Goal: Task Accomplishment & Management: Manage account settings

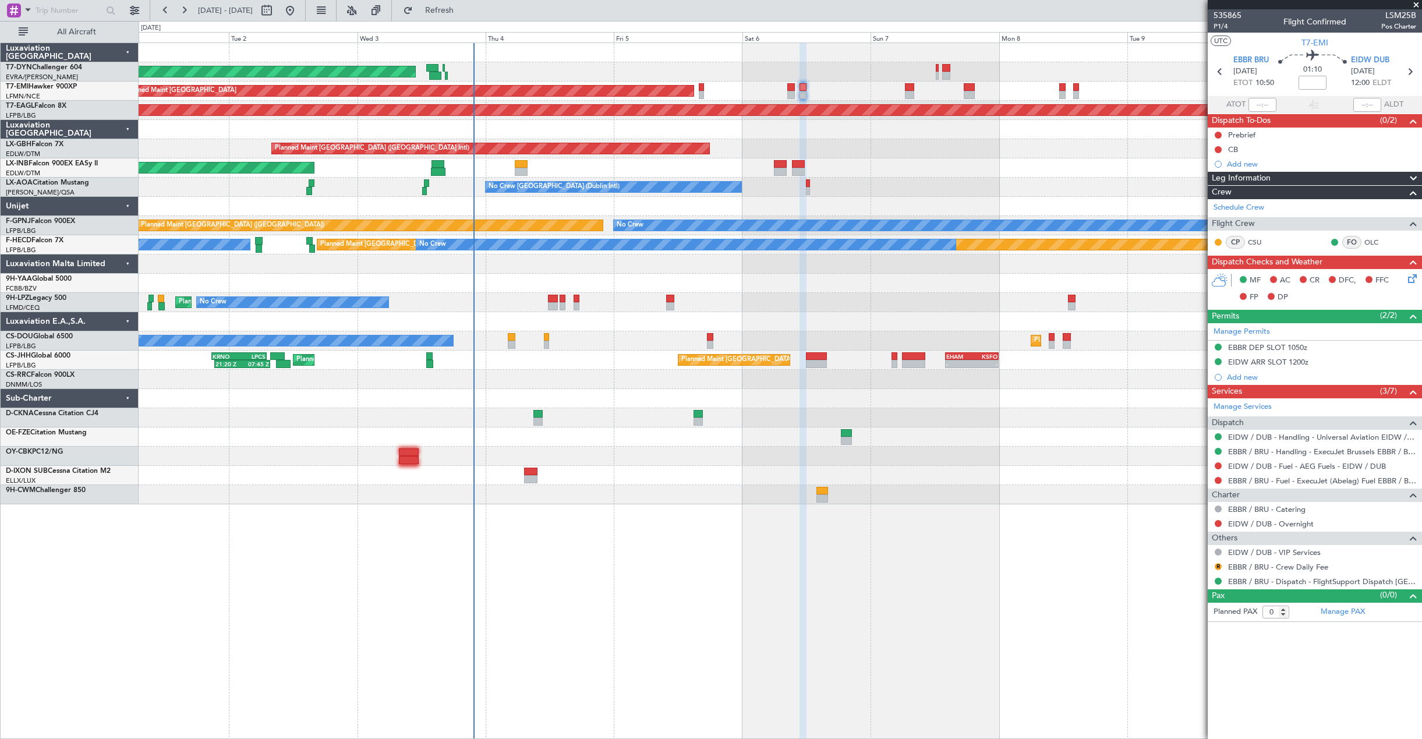
click at [1414, 6] on span at bounding box center [1417, 5] width 12 height 10
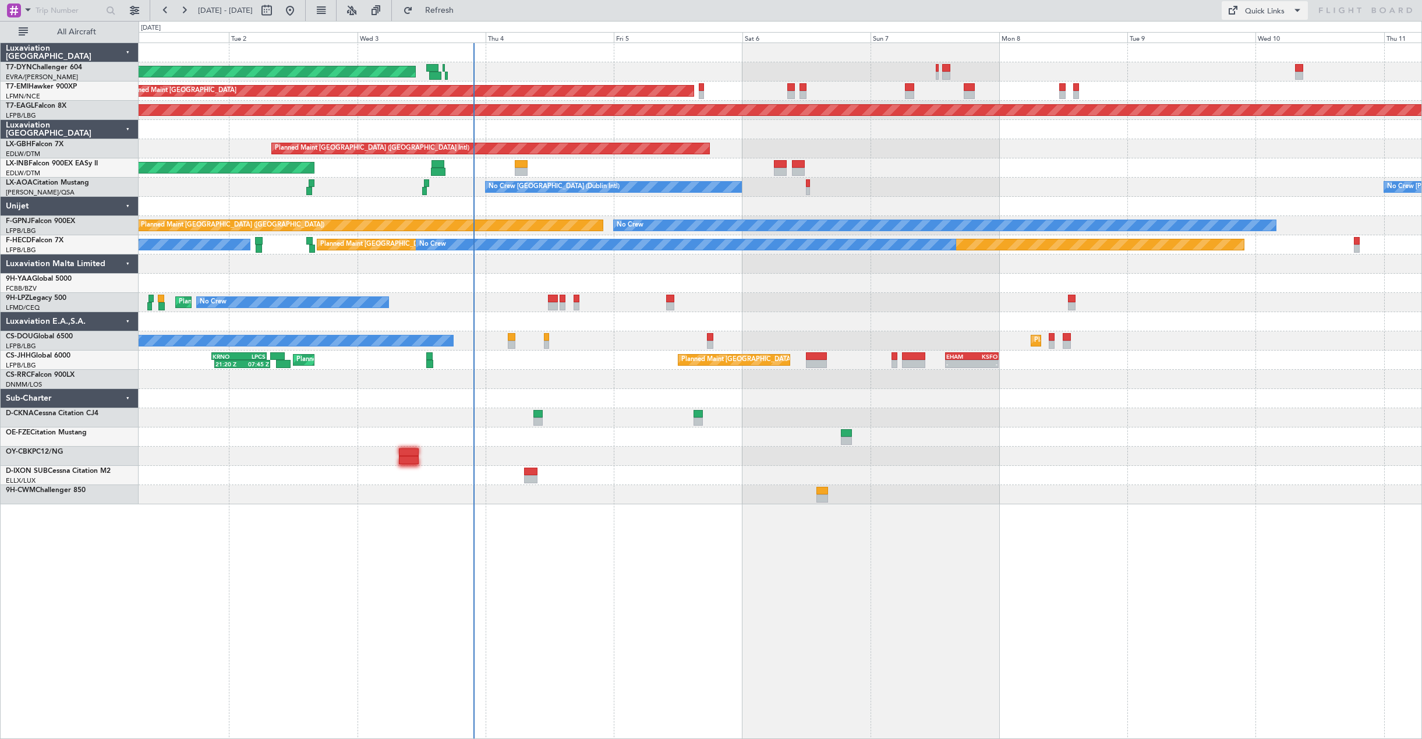
click at [1291, 14] on span at bounding box center [1298, 10] width 14 height 14
click at [55, 243] on div at bounding box center [711, 369] width 1422 height 739
click at [54, 242] on link "F-HECD Falcon 7X" at bounding box center [35, 240] width 58 height 7
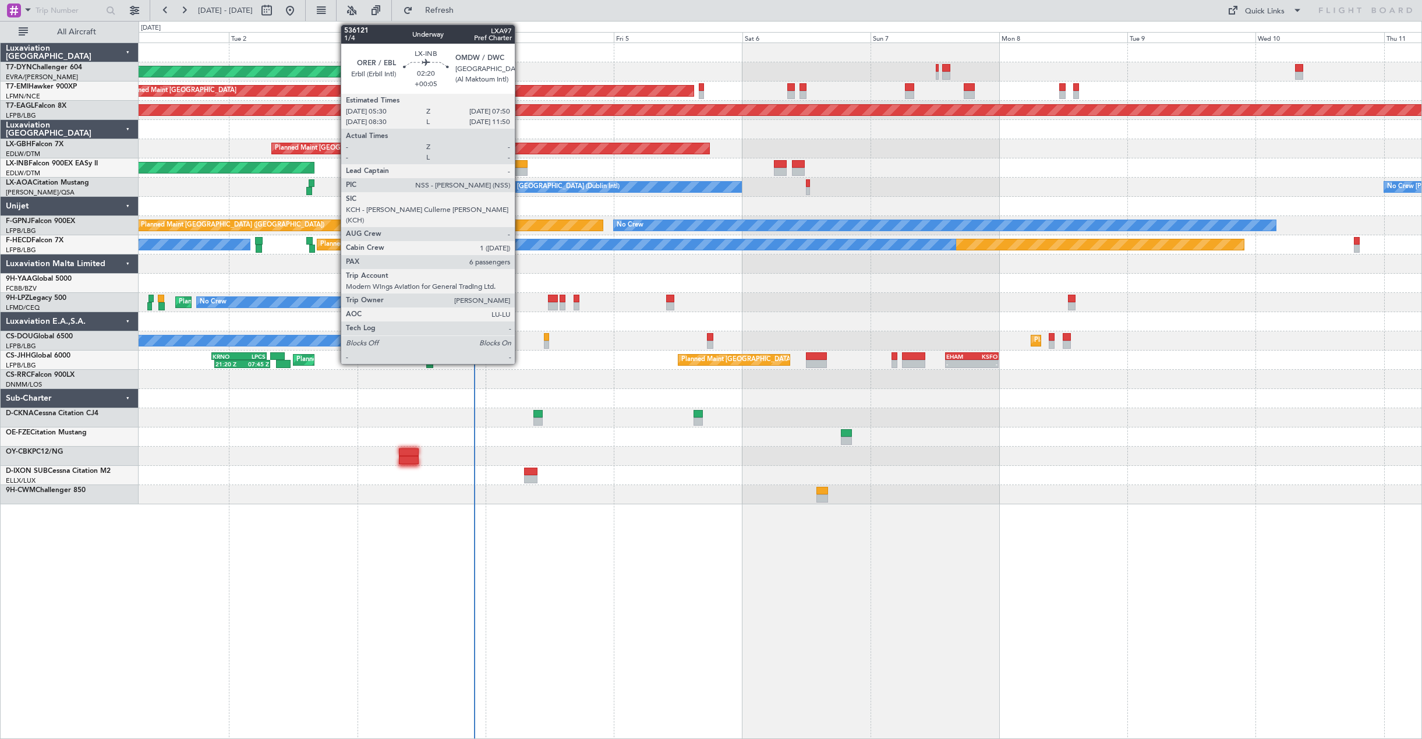
click at [520, 169] on div at bounding box center [521, 172] width 13 height 8
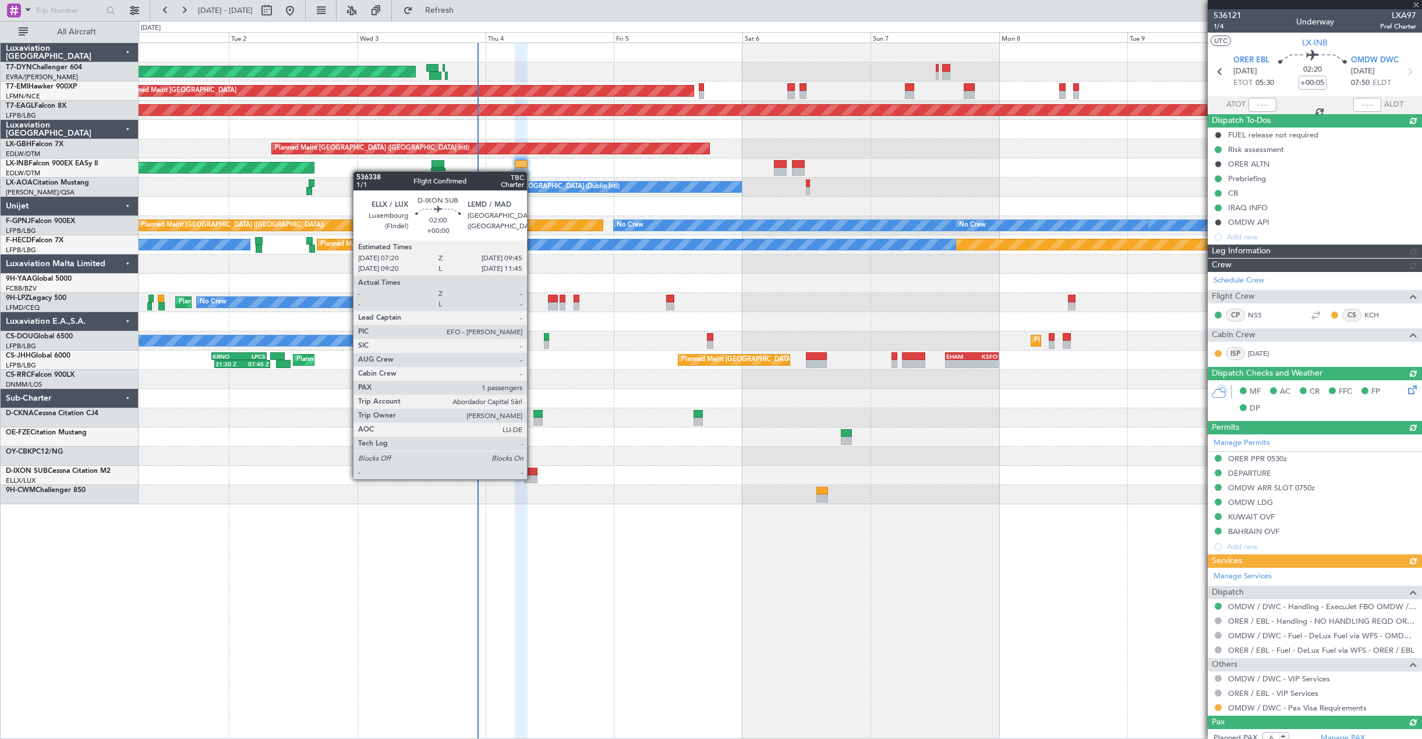
click at [532, 478] on div at bounding box center [530, 479] width 13 height 8
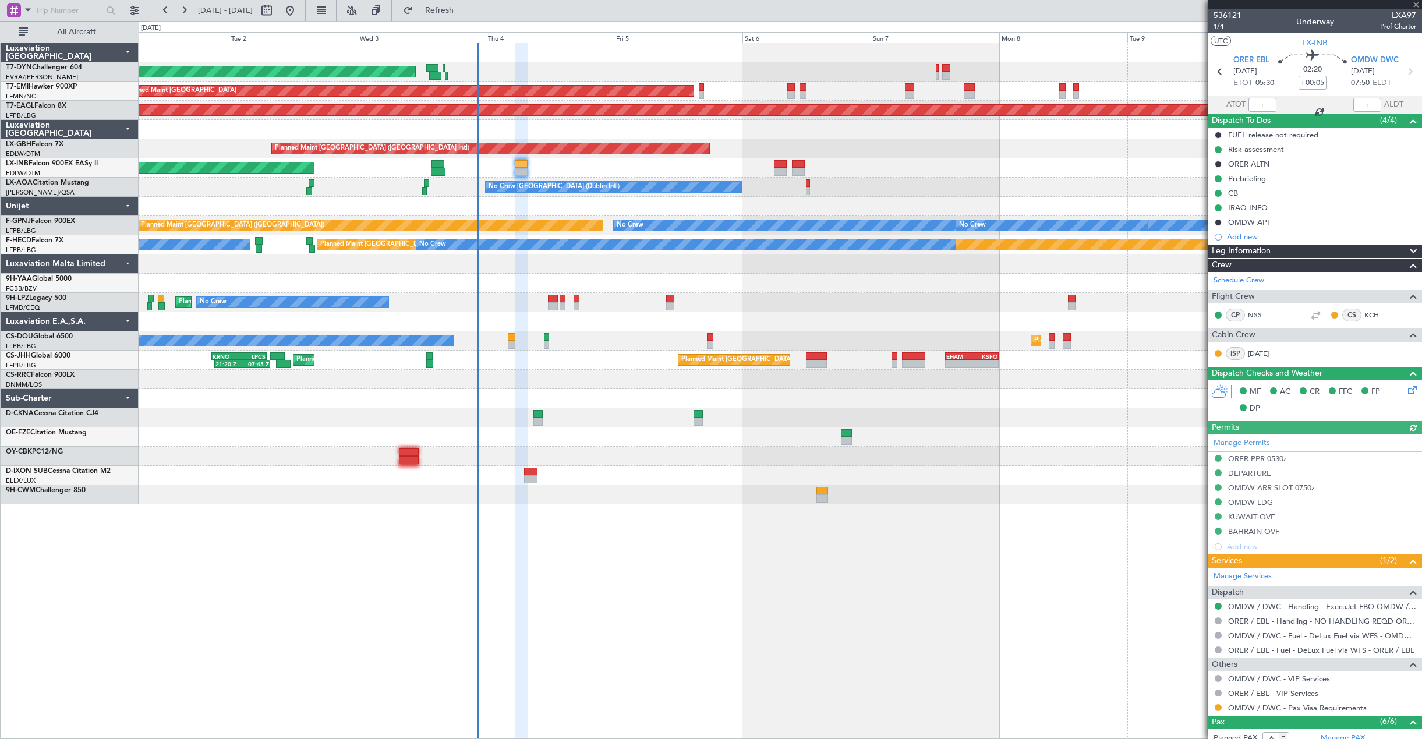
type input "1"
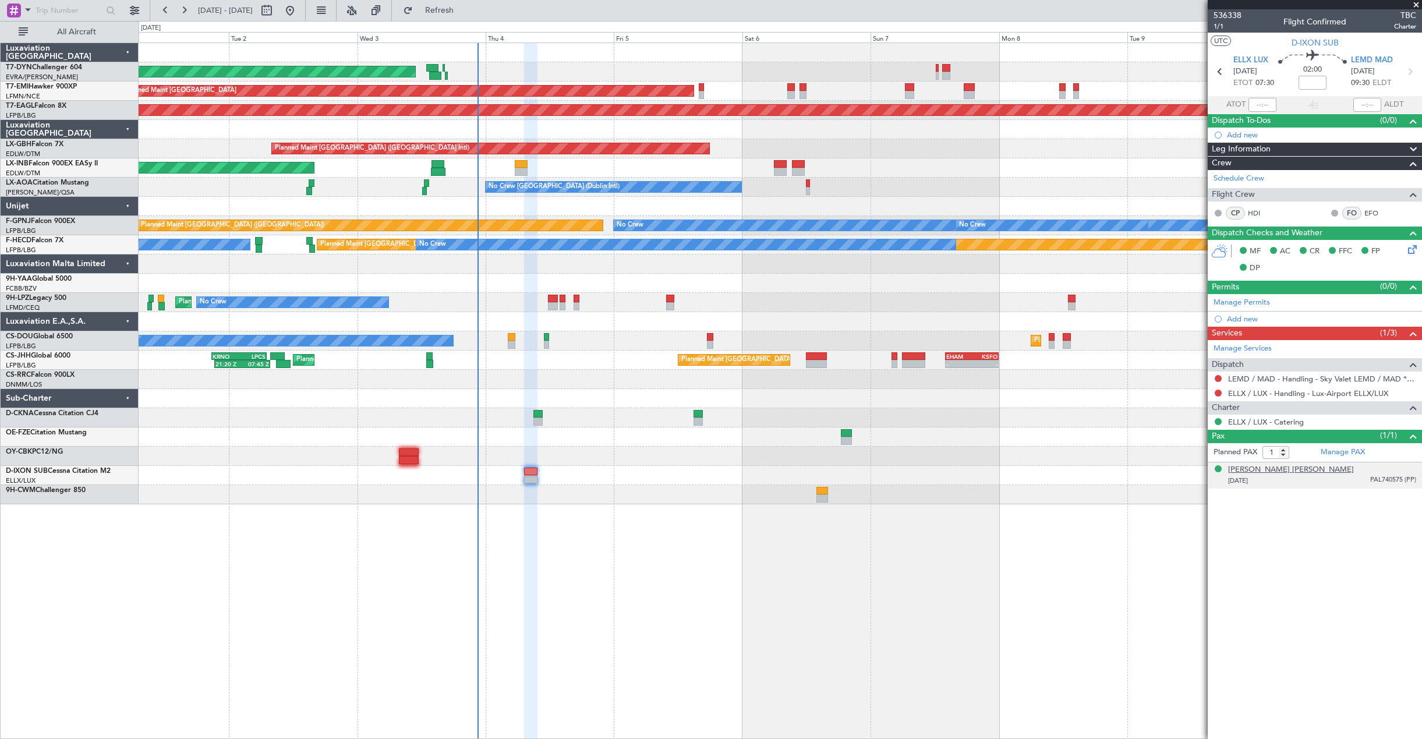
click at [1268, 473] on div "[PERSON_NAME] [PERSON_NAME]" at bounding box center [1291, 470] width 126 height 12
click at [1334, 591] on article "536338 1/1 Flight Confirmed TBC Charter UTC D-IXON SUB ELLX LUX [DATE] ETOT 07:…" at bounding box center [1315, 374] width 214 height 730
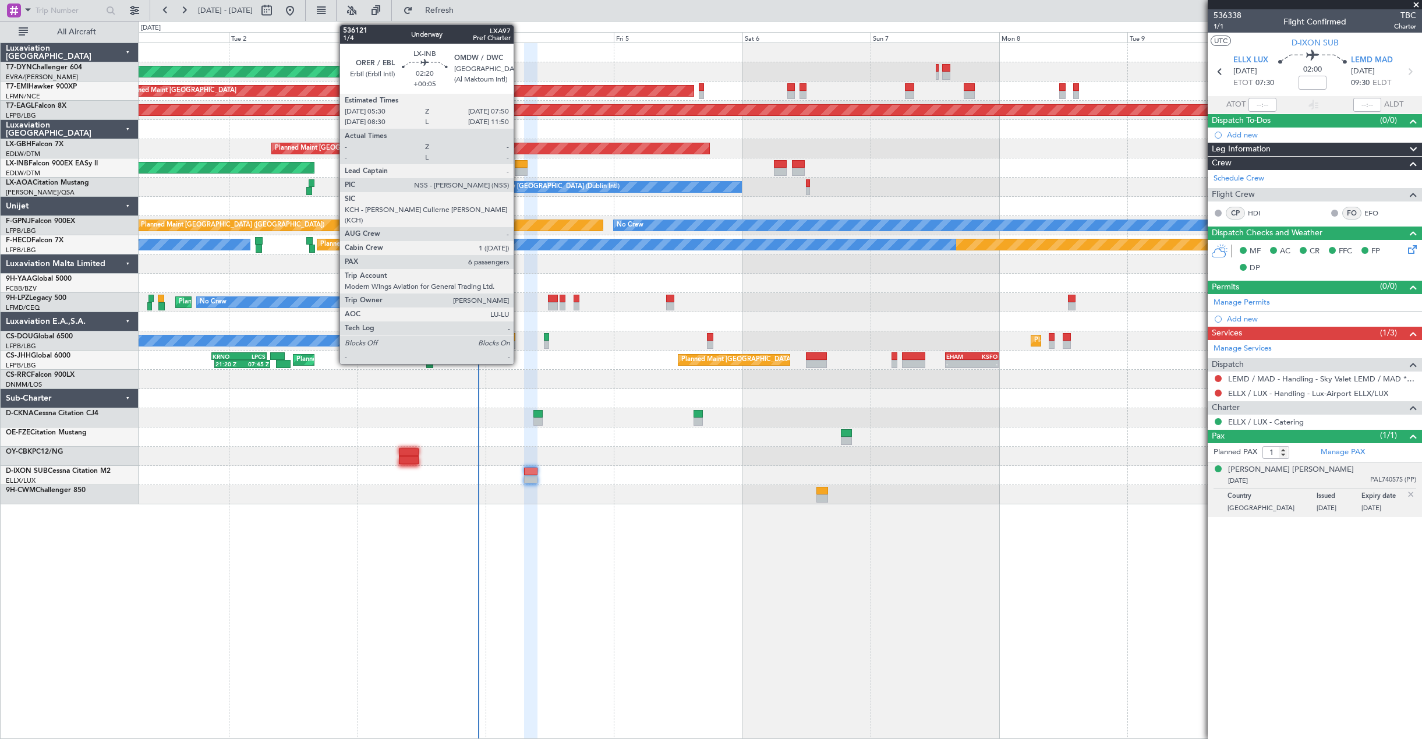
click at [519, 168] on div at bounding box center [521, 172] width 13 height 8
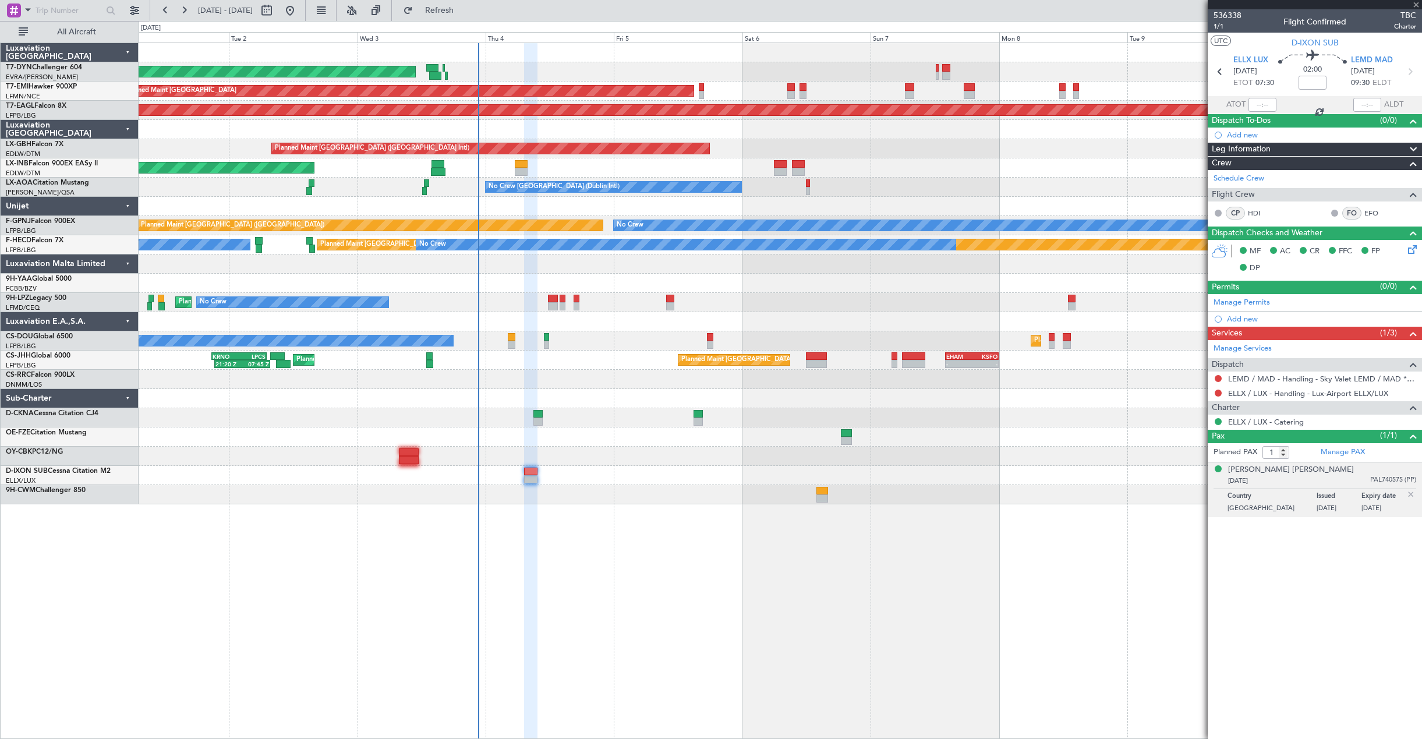
type input "+00:05"
type input "6"
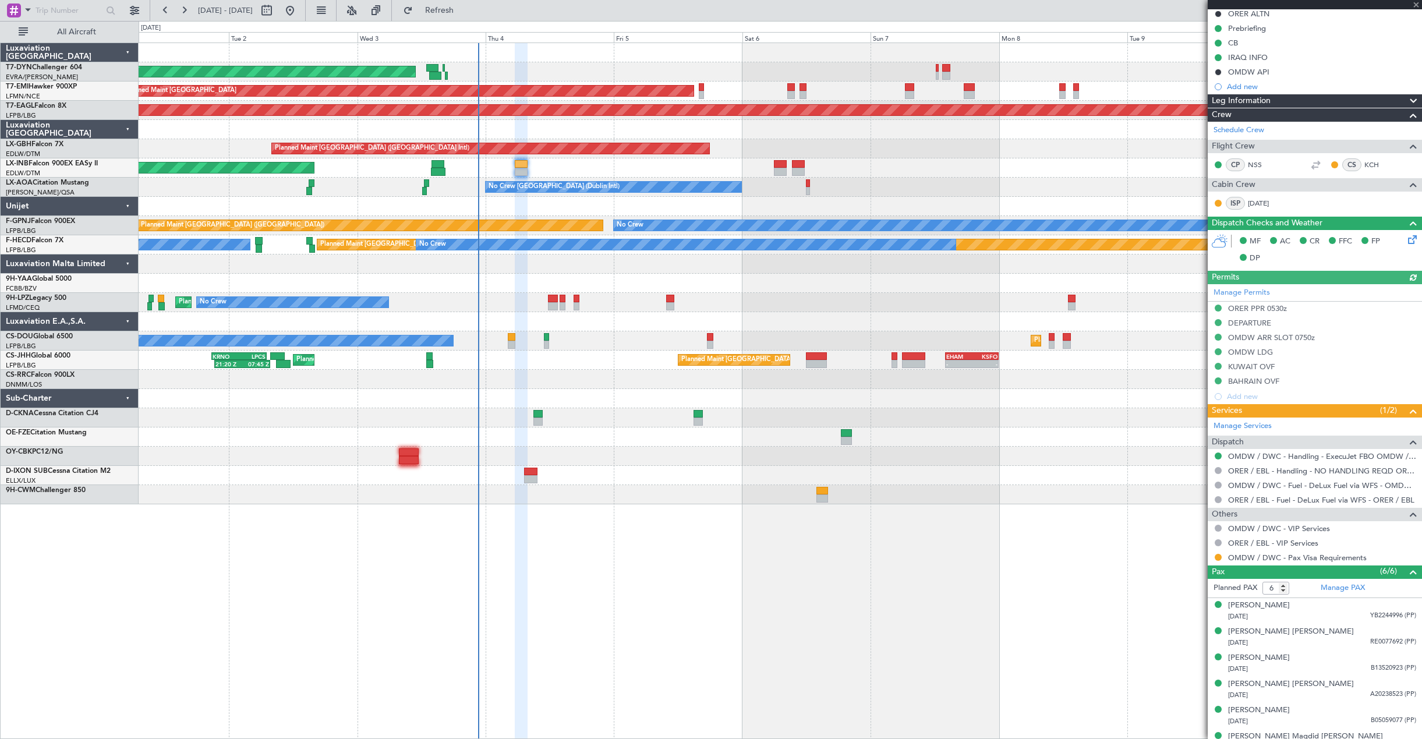
scroll to position [166, 0]
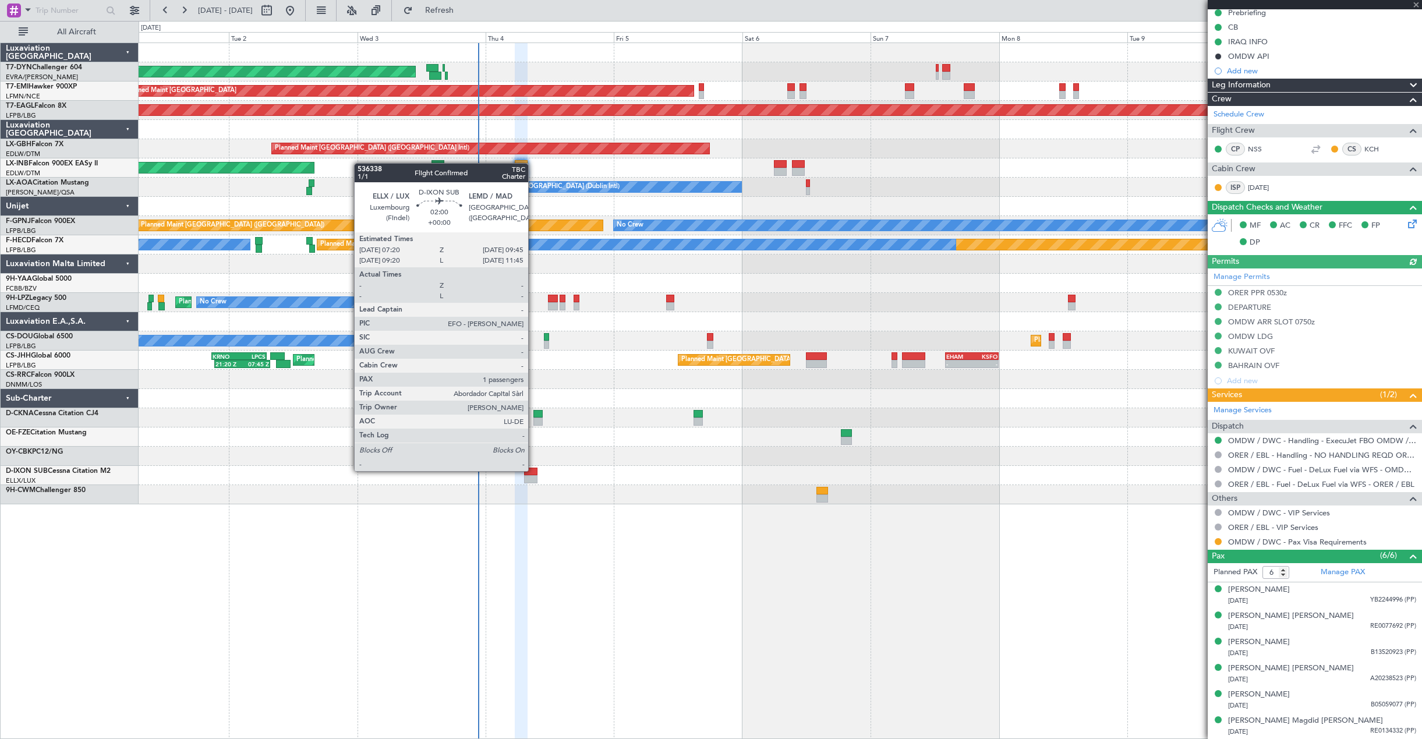
click at [533, 470] on div at bounding box center [530, 472] width 13 height 8
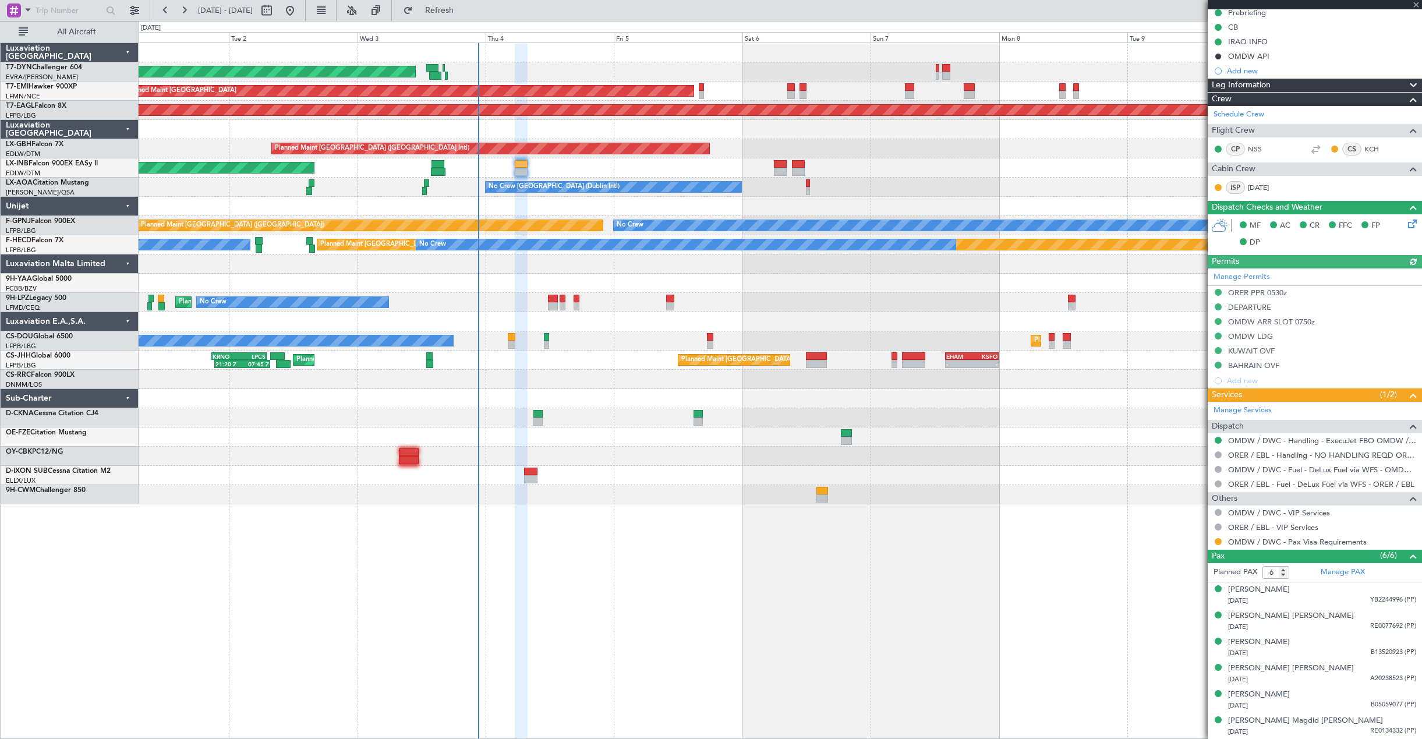
type input "1"
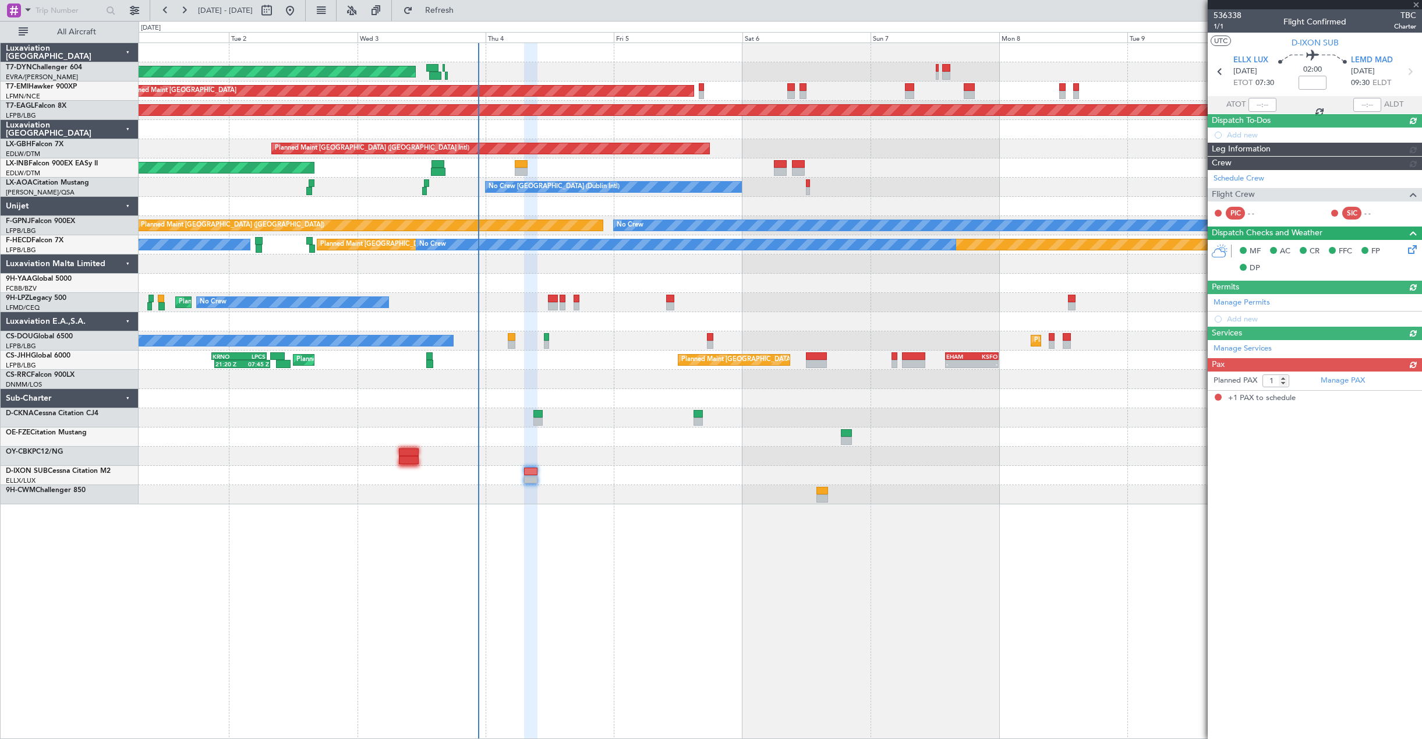
scroll to position [0, 0]
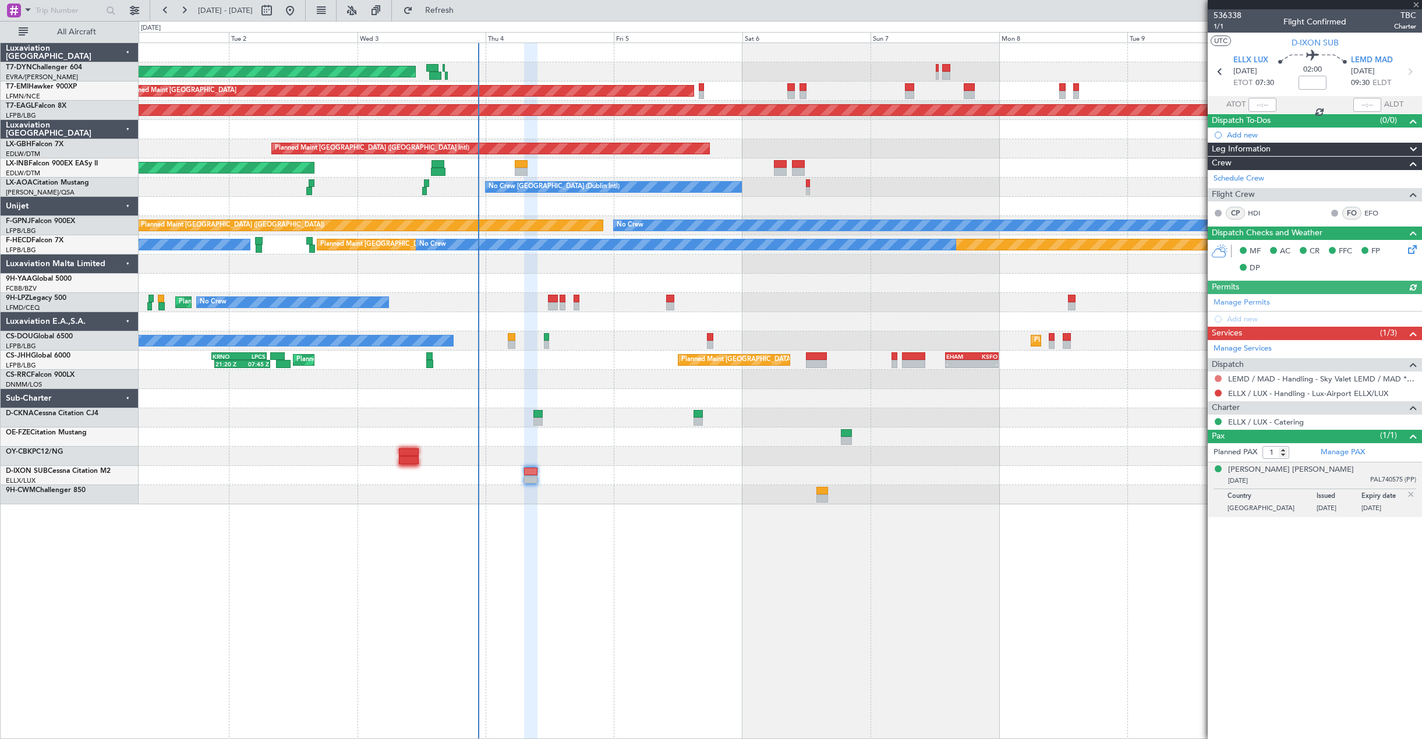
click at [1218, 375] on button at bounding box center [1218, 378] width 7 height 7
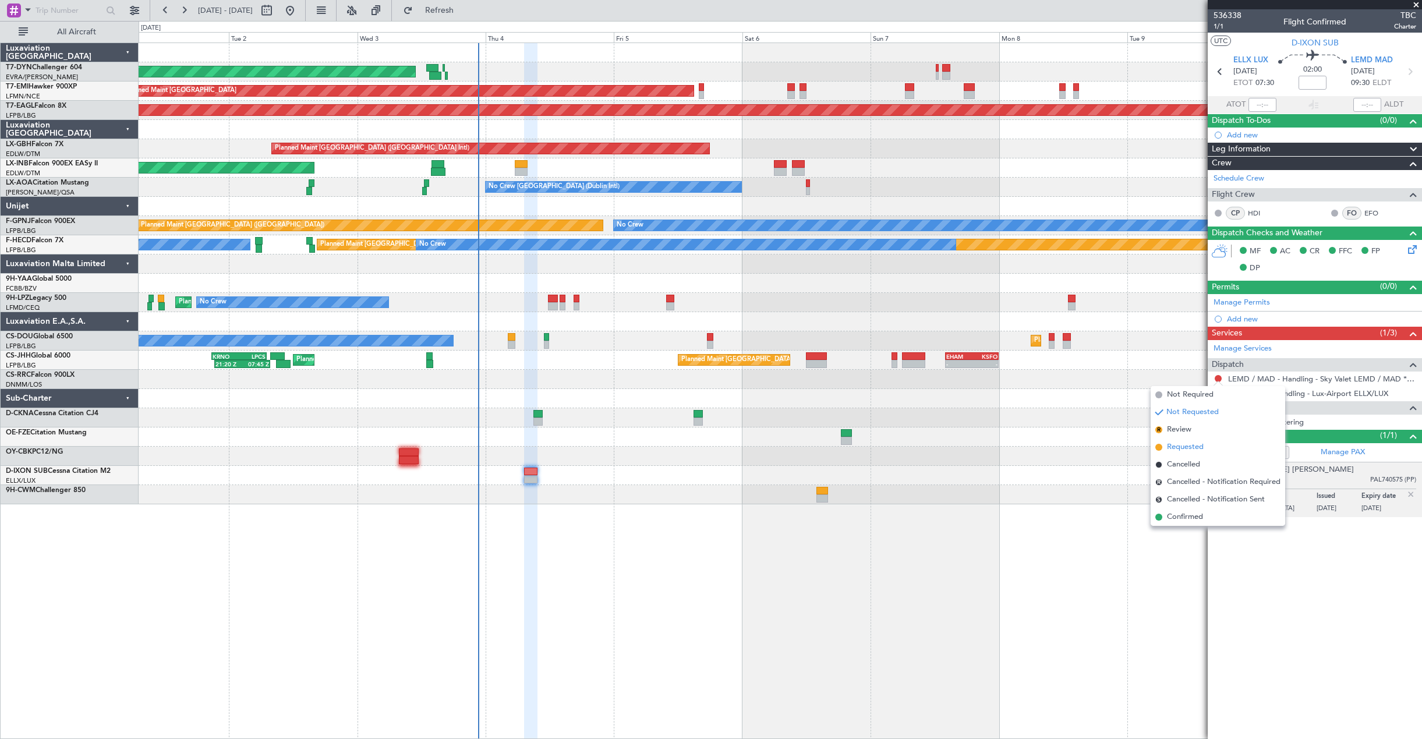
click at [1188, 452] on span "Requested" at bounding box center [1185, 447] width 37 height 12
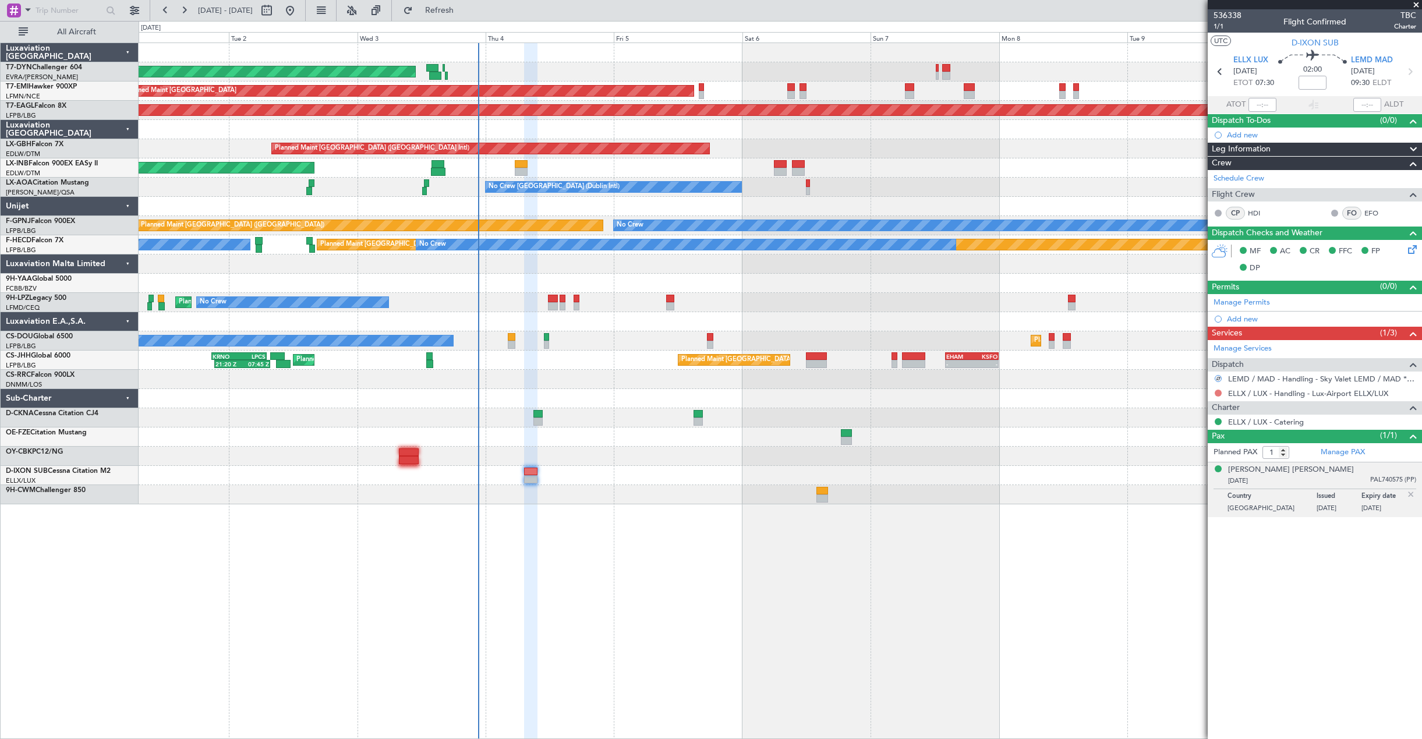
click at [1218, 391] on button at bounding box center [1218, 393] width 7 height 7
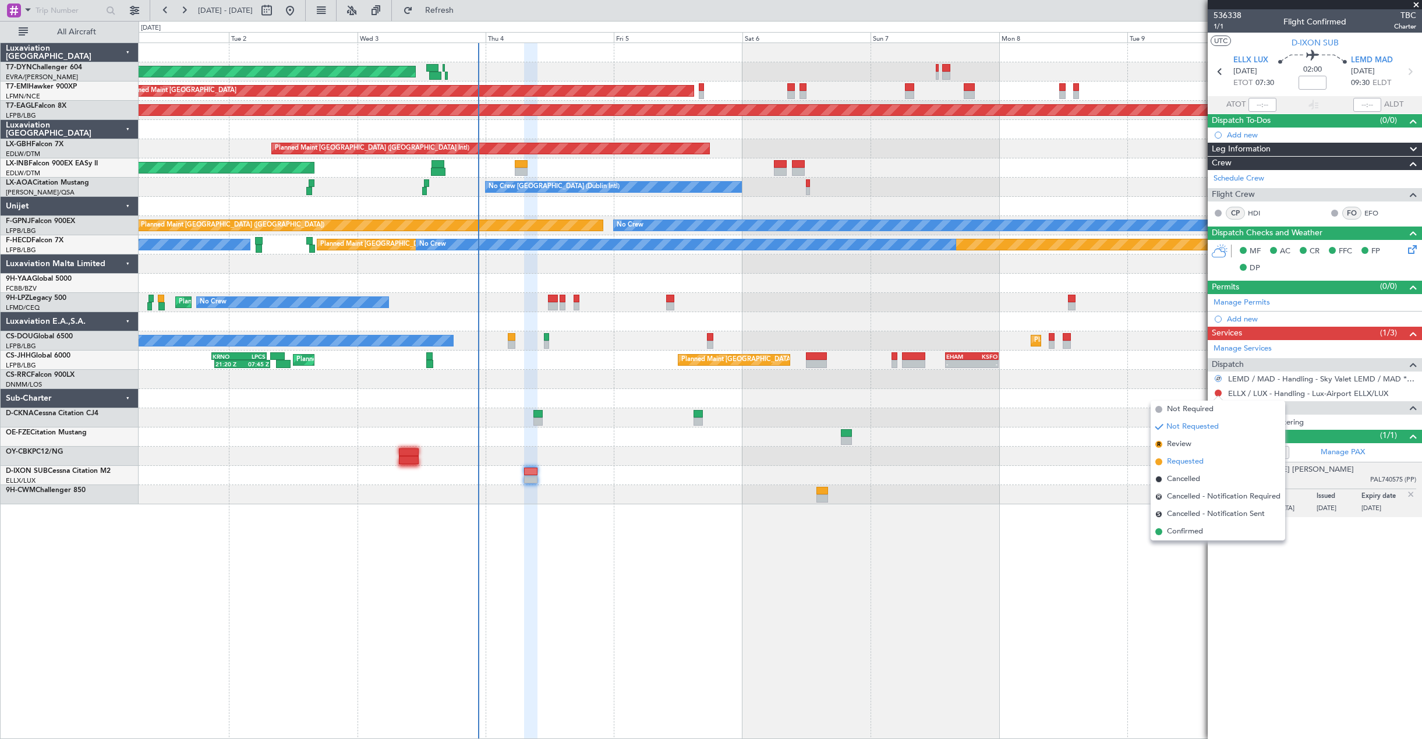
click at [1188, 465] on span "Requested" at bounding box center [1185, 462] width 37 height 12
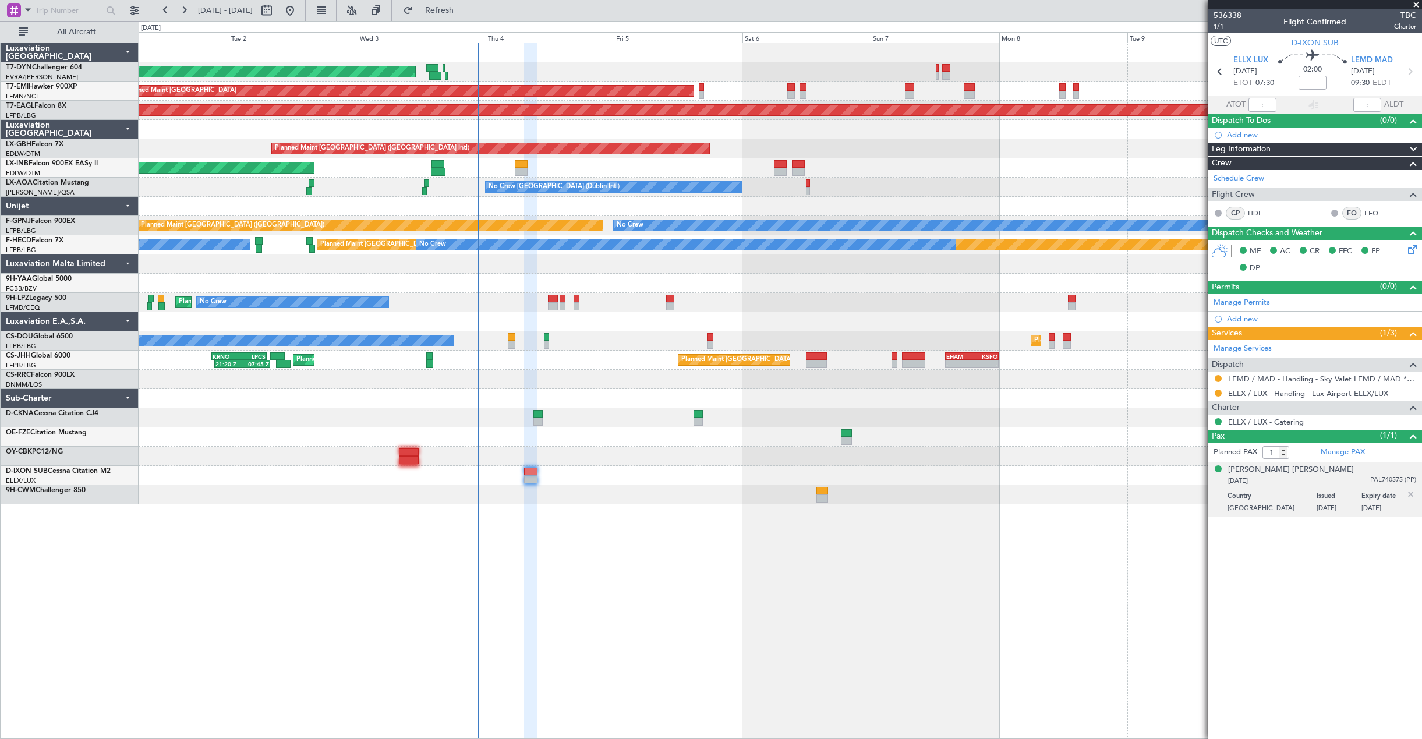
click at [846, 567] on div "AOG Maint Riga (Riga Intl) Planned Maint [GEOGRAPHIC_DATA] Grounded [US_STATE] …" at bounding box center [781, 391] width 1284 height 697
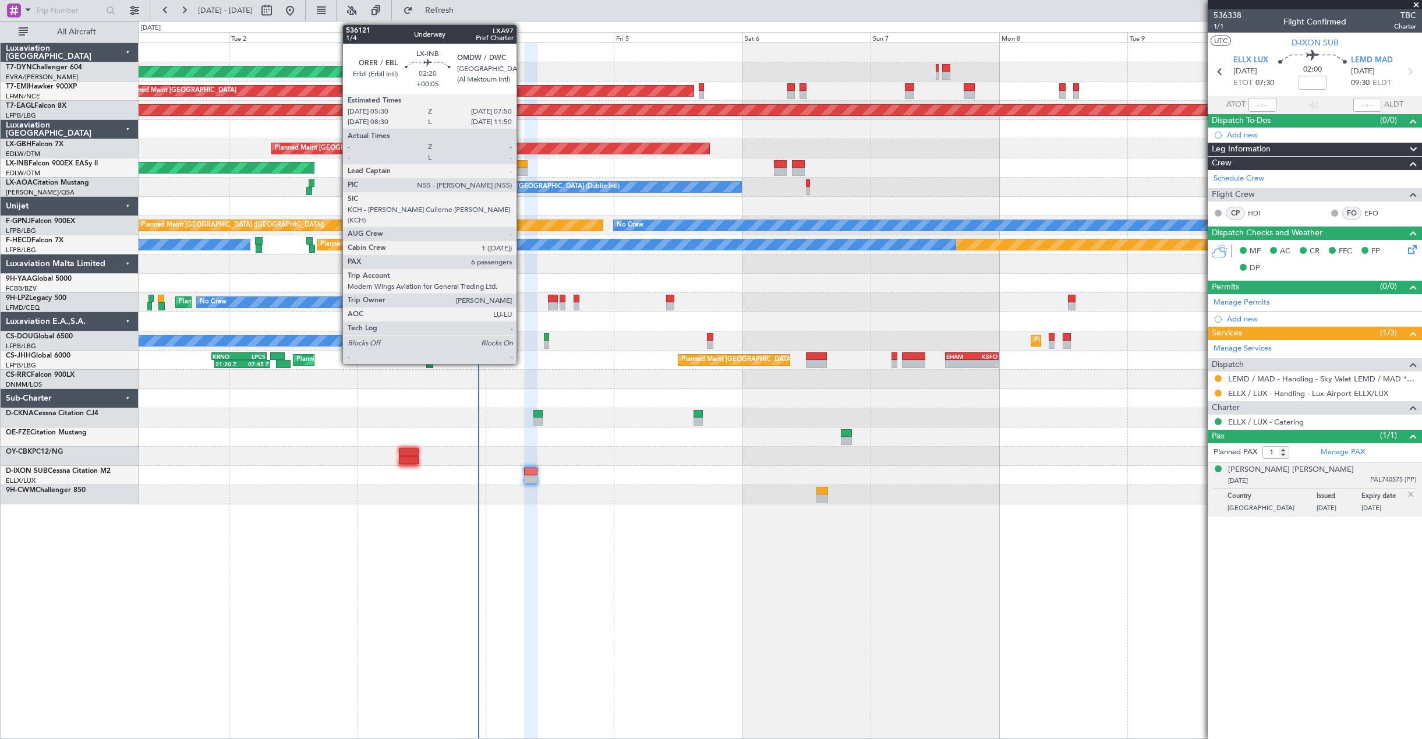
click at [522, 165] on div at bounding box center [521, 164] width 13 height 8
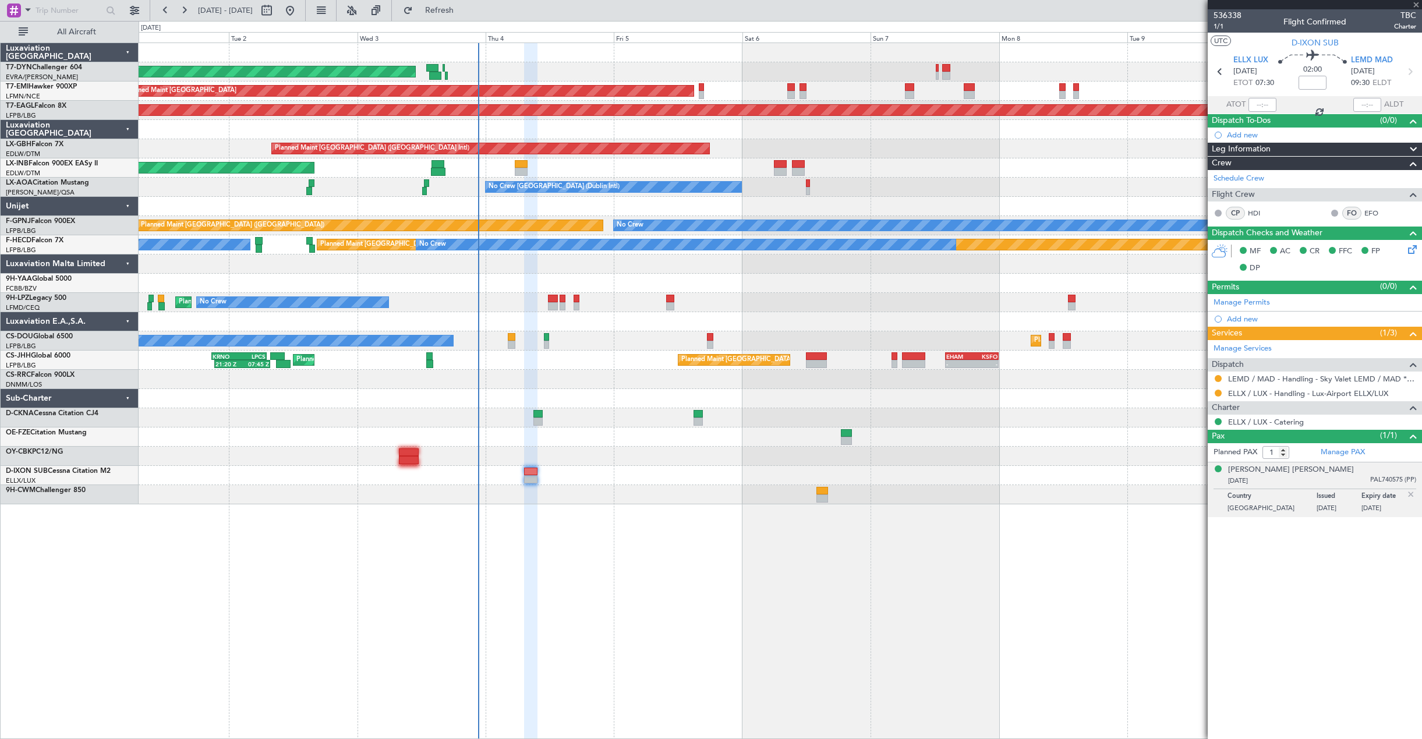
type input "+00:05"
type input "6"
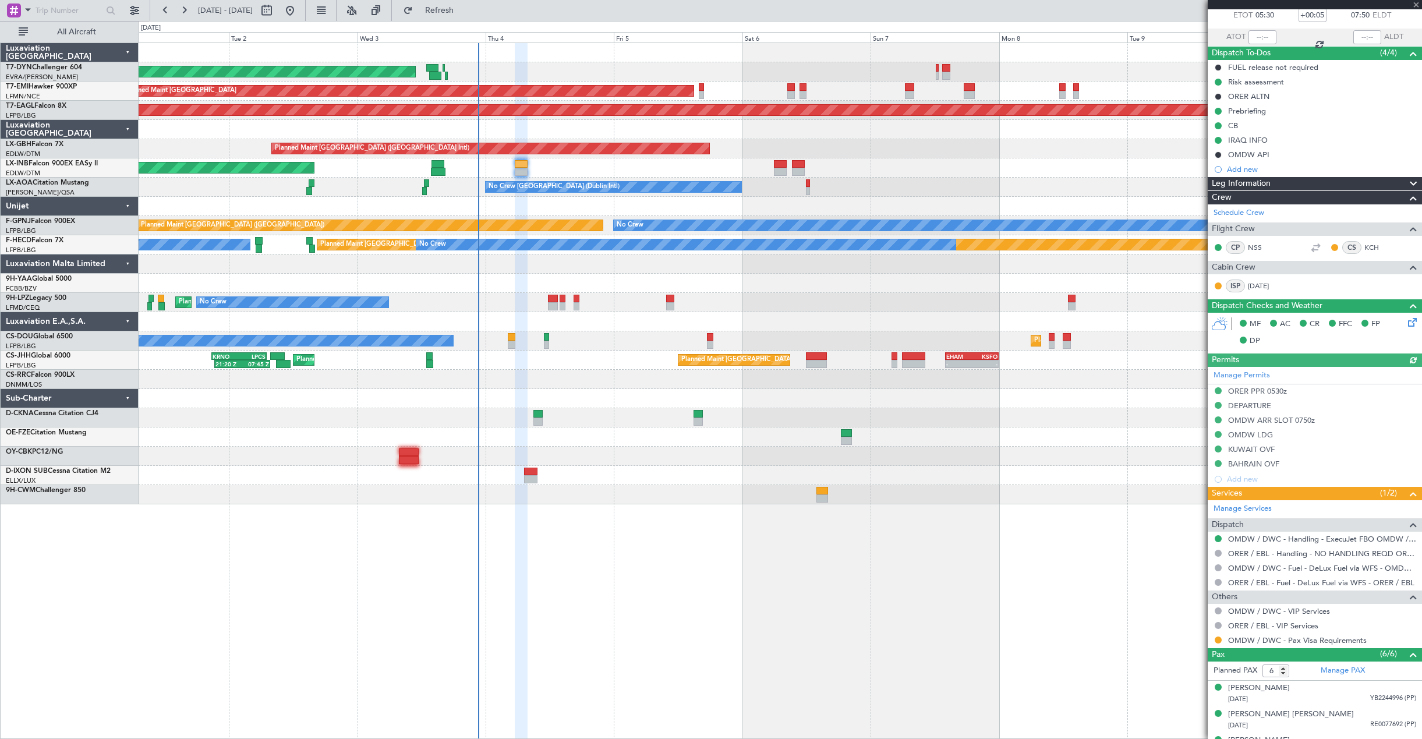
scroll to position [116, 0]
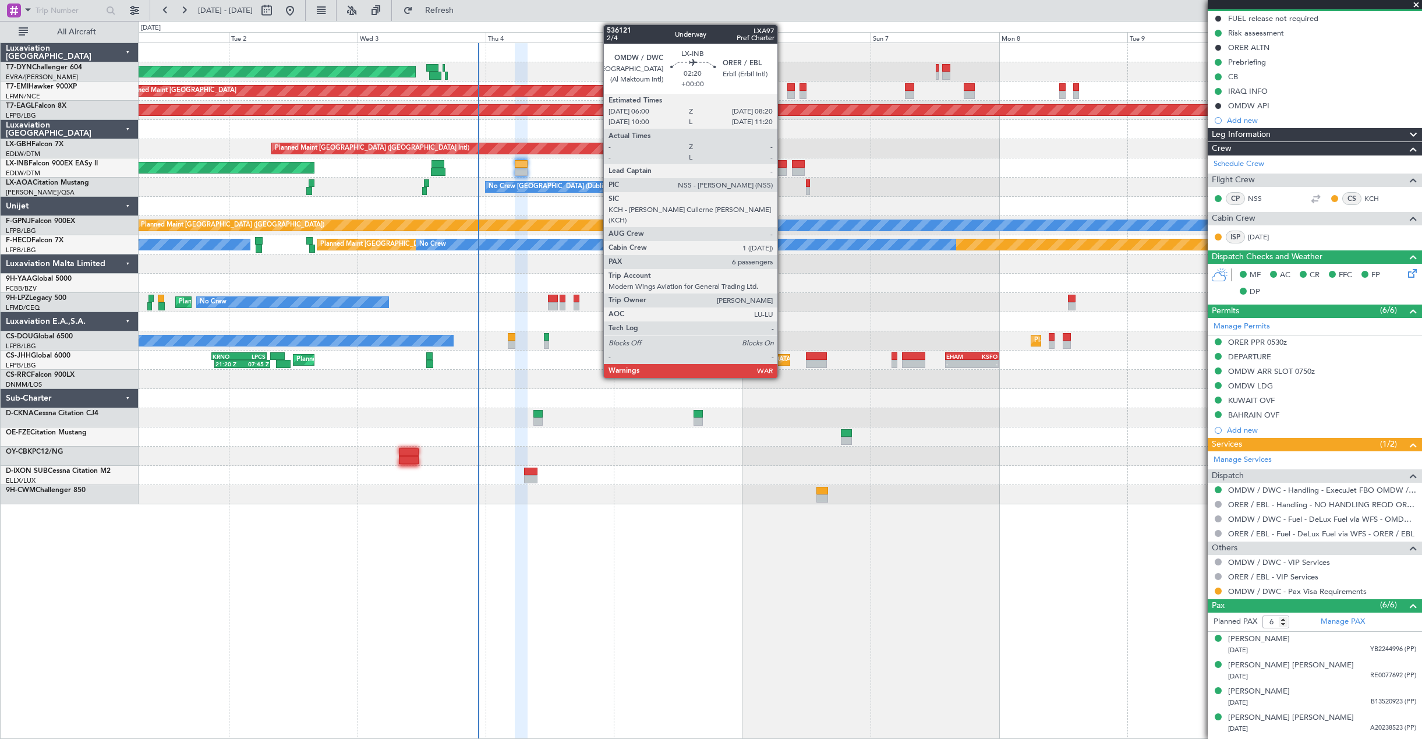
click at [783, 167] on div at bounding box center [780, 164] width 13 height 8
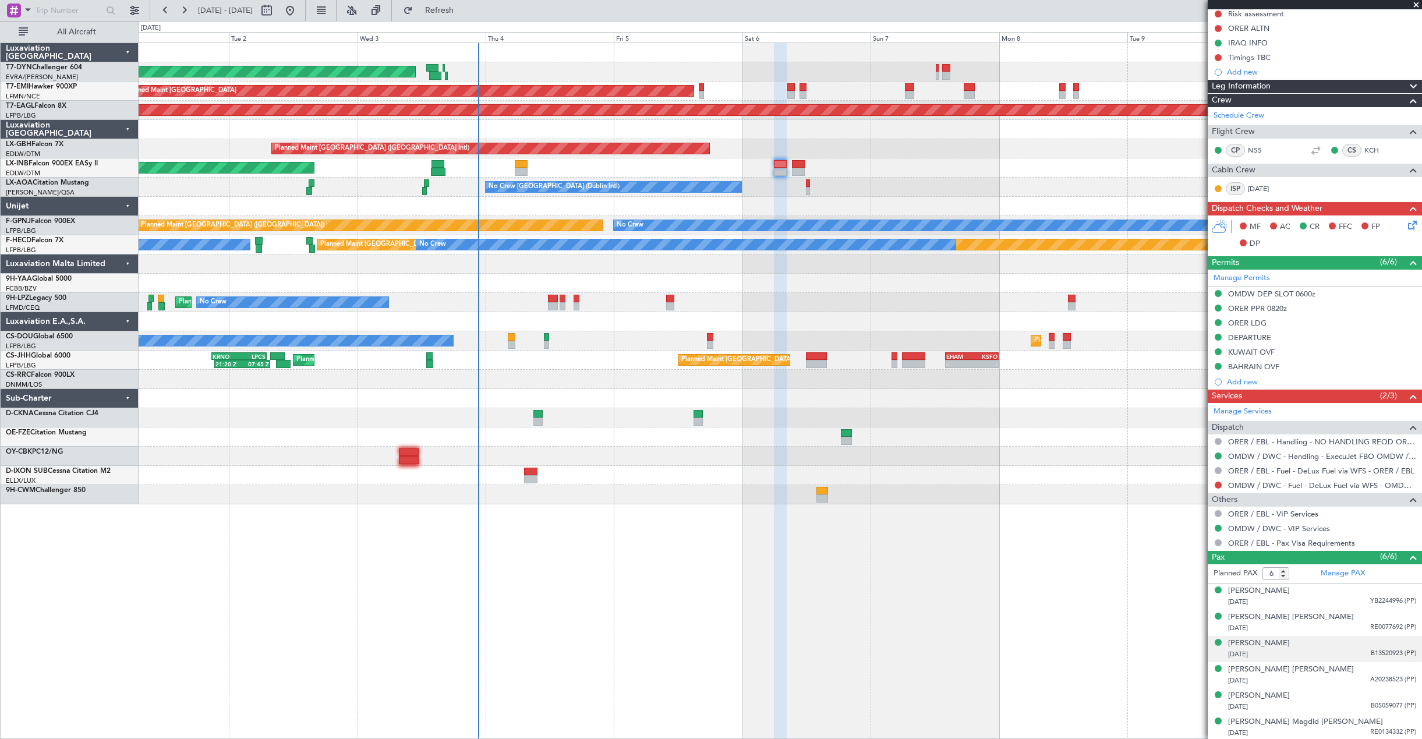
scroll to position [181, 0]
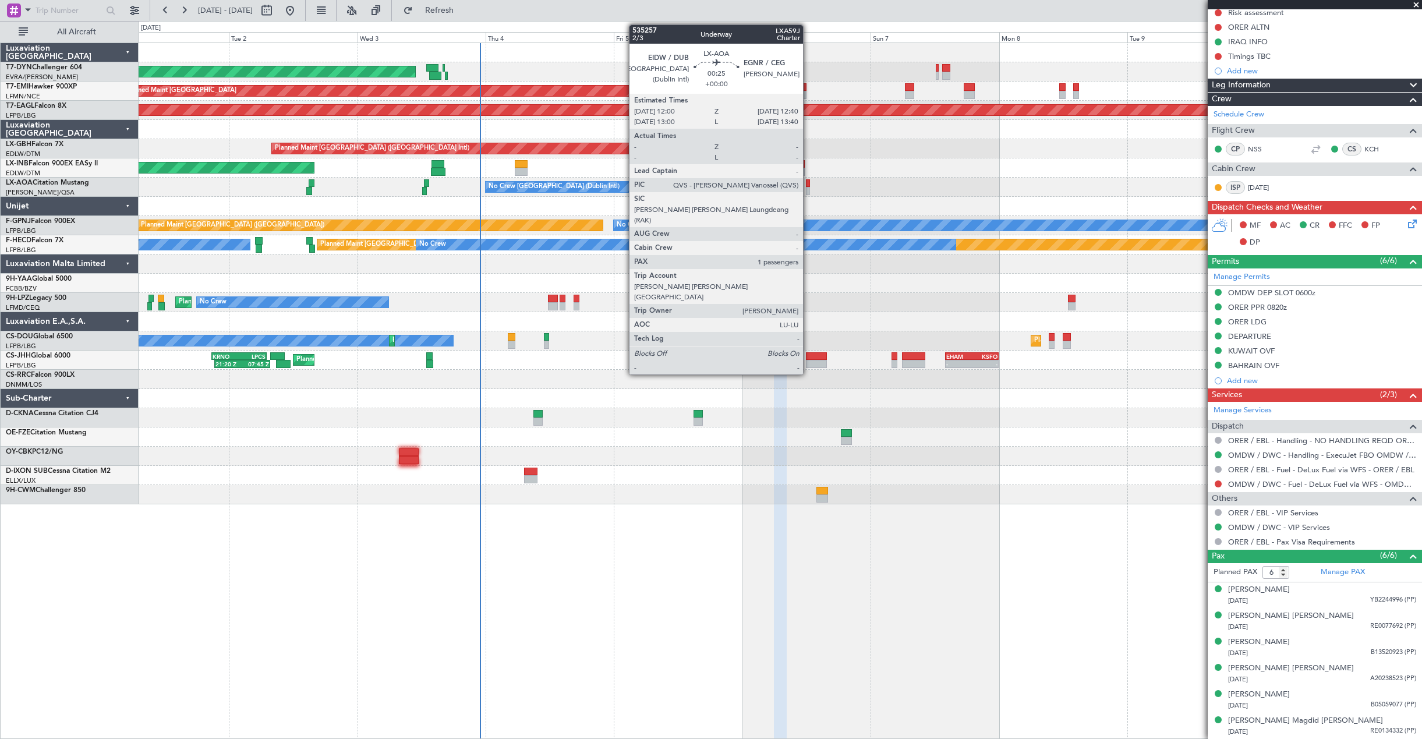
click at [808, 185] on div at bounding box center [808, 183] width 4 height 8
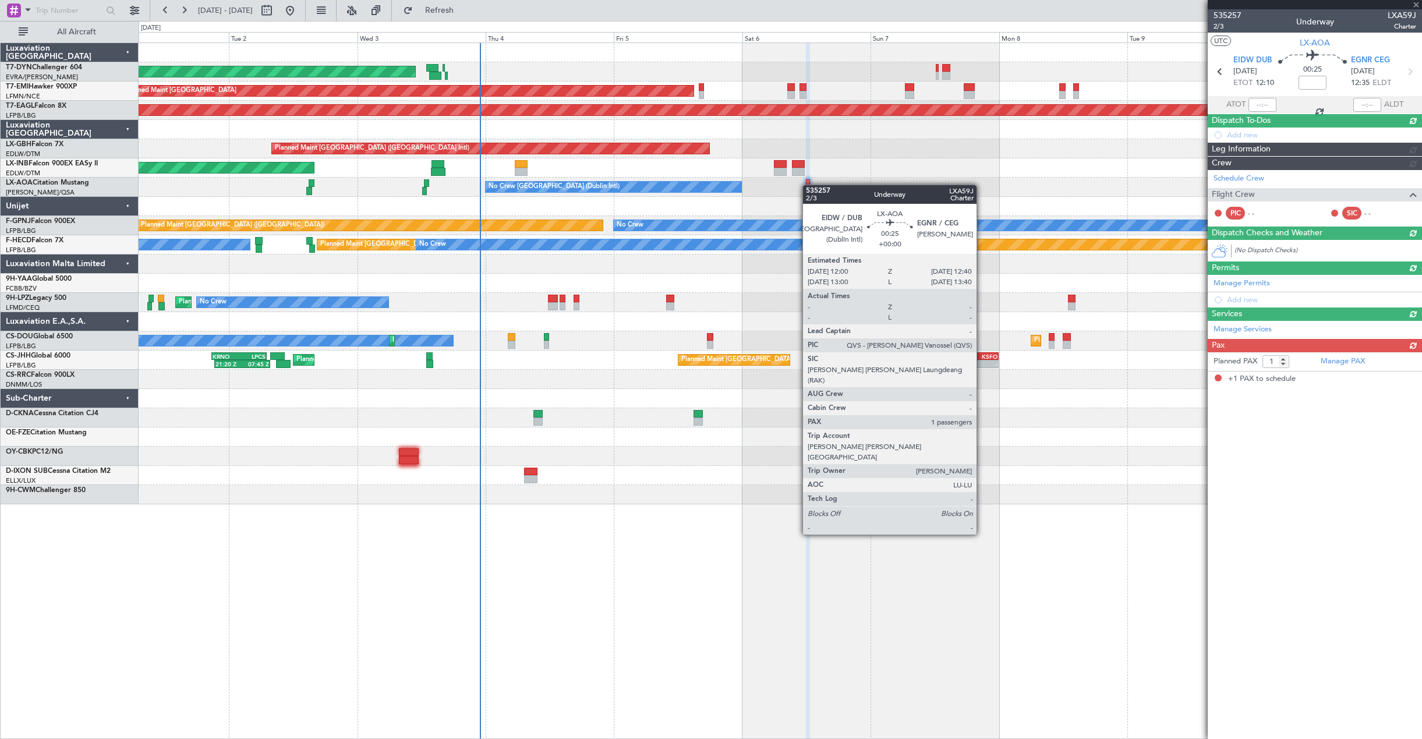
scroll to position [0, 0]
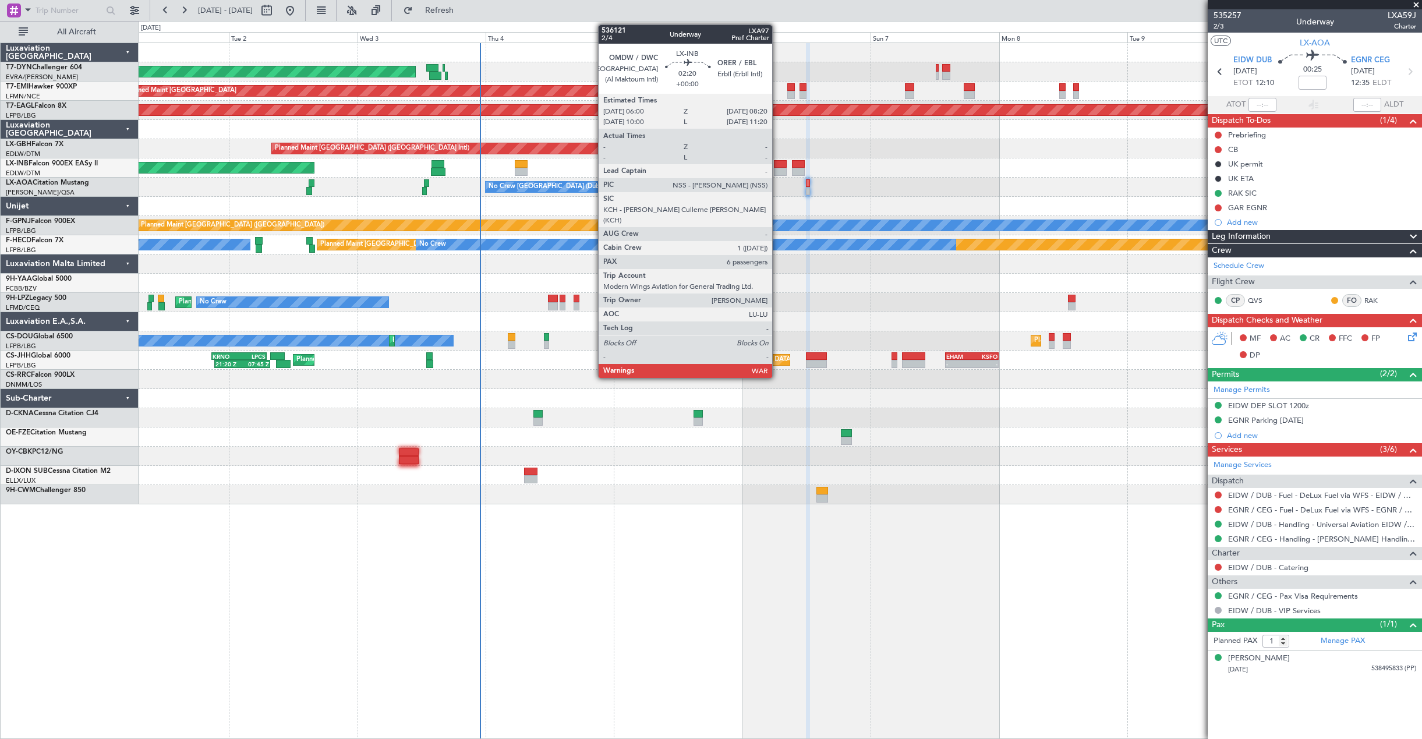
click at [777, 173] on div at bounding box center [780, 172] width 13 height 8
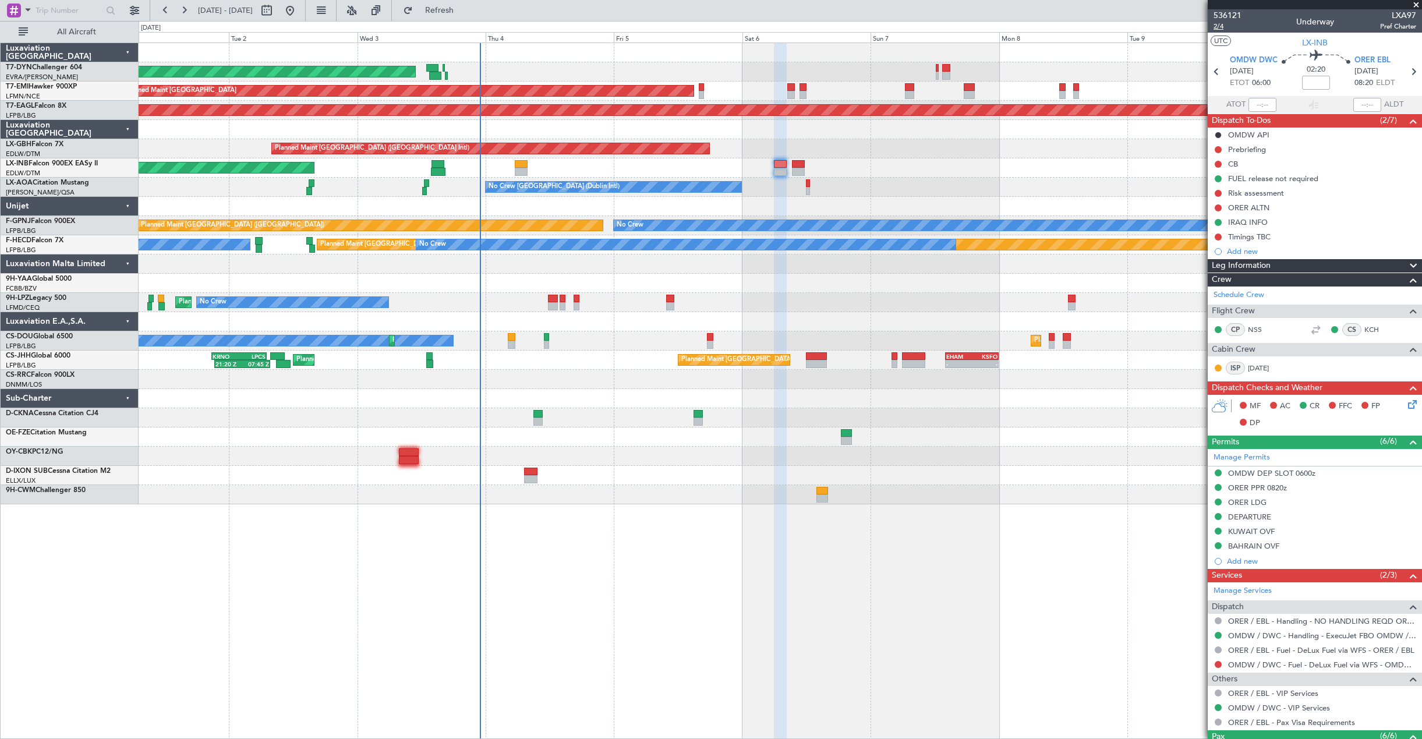
click at [1217, 29] on span "2/4" at bounding box center [1228, 27] width 28 height 10
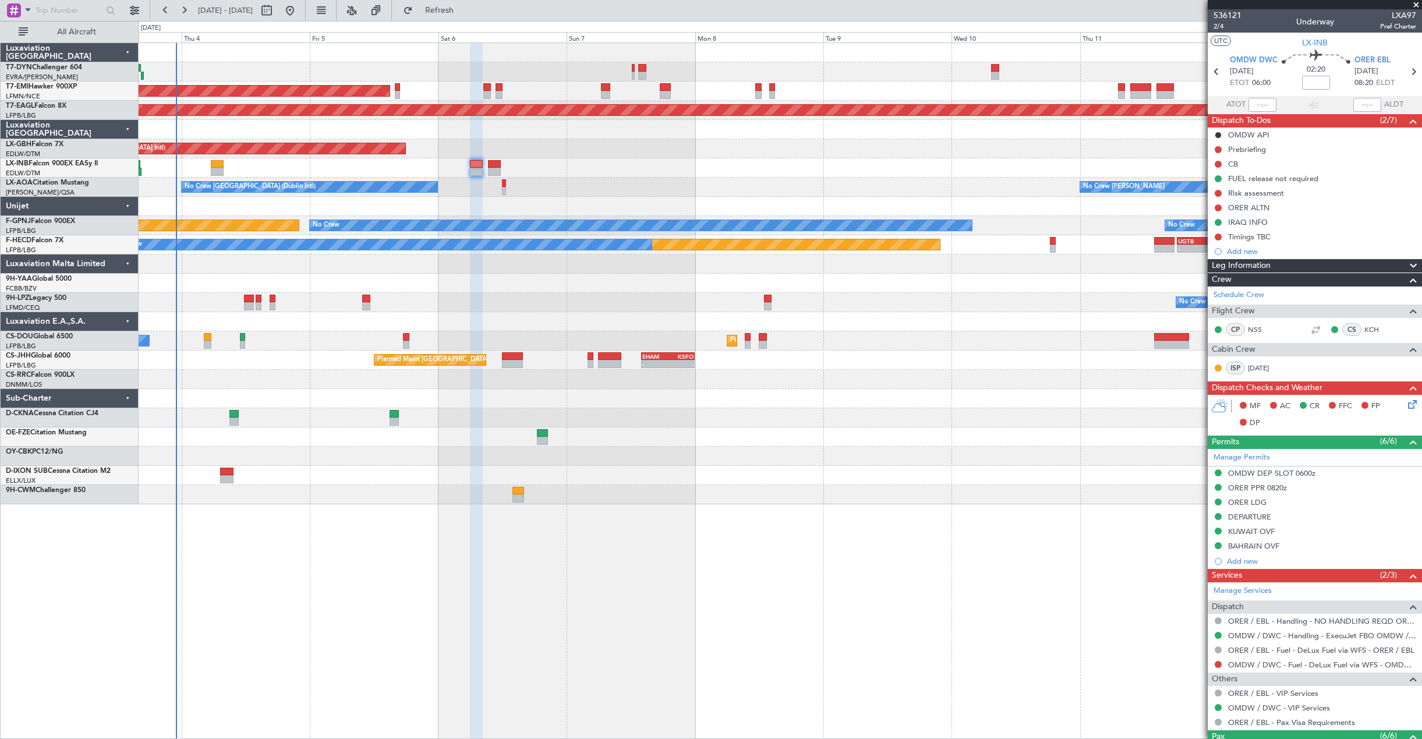
click at [721, 147] on div "Planned Maint [GEOGRAPHIC_DATA] ([GEOGRAPHIC_DATA] Intl)" at bounding box center [780, 148] width 1283 height 19
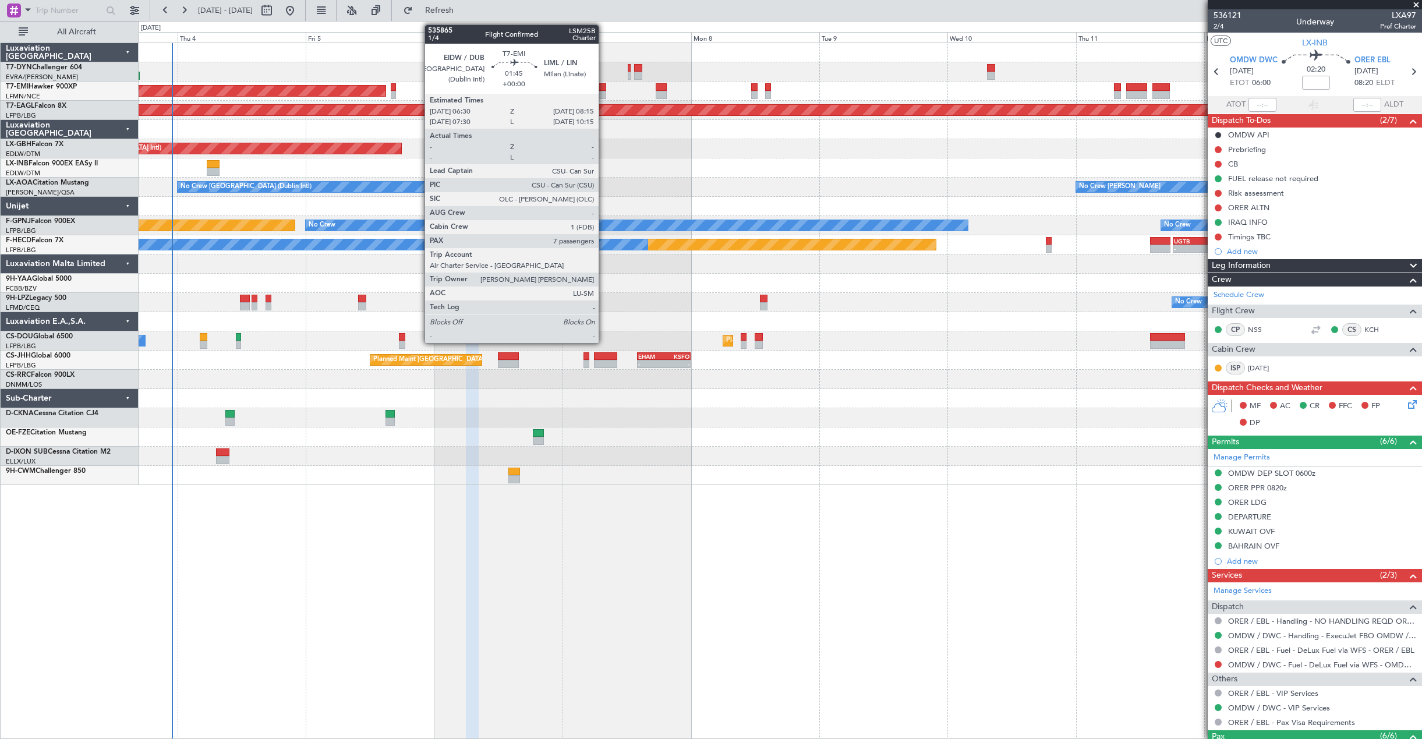
click at [604, 90] on div at bounding box center [602, 87] width 10 height 8
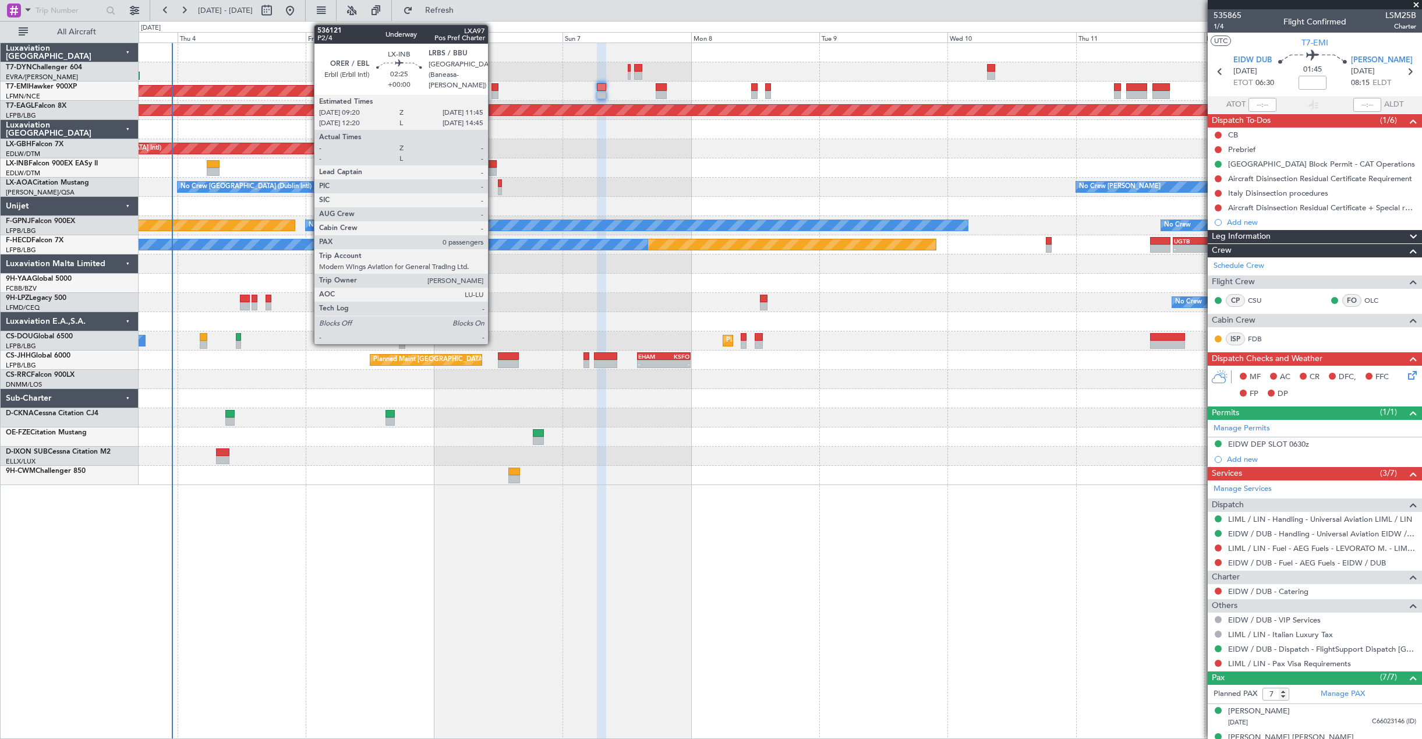
click at [493, 166] on div at bounding box center [490, 164] width 13 height 8
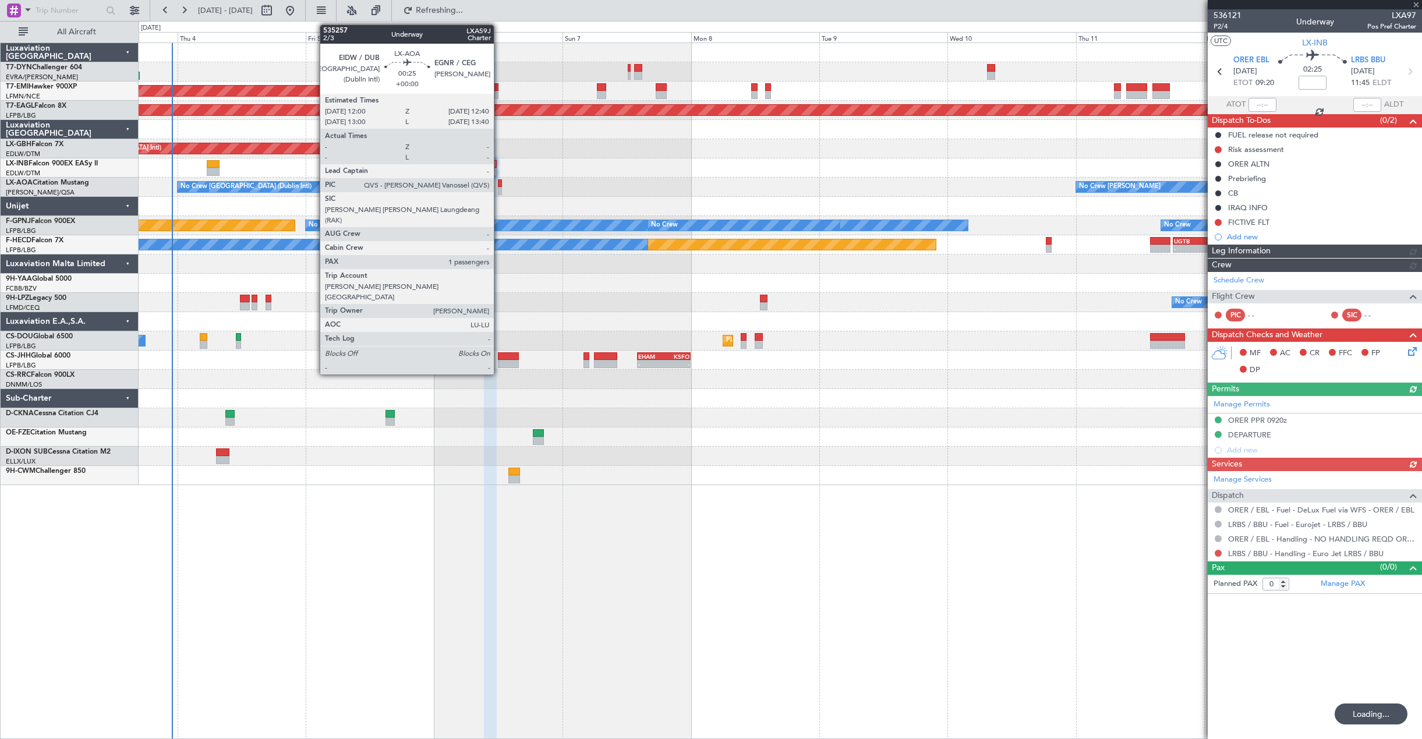
click at [499, 190] on div at bounding box center [500, 191] width 4 height 8
type input "1"
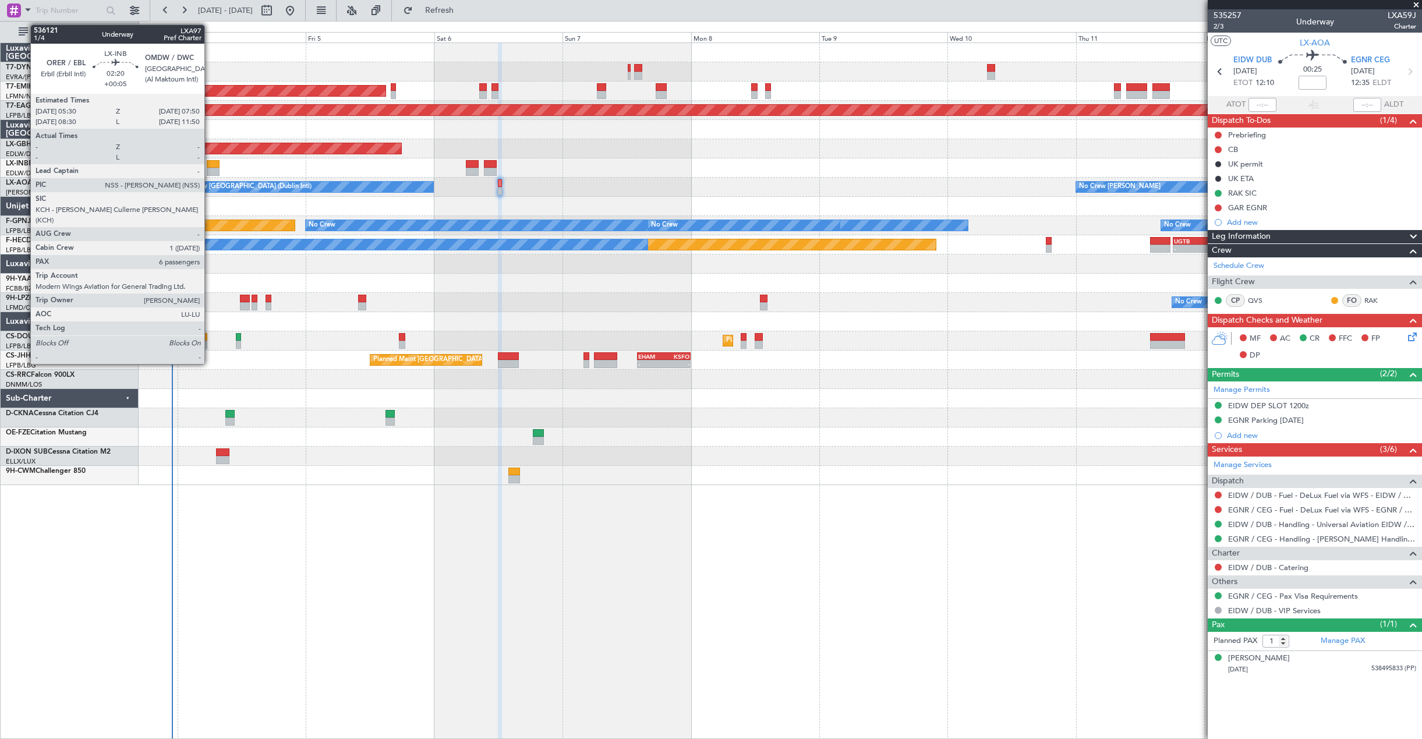
click at [210, 165] on div at bounding box center [213, 164] width 13 height 8
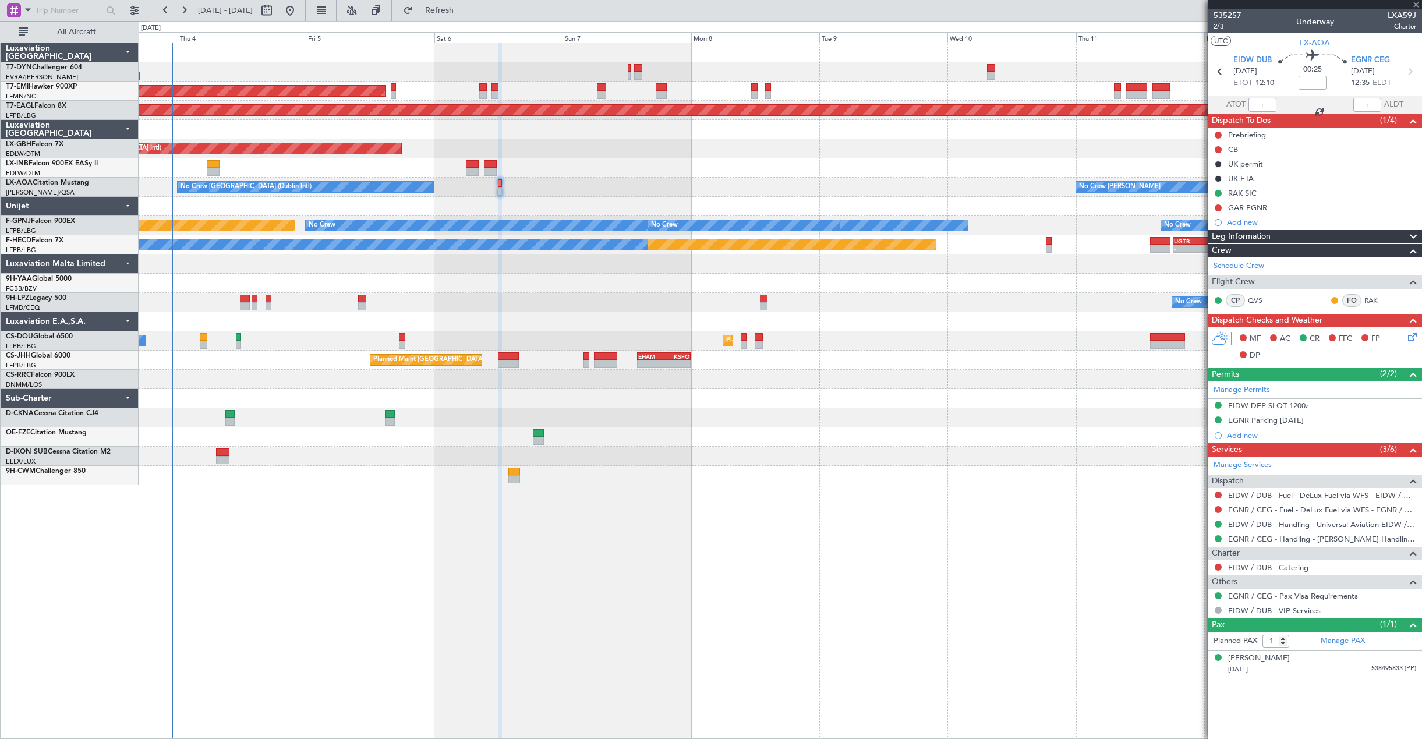
type input "+00:05"
type input "6"
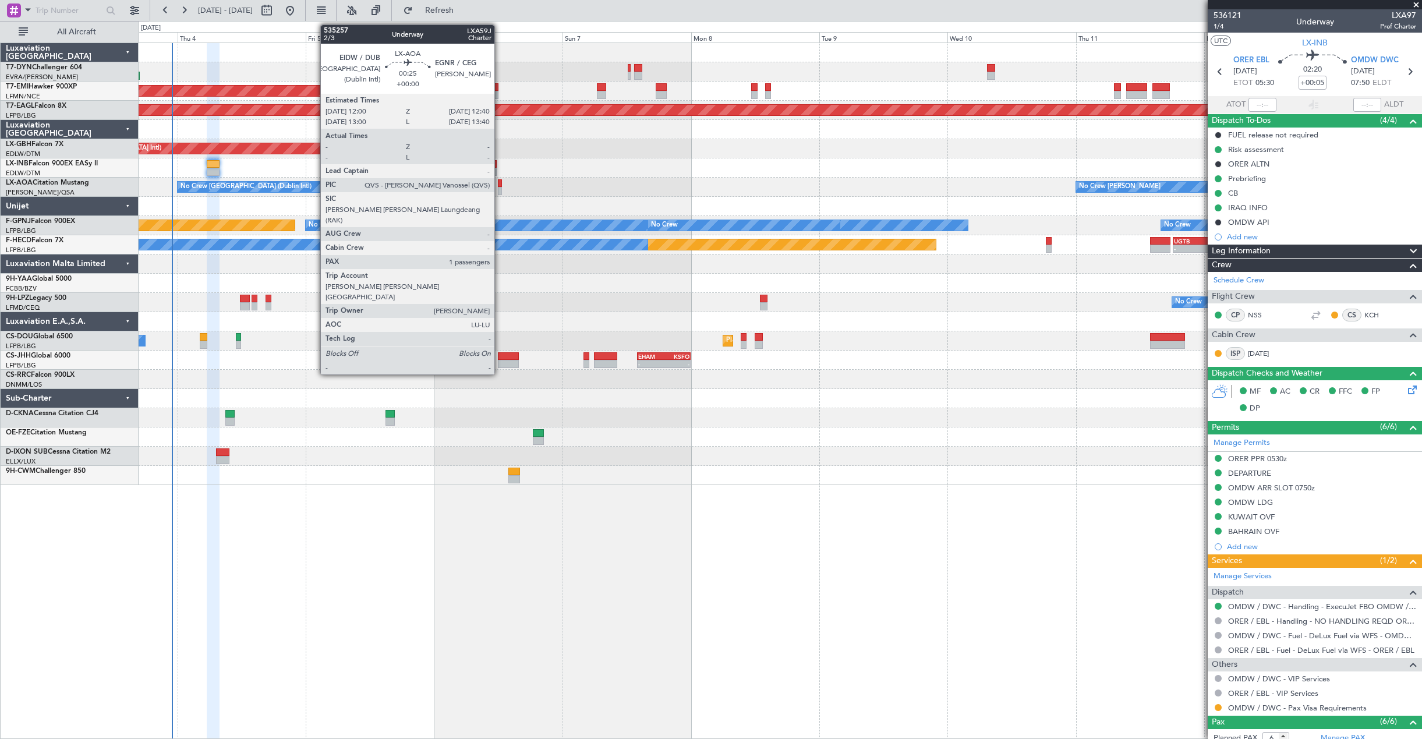
click at [500, 186] on div at bounding box center [500, 183] width 4 height 8
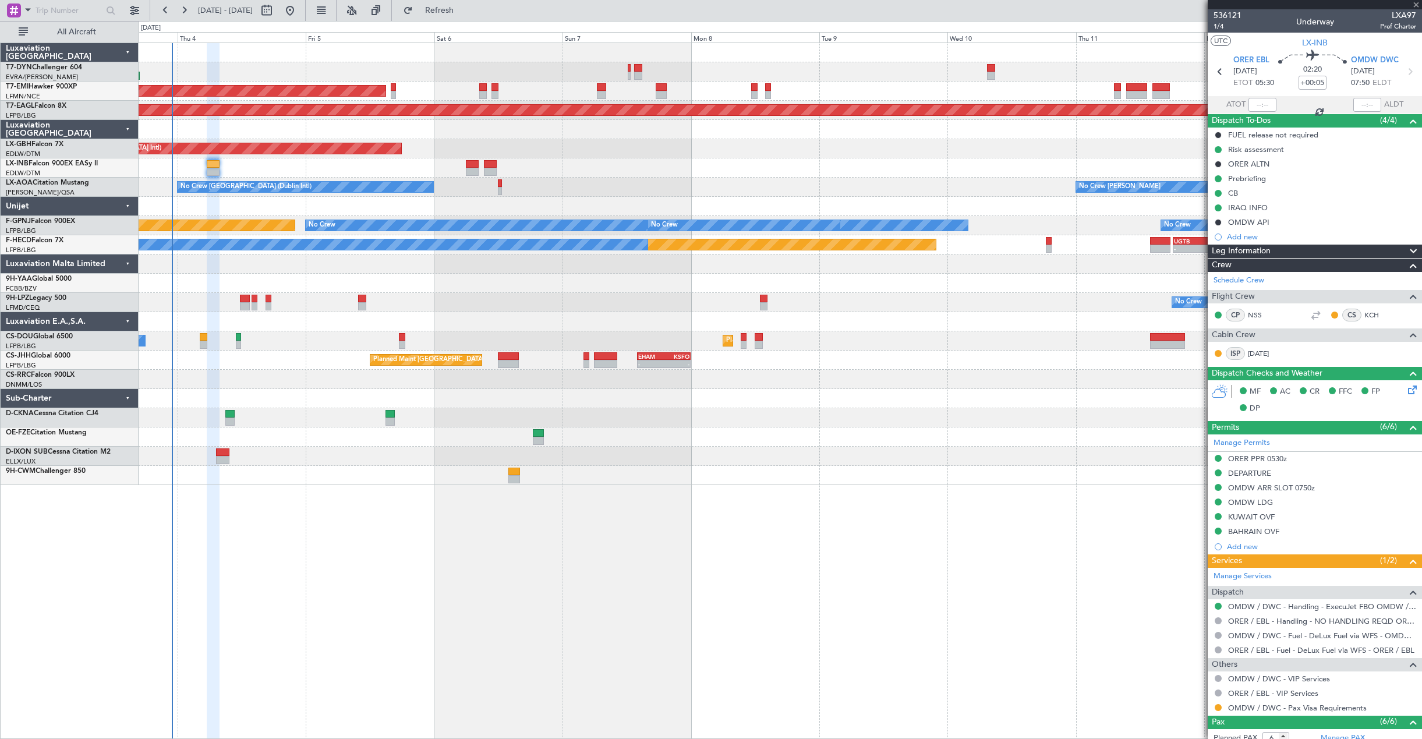
type input "1"
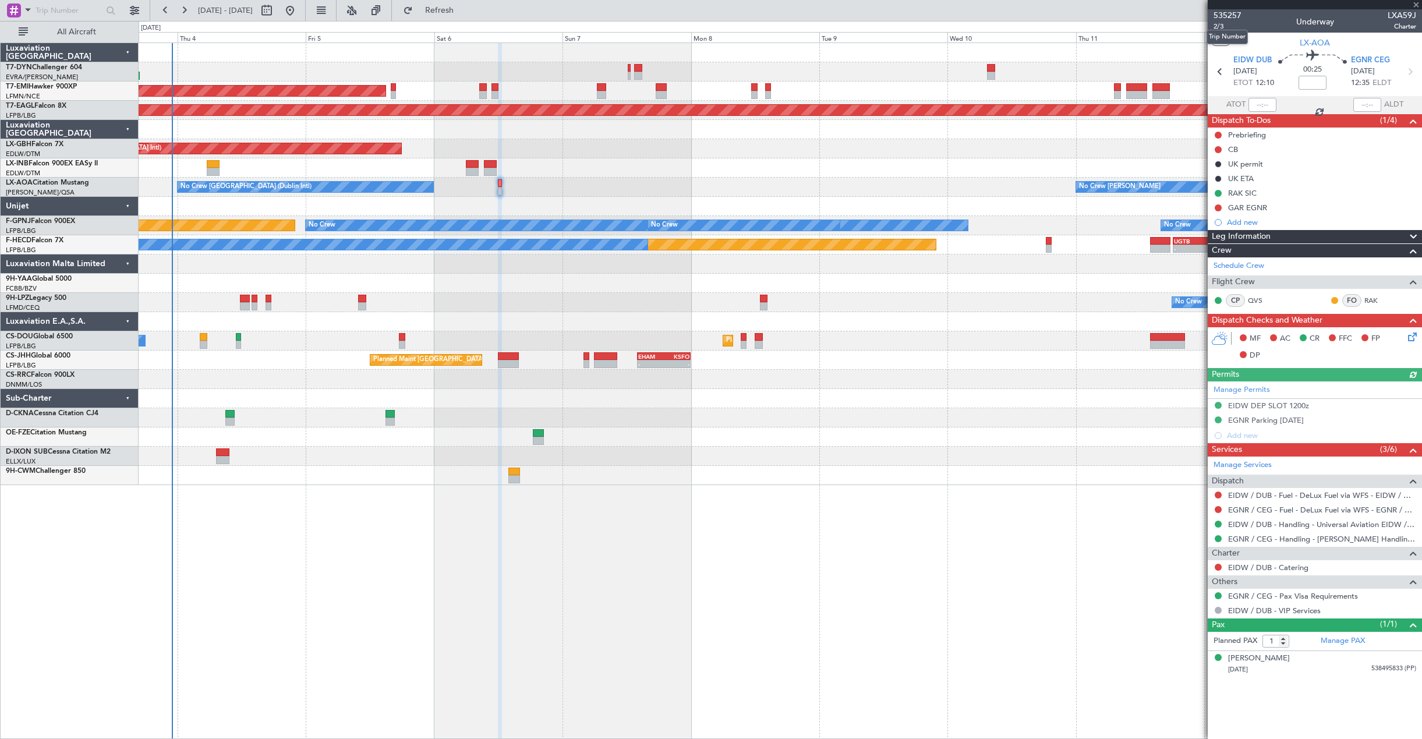
click at [1216, 24] on mat-tooltip-component "Trip Number" at bounding box center [1228, 37] width 58 height 31
click at [1219, 26] on span "2/3" at bounding box center [1228, 27] width 28 height 10
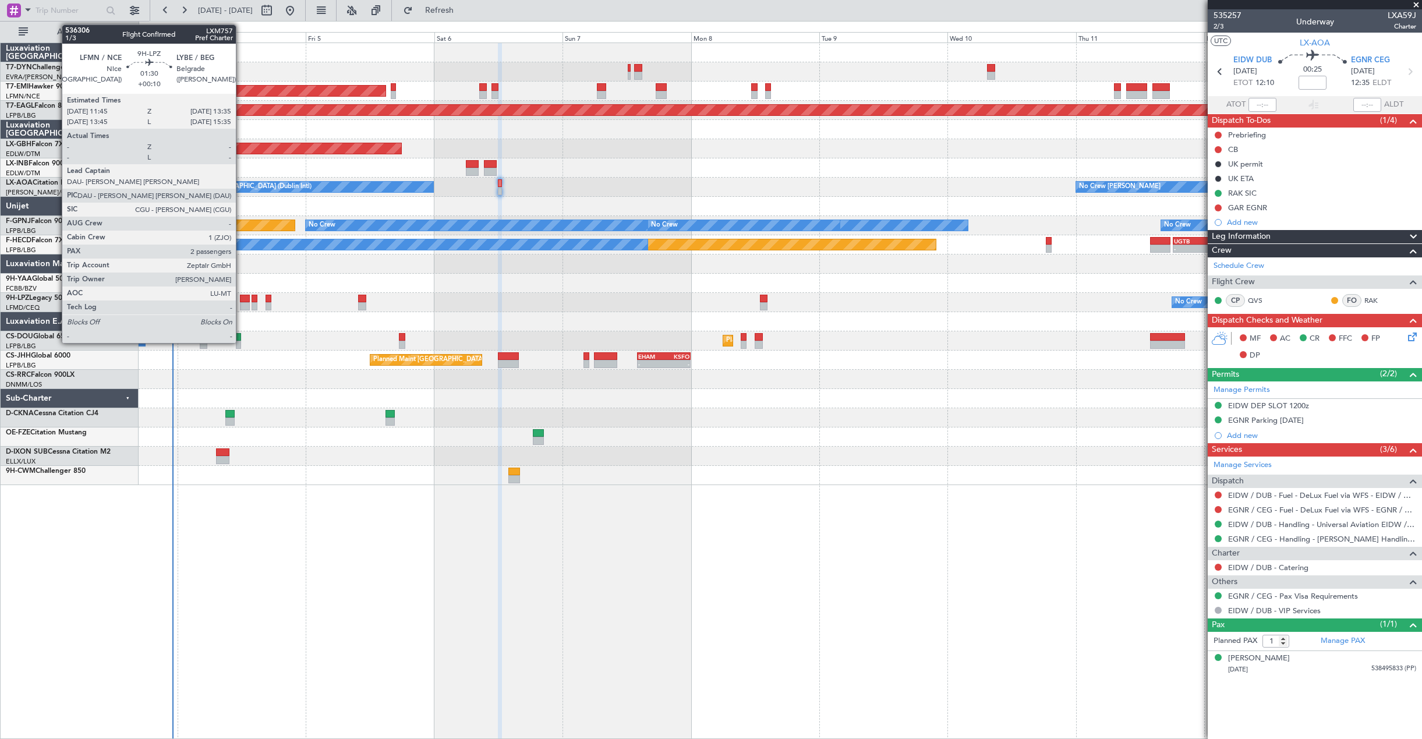
click at [241, 303] on div at bounding box center [245, 306] width 10 height 8
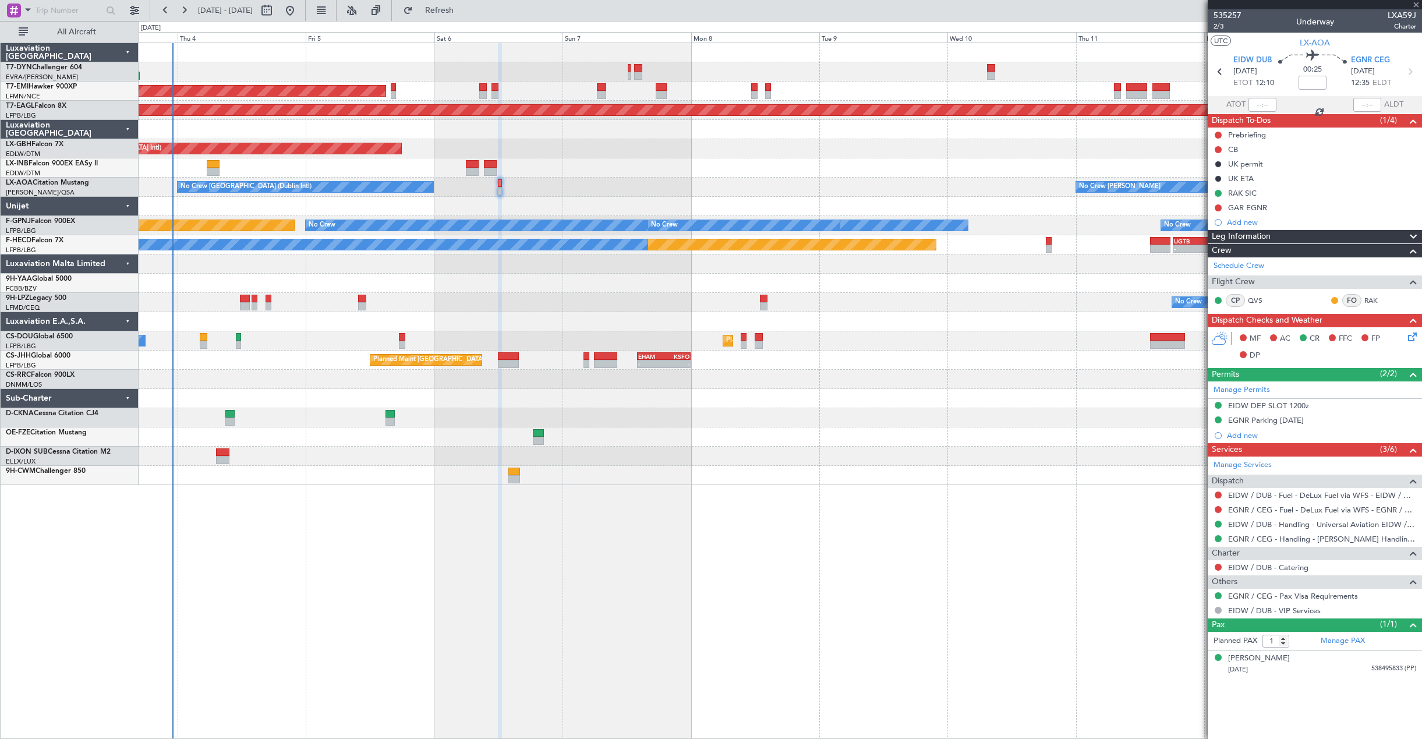
type input "+00:10"
type input "2"
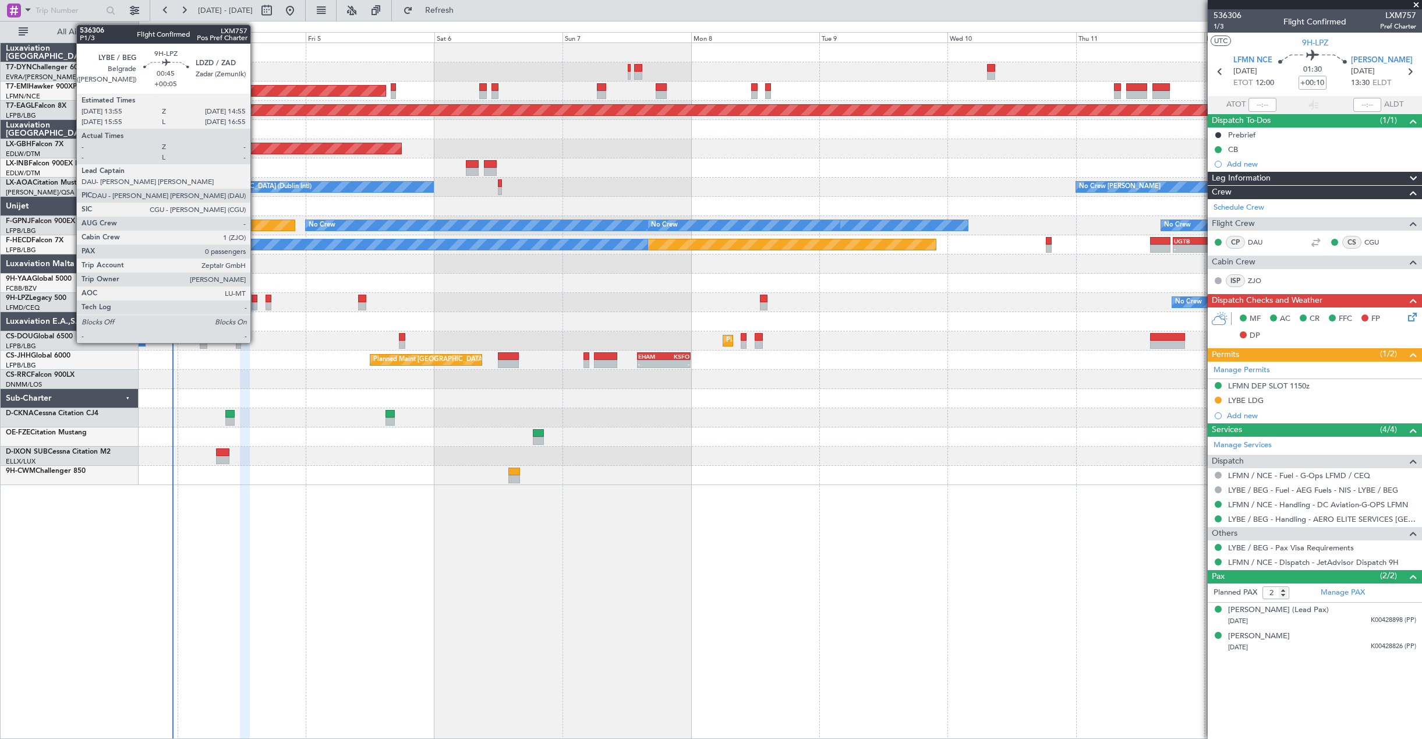
click at [256, 302] on div at bounding box center [255, 299] width 6 height 8
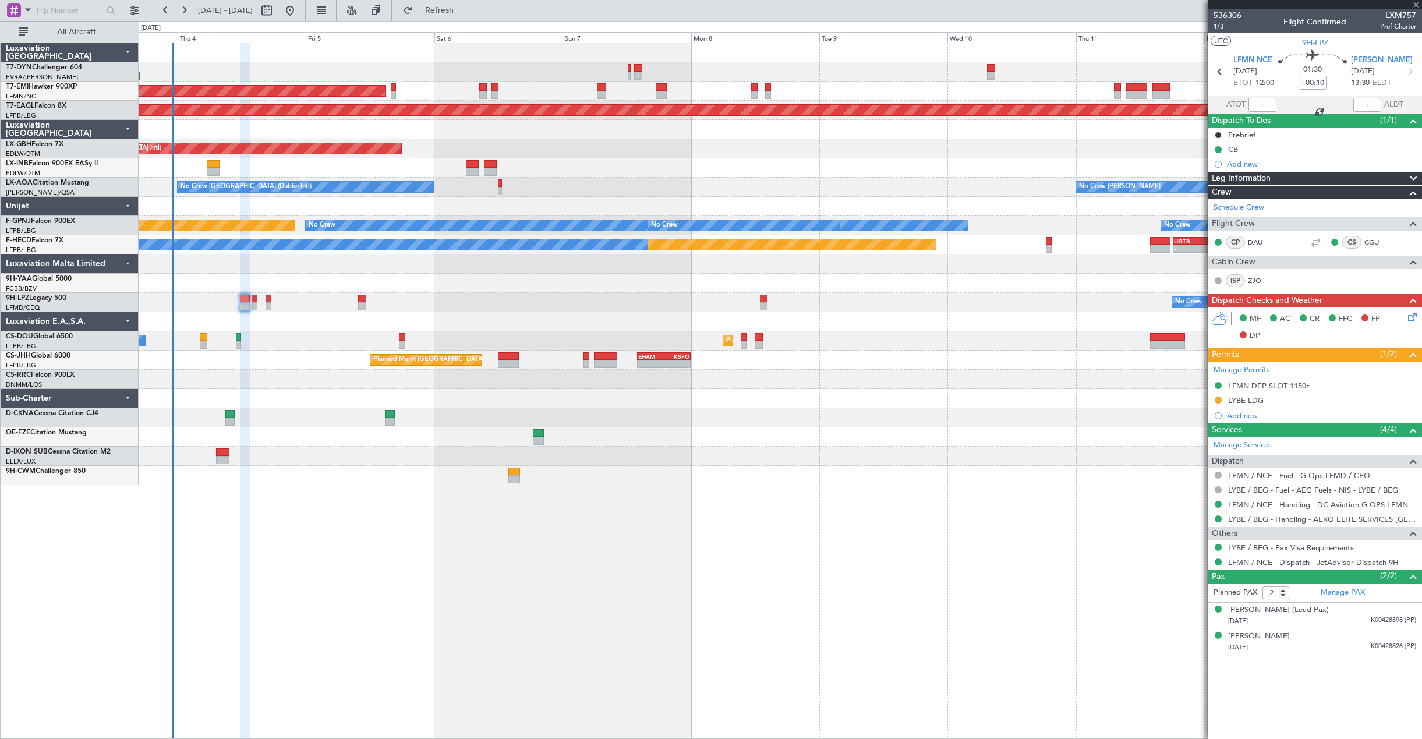
type input "+00:05"
type input "0"
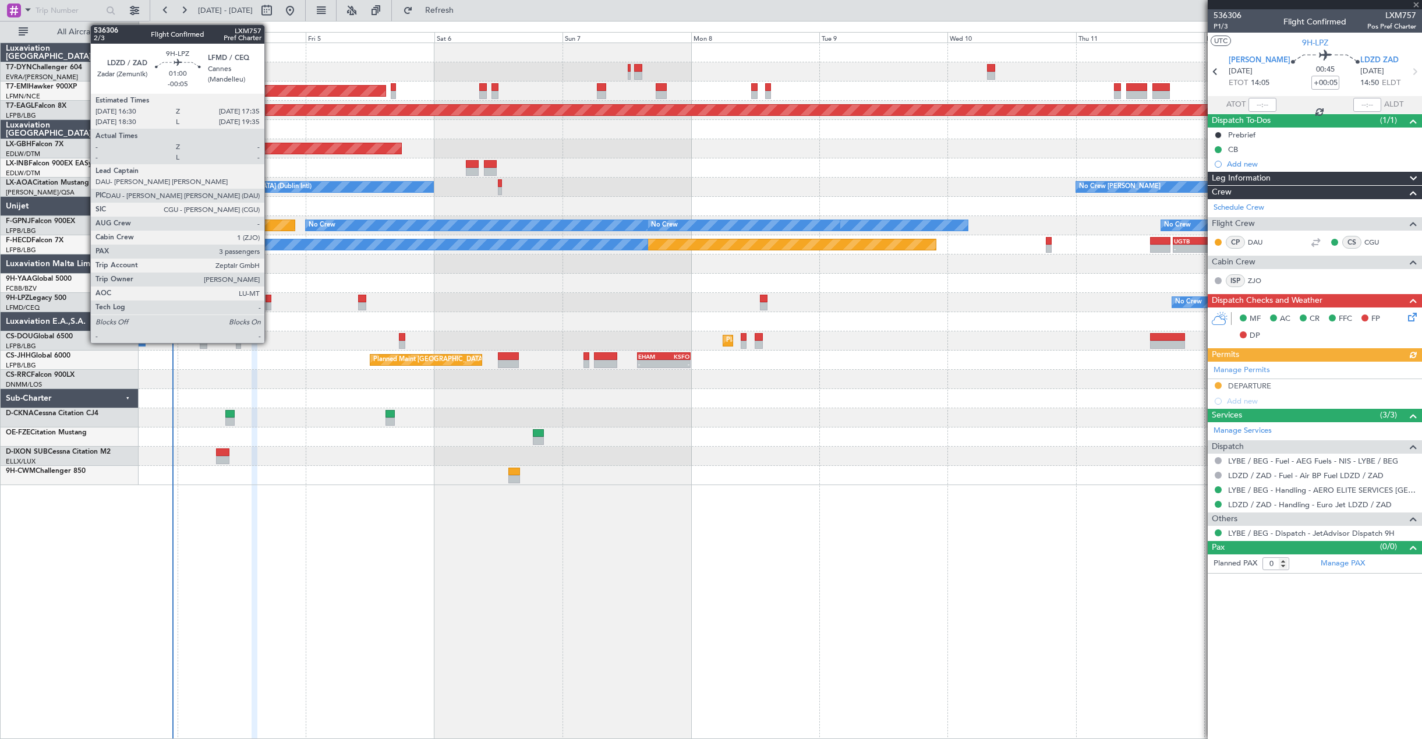
click at [270, 303] on div at bounding box center [269, 306] width 6 height 8
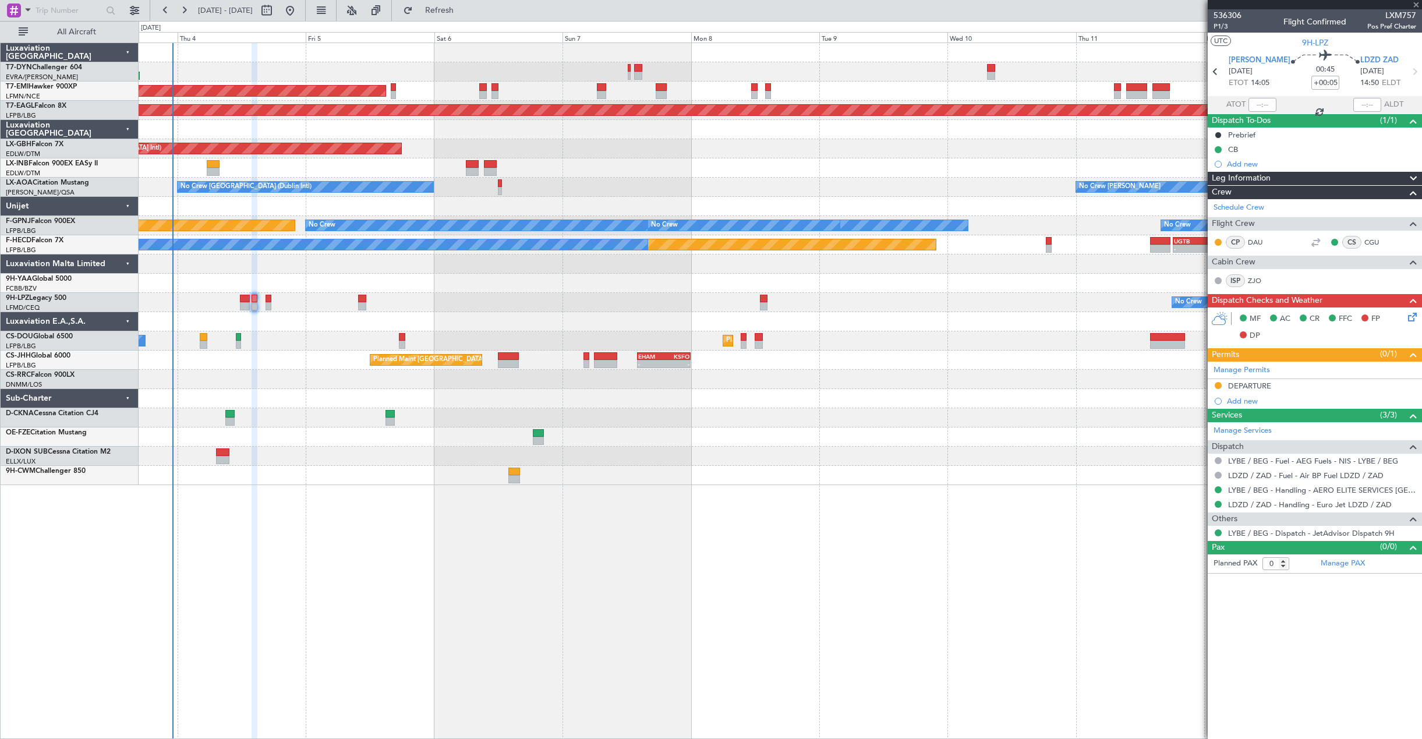
type input "-00:05"
type input "3"
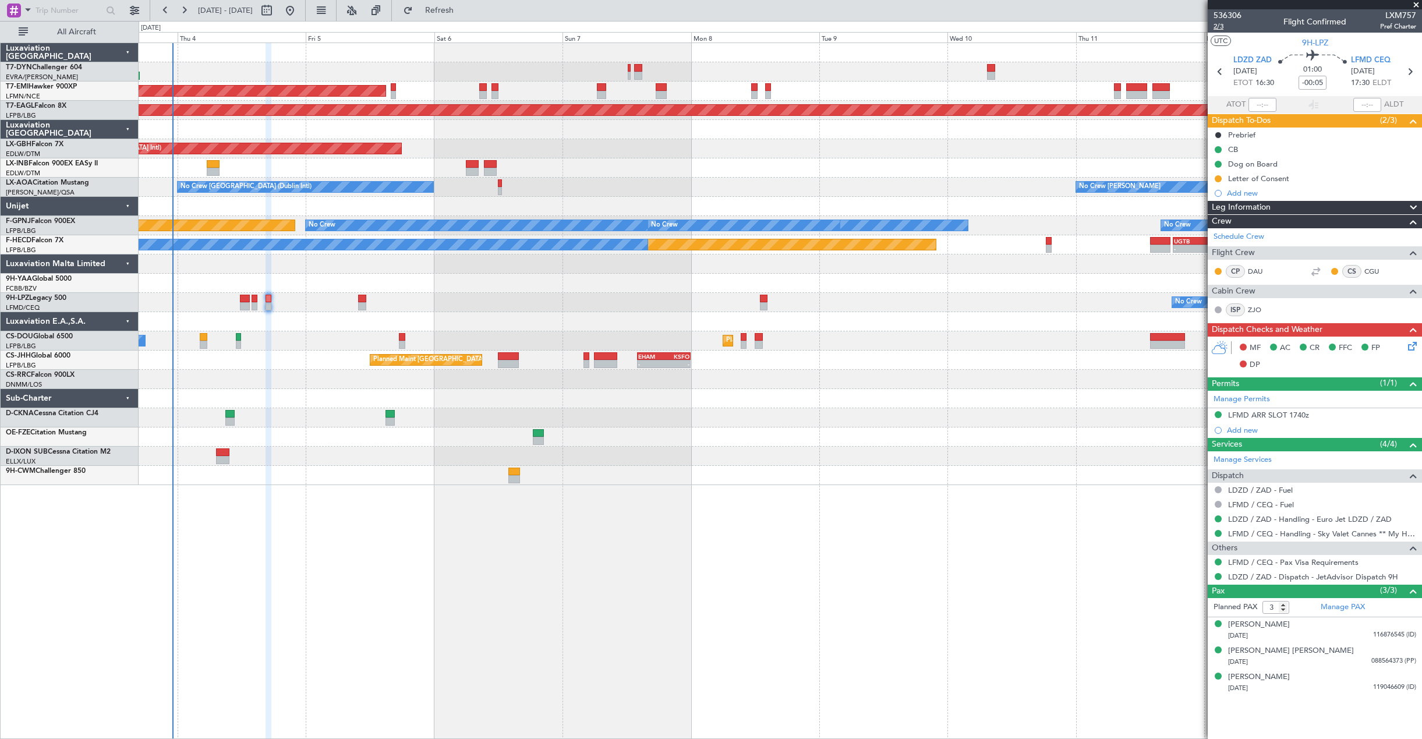
click at [1221, 25] on span "2/3" at bounding box center [1228, 27] width 28 height 10
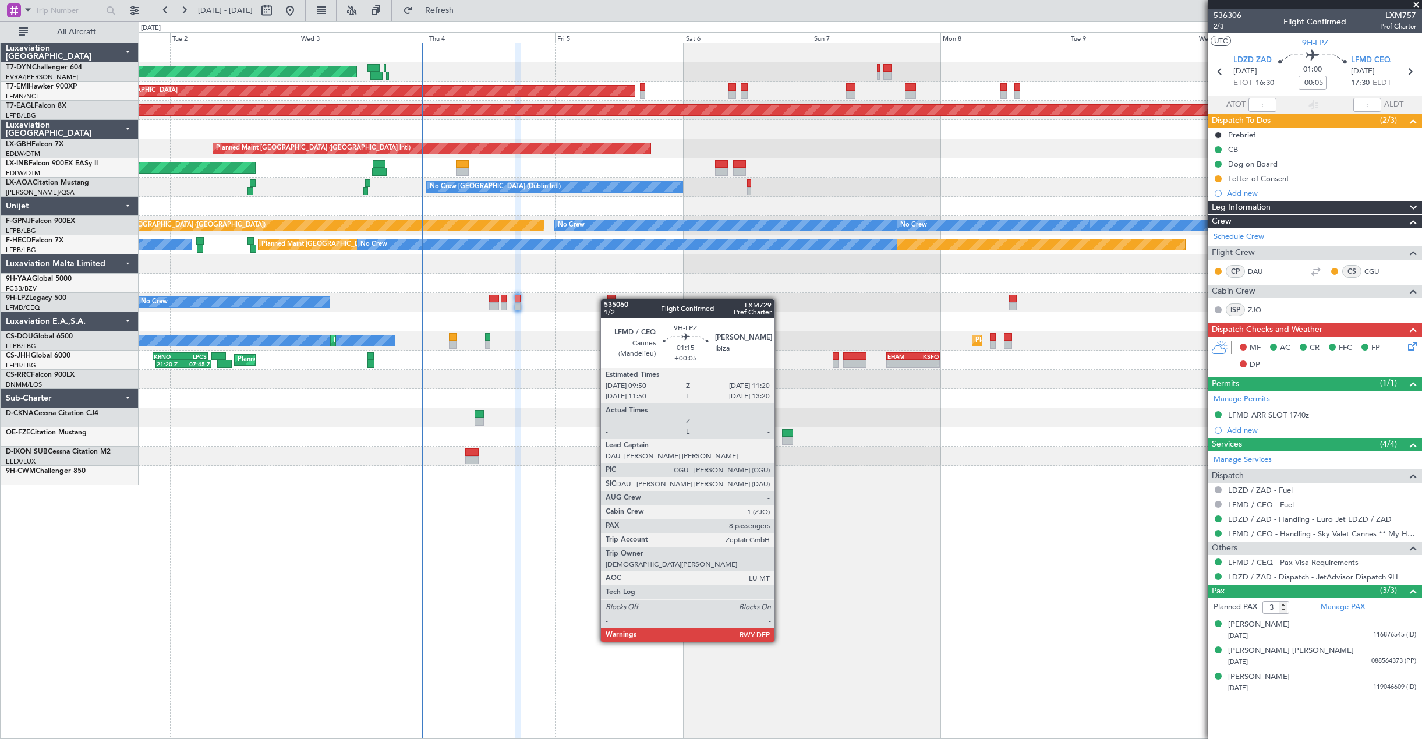
click at [606, 299] on div "AOG Maint Riga (Riga Intl) Planned Maint [GEOGRAPHIC_DATA] Grounded [US_STATE] …" at bounding box center [780, 264] width 1283 height 442
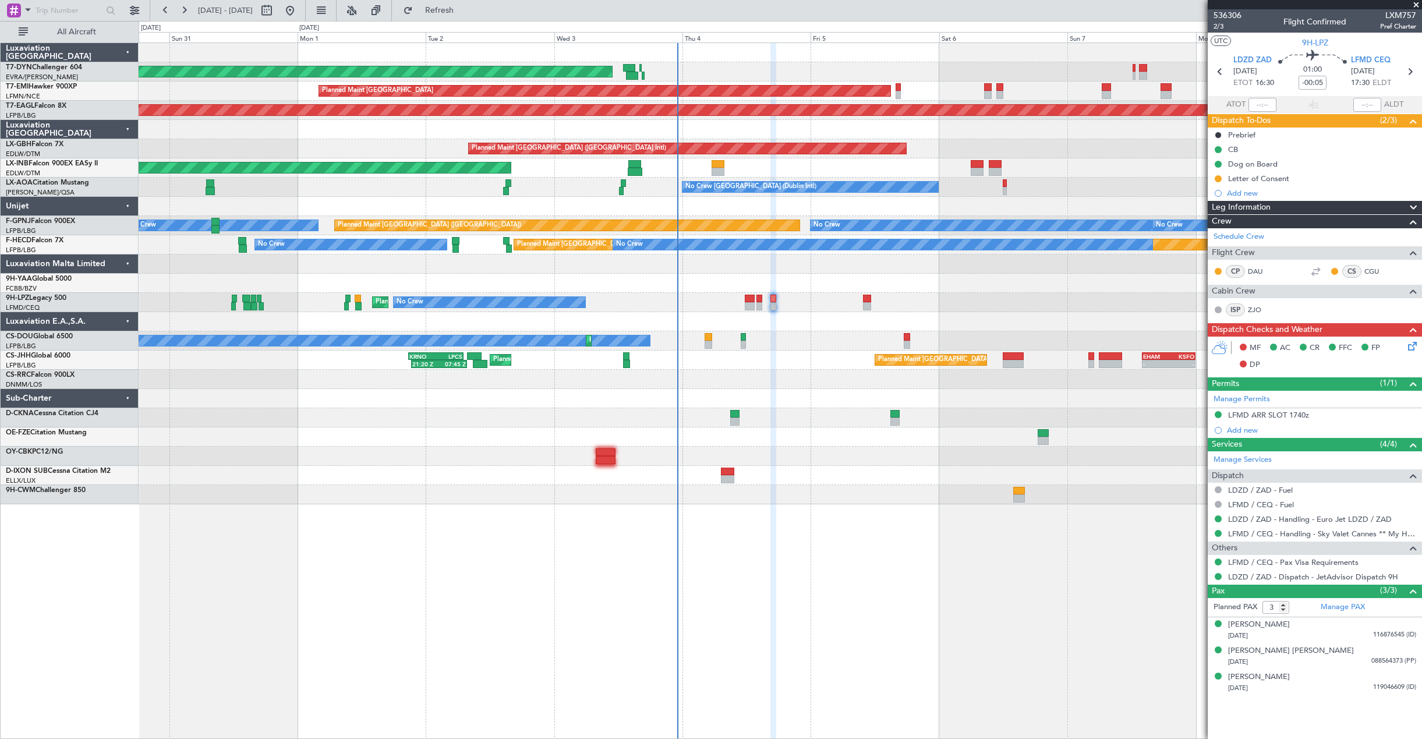
click at [494, 273] on div at bounding box center [780, 264] width 1283 height 19
click at [189, 279] on div at bounding box center [780, 283] width 1283 height 19
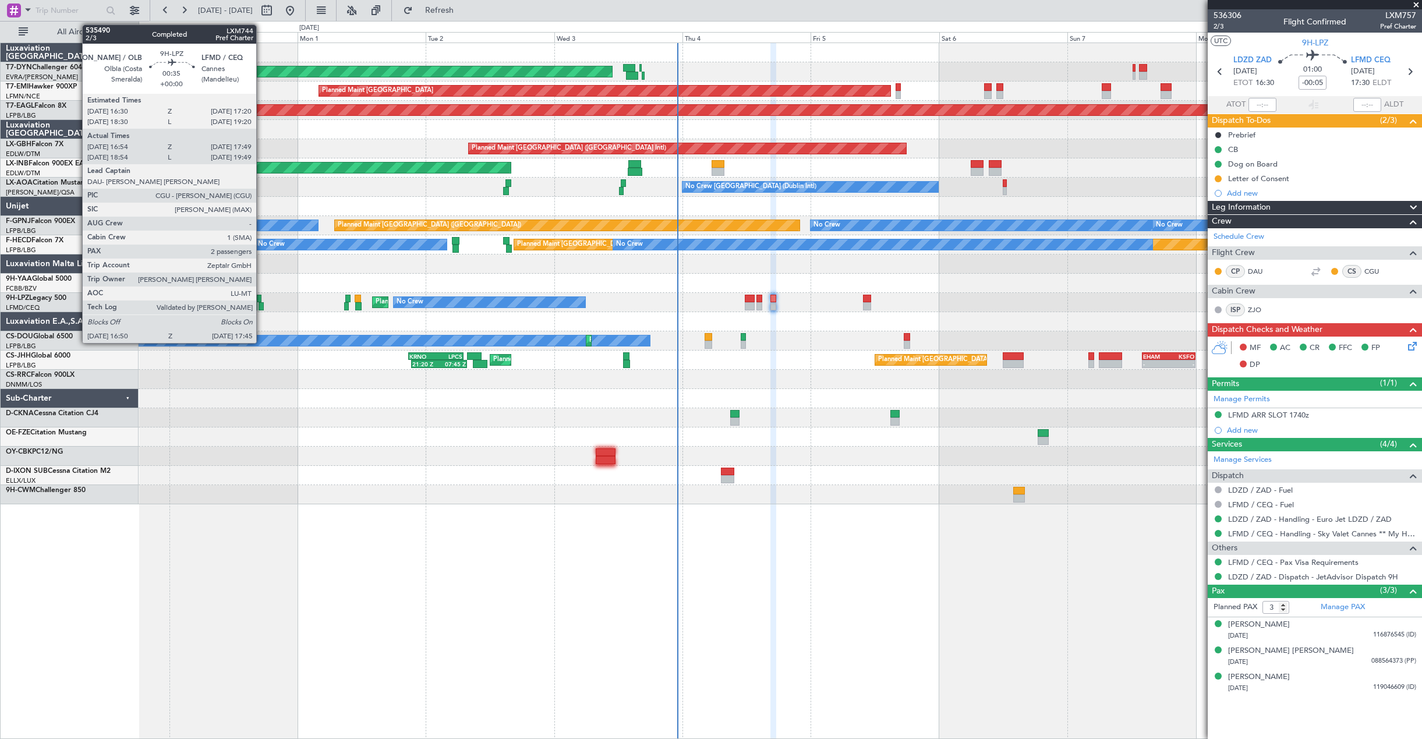
click at [261, 306] on div at bounding box center [261, 306] width 5 height 8
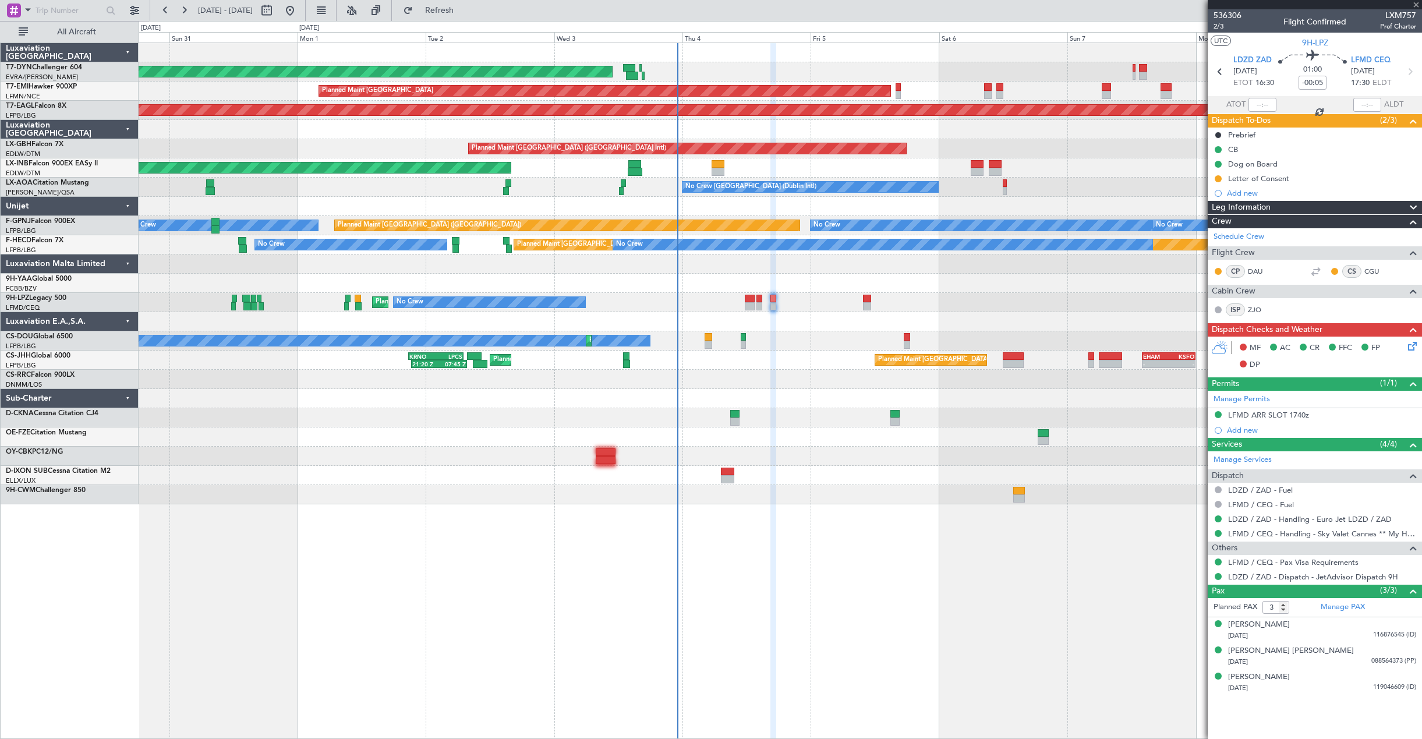
type input "17:04"
type input "17:44"
type input "2"
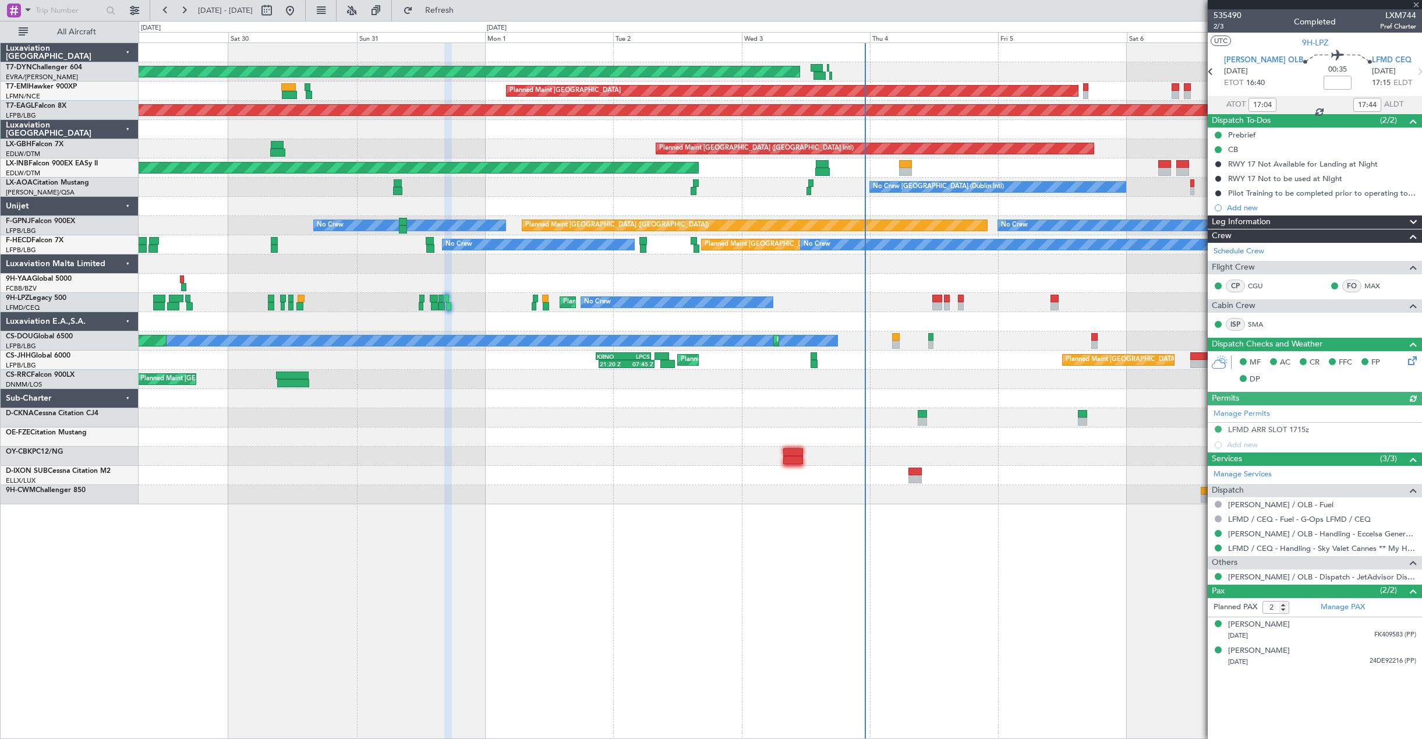
click at [430, 315] on div at bounding box center [780, 321] width 1283 height 19
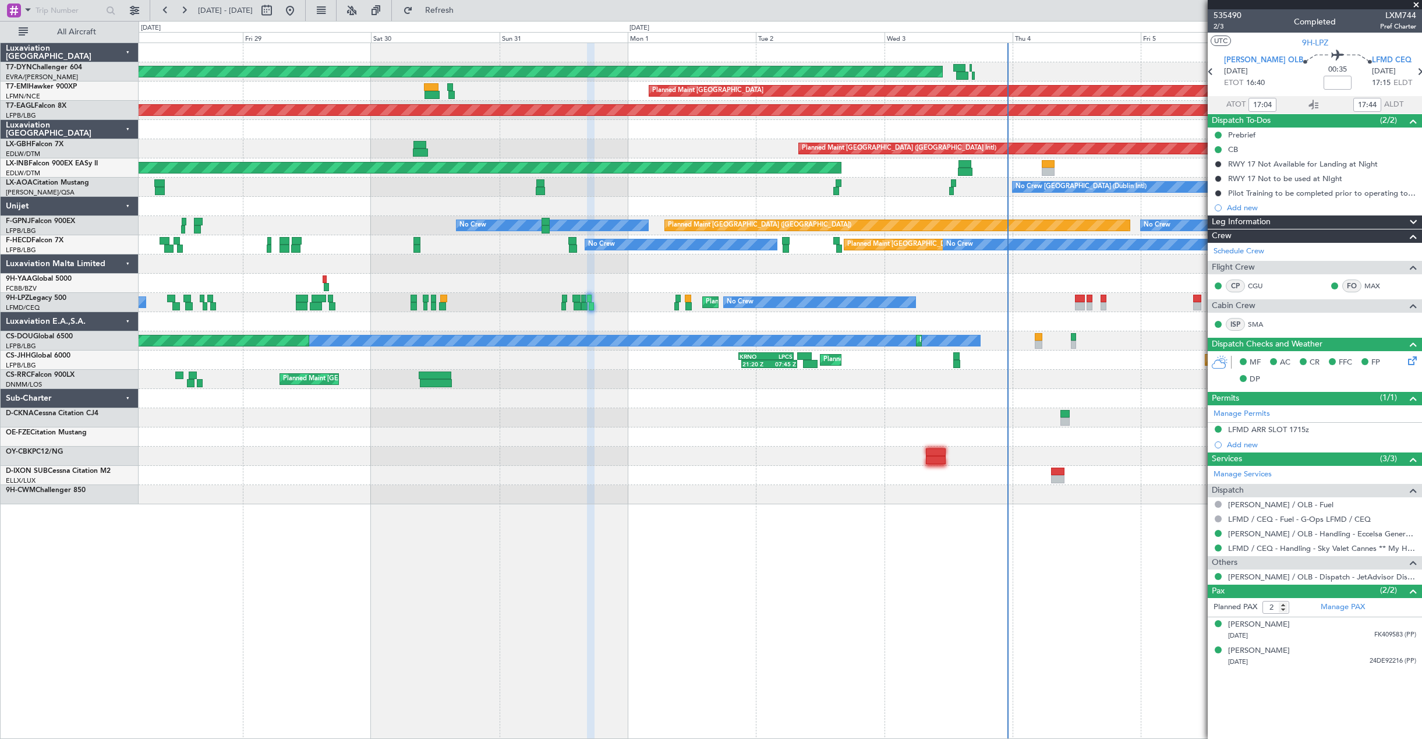
click at [312, 247] on div "AOG Maint Riga (Riga Intl) Planned Maint [GEOGRAPHIC_DATA] Grounded [US_STATE] …" at bounding box center [780, 273] width 1283 height 461
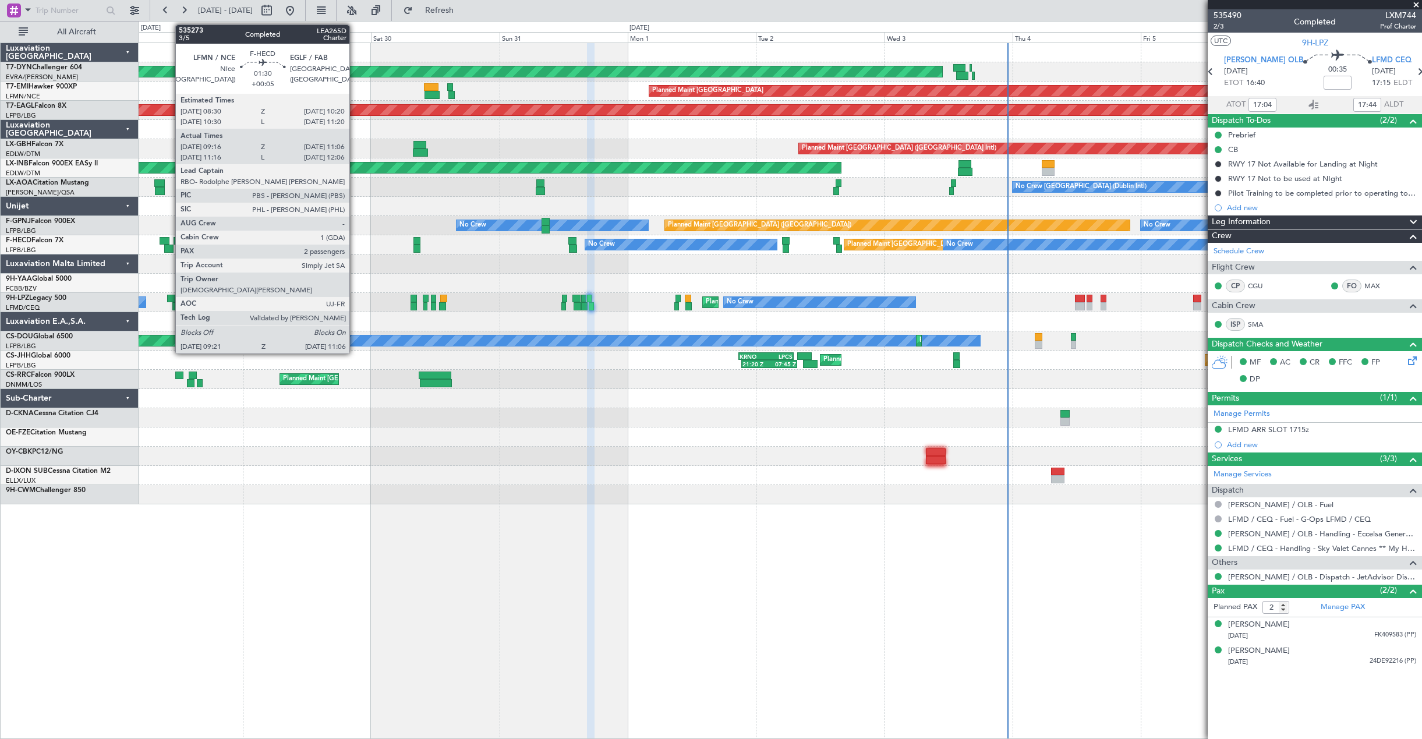
click at [169, 247] on div at bounding box center [169, 249] width 10 height 8
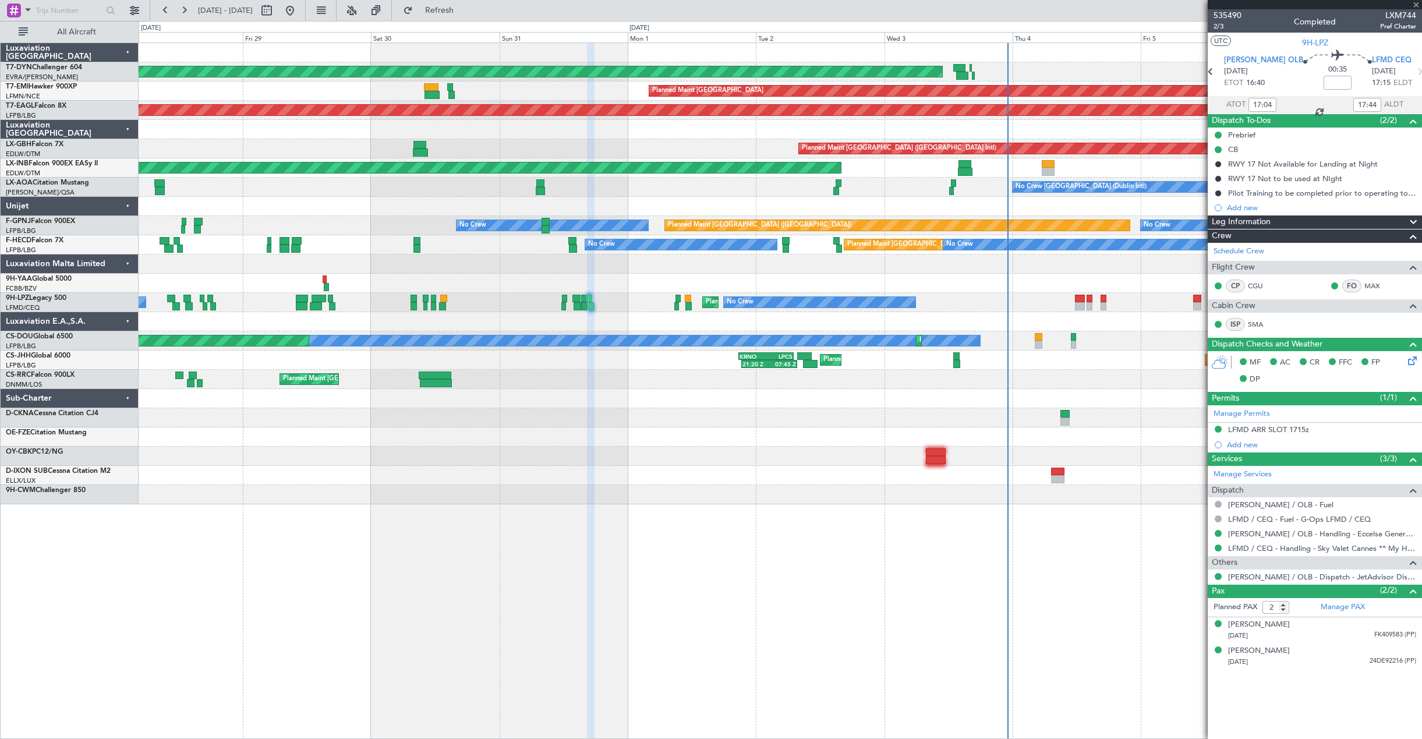
type input "+00:05"
type input "09:31"
type input "11:01"
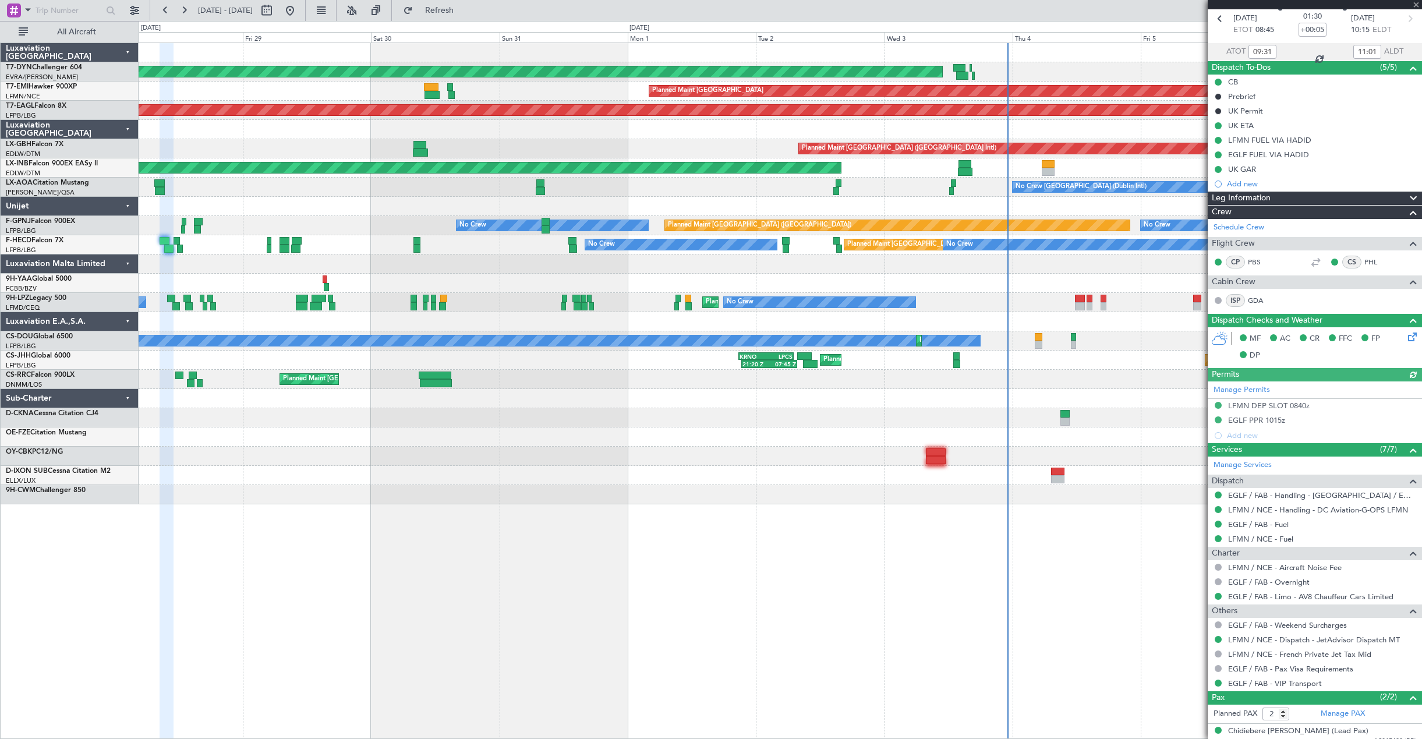
scroll to position [90, 0]
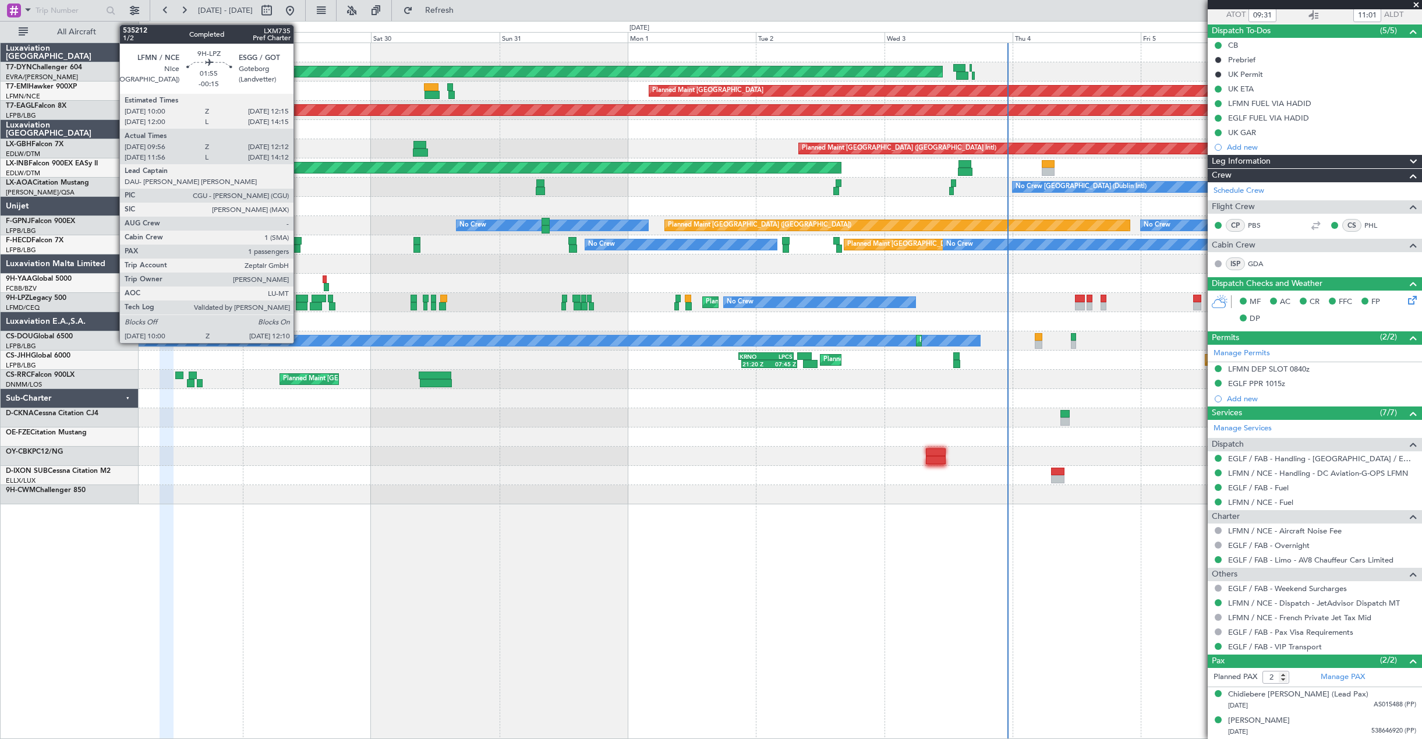
click at [299, 303] on div at bounding box center [302, 306] width 12 height 8
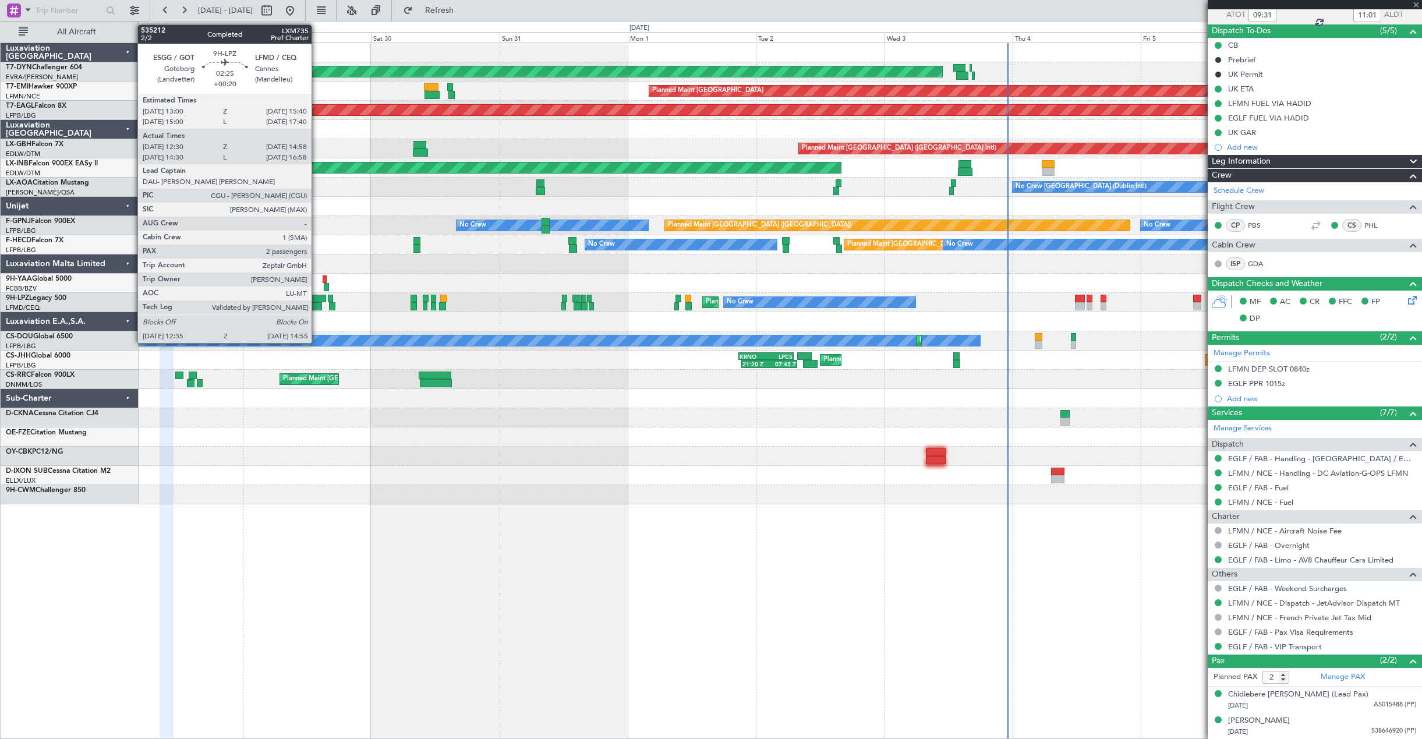
type input "-00:15"
type input "10:11"
type input "12:07"
type input "1"
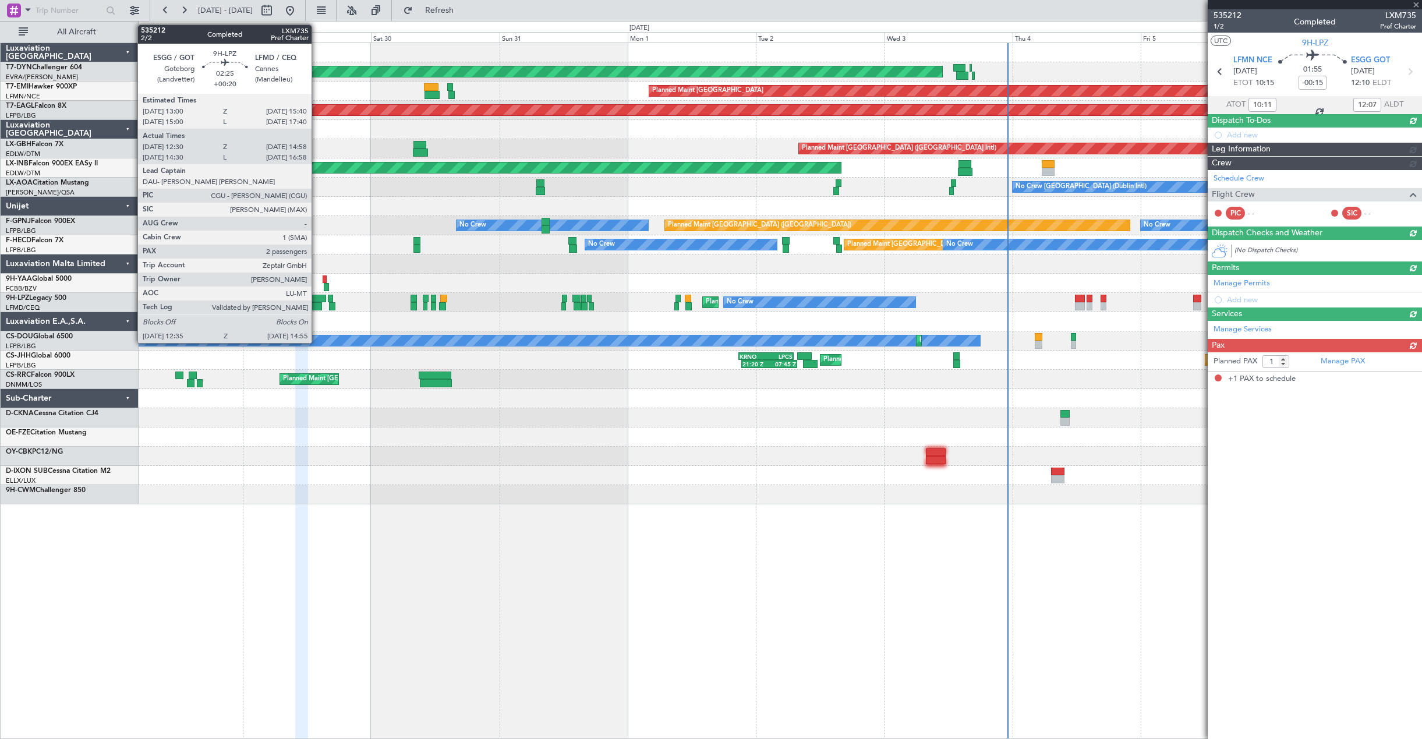
scroll to position [0, 0]
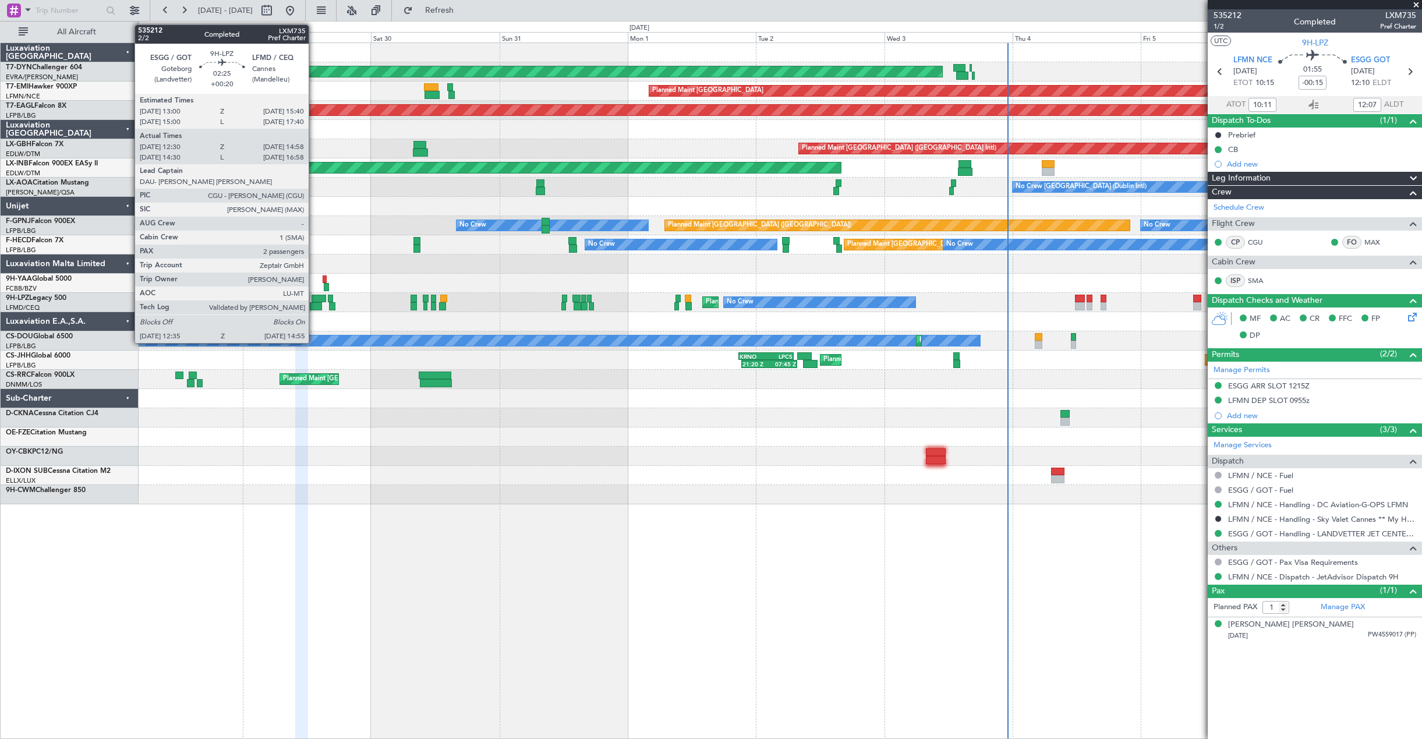
click at [314, 305] on div at bounding box center [316, 306] width 13 height 8
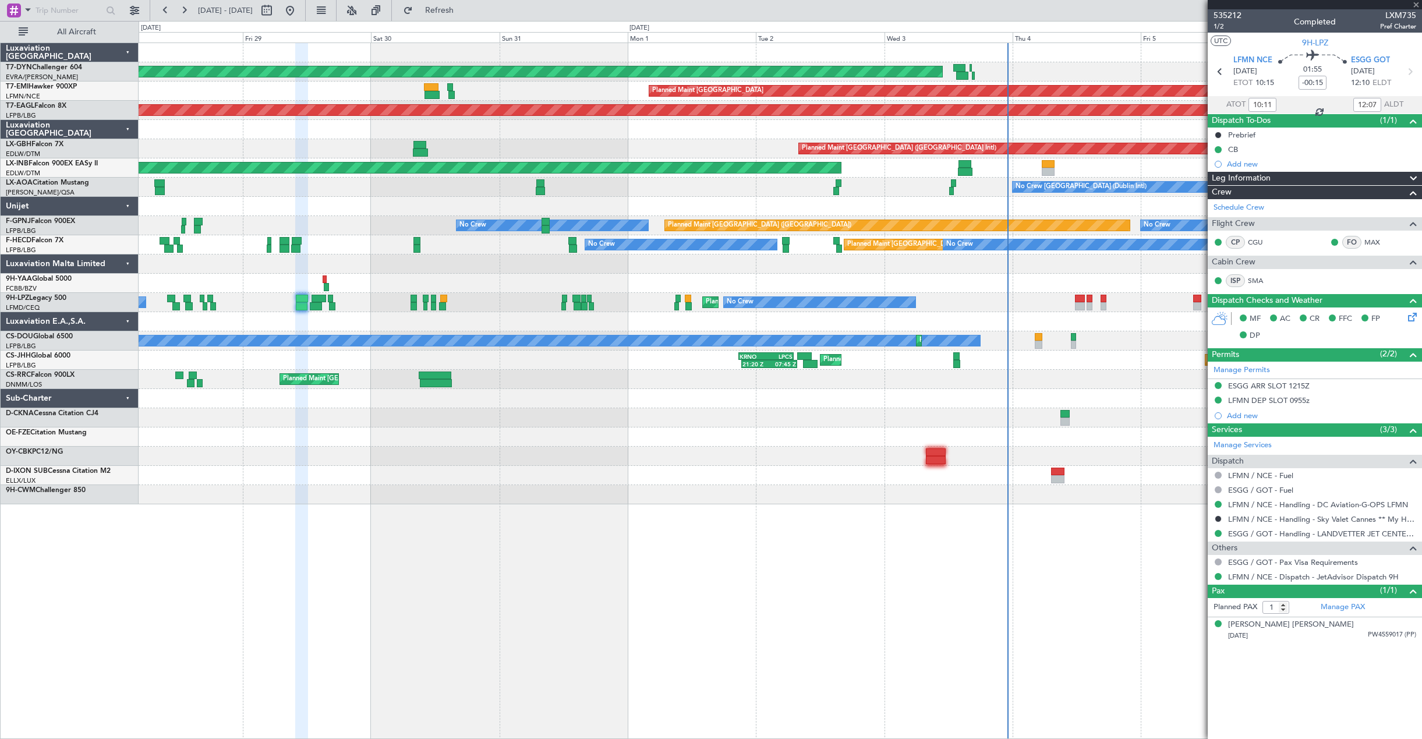
type input "+00:20"
type input "12:40"
type input "14:53"
type input "2"
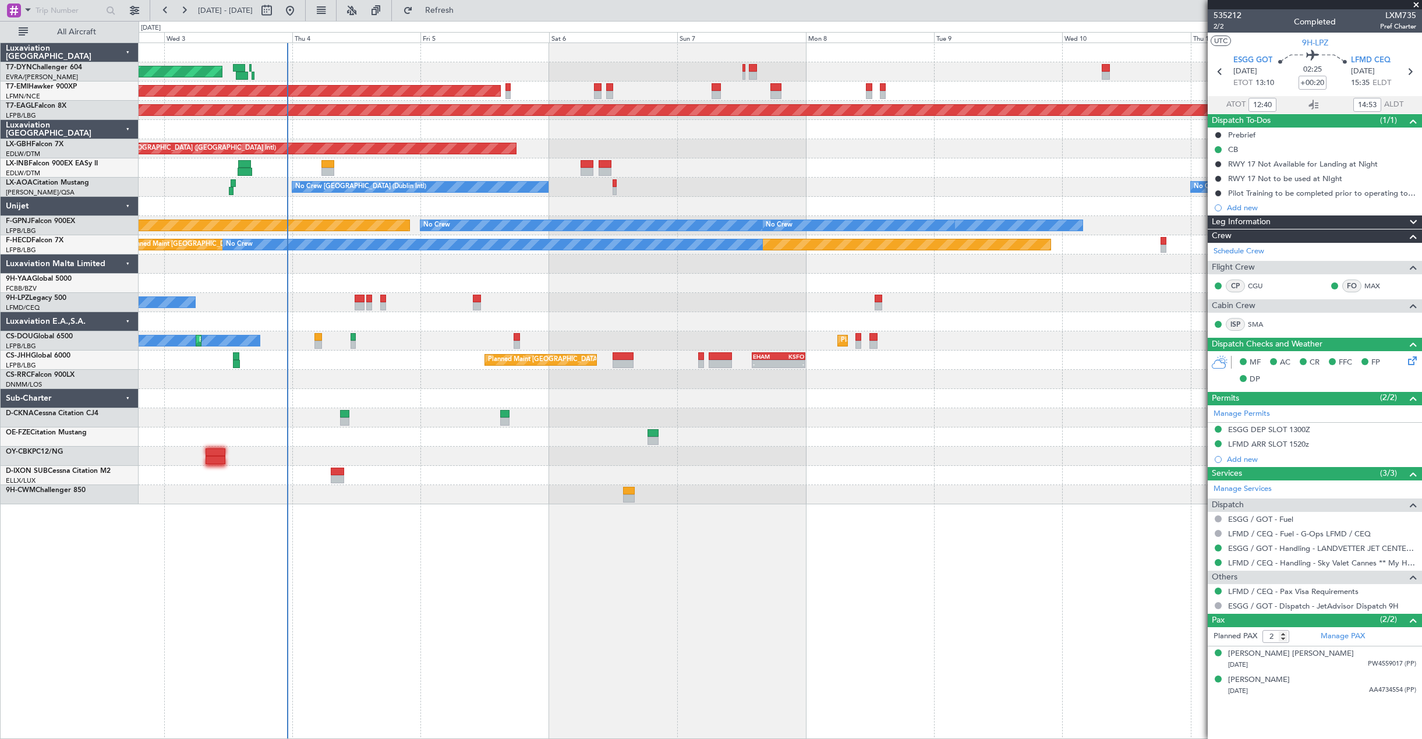
click at [119, 594] on div "AOG Maint Riga (Riga Intl) Planned Maint [GEOGRAPHIC_DATA] Grounded [US_STATE] …" at bounding box center [711, 380] width 1422 height 718
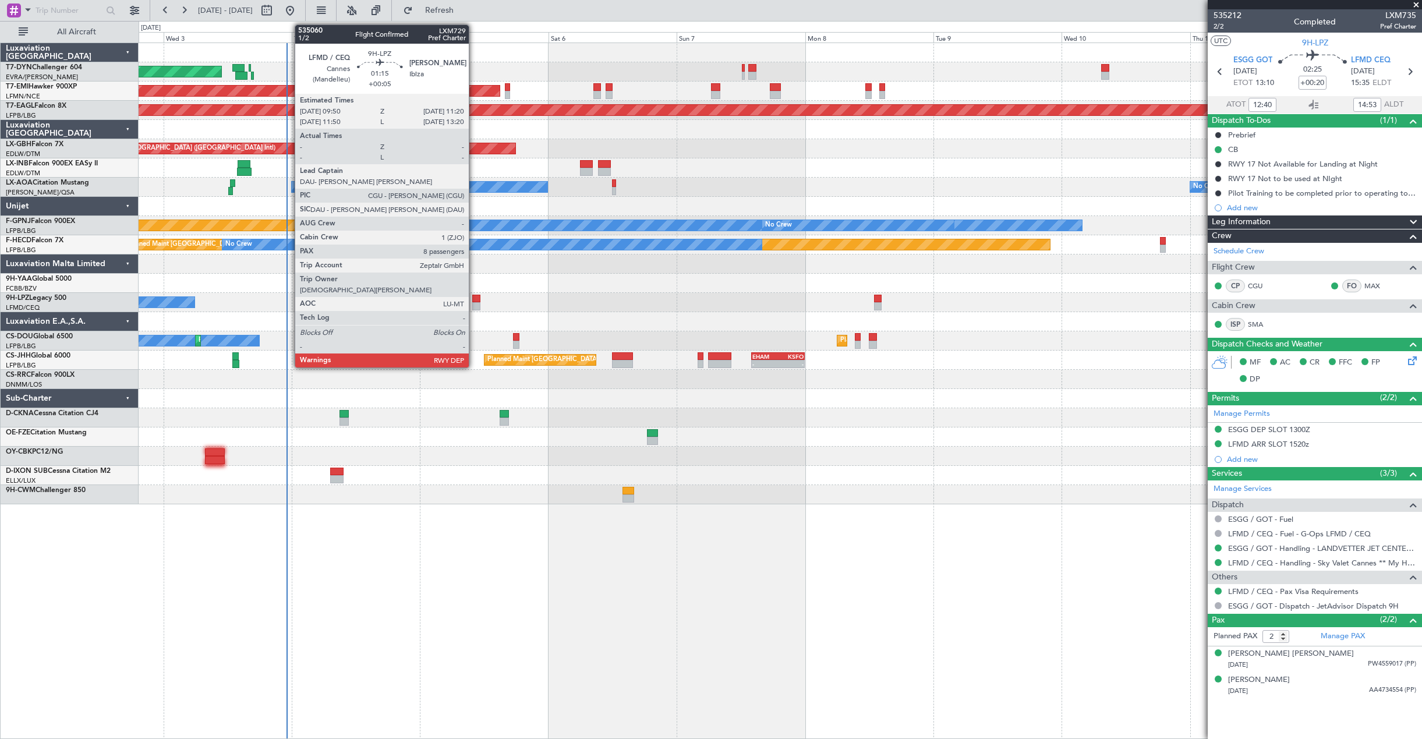
click at [474, 303] on div at bounding box center [476, 306] width 8 height 8
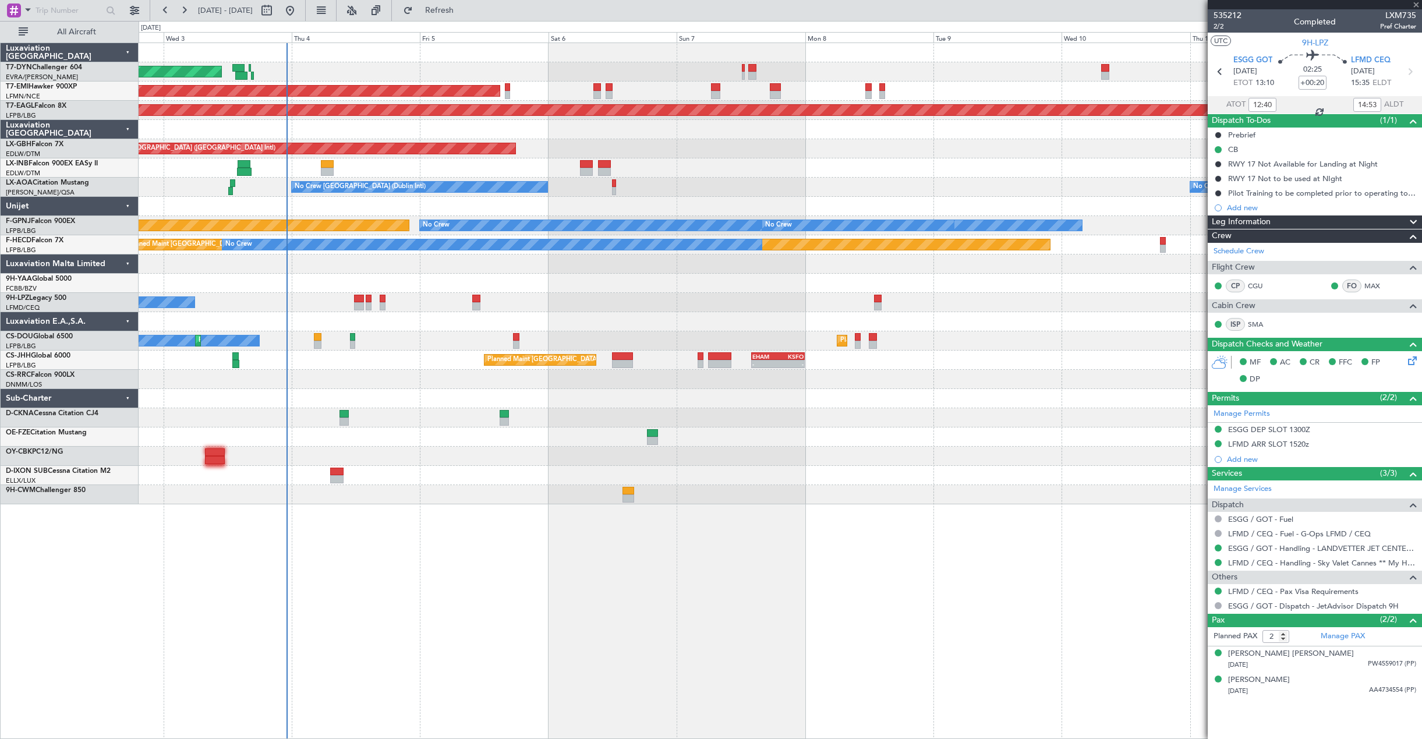
type input "+00:05"
type input "8"
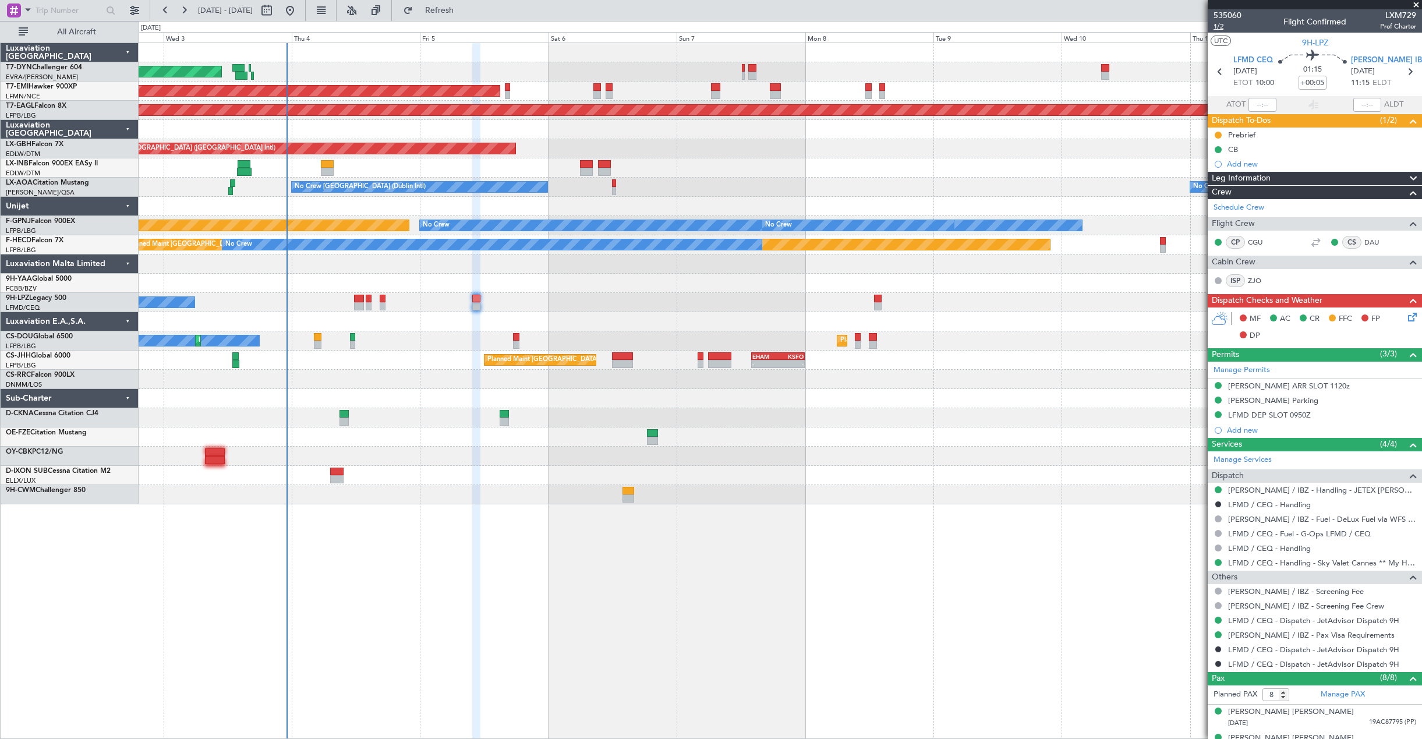
click at [1218, 27] on span "1/2" at bounding box center [1228, 27] width 28 height 10
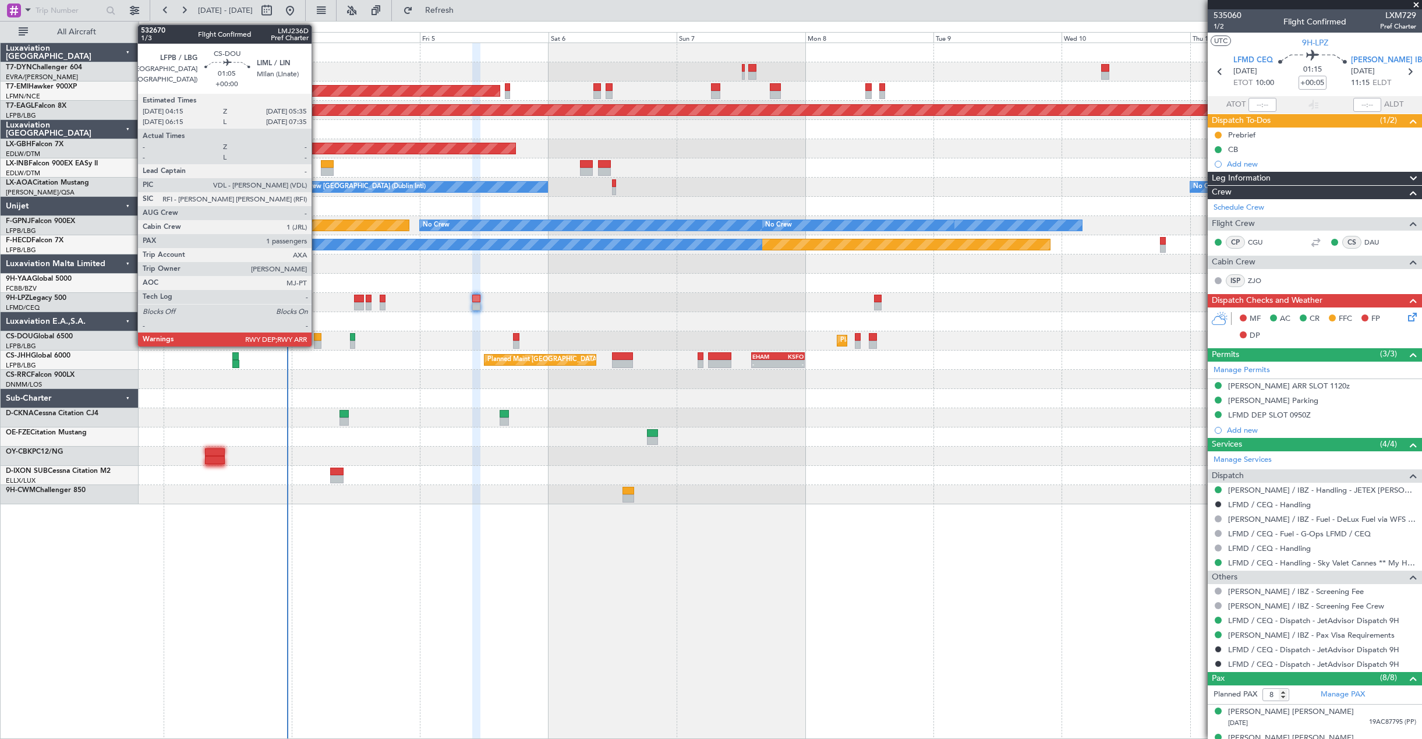
click at [317, 342] on div at bounding box center [318, 345] width 8 height 8
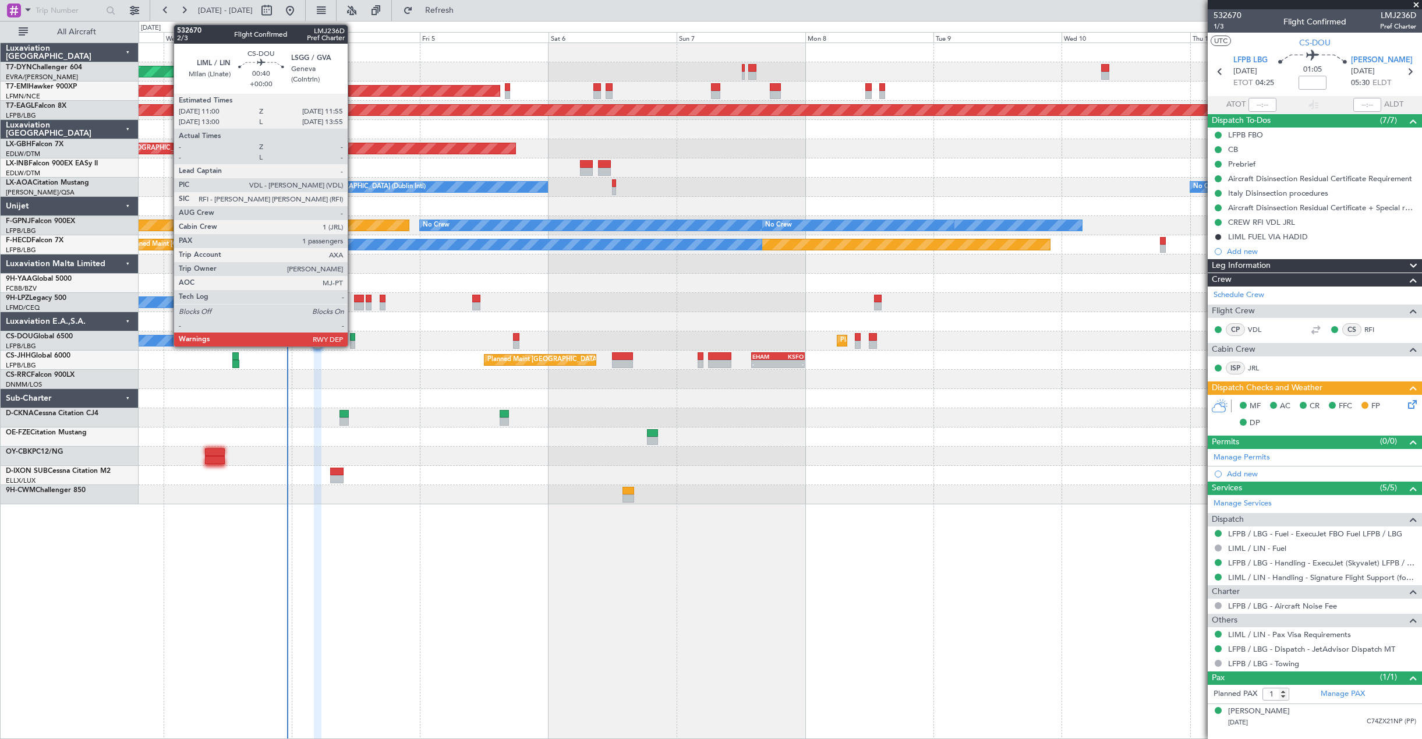
click at [353, 335] on div at bounding box center [352, 337] width 5 height 8
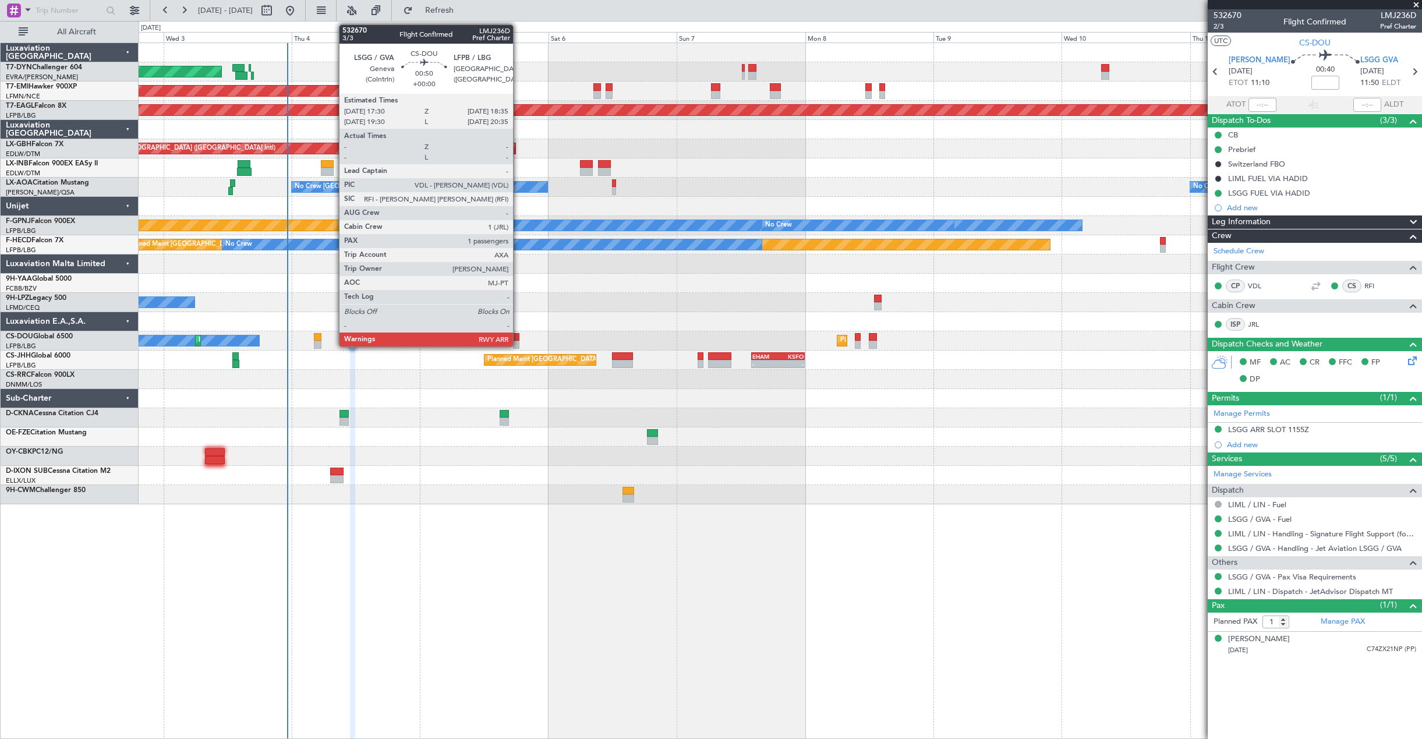
click at [518, 340] on div at bounding box center [516, 337] width 6 height 8
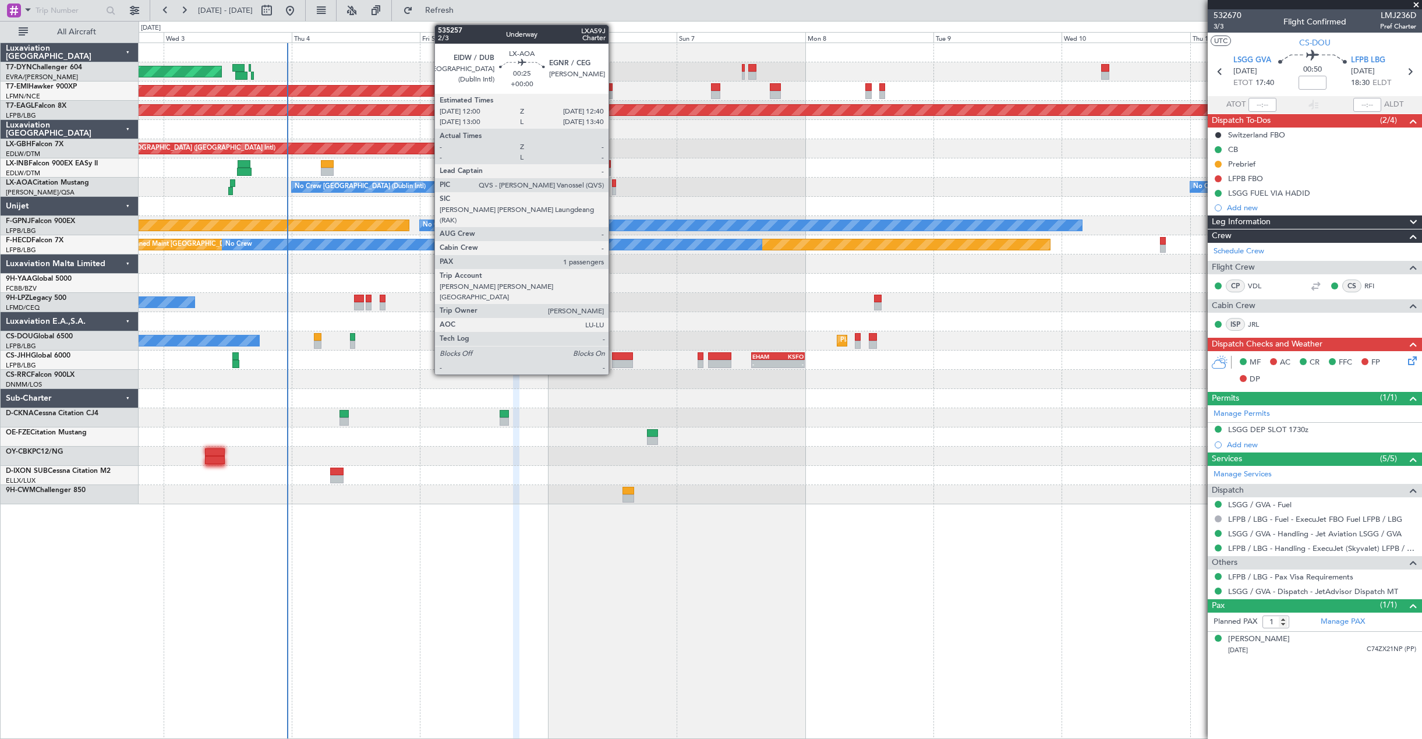
click at [614, 192] on div at bounding box center [614, 191] width 4 height 8
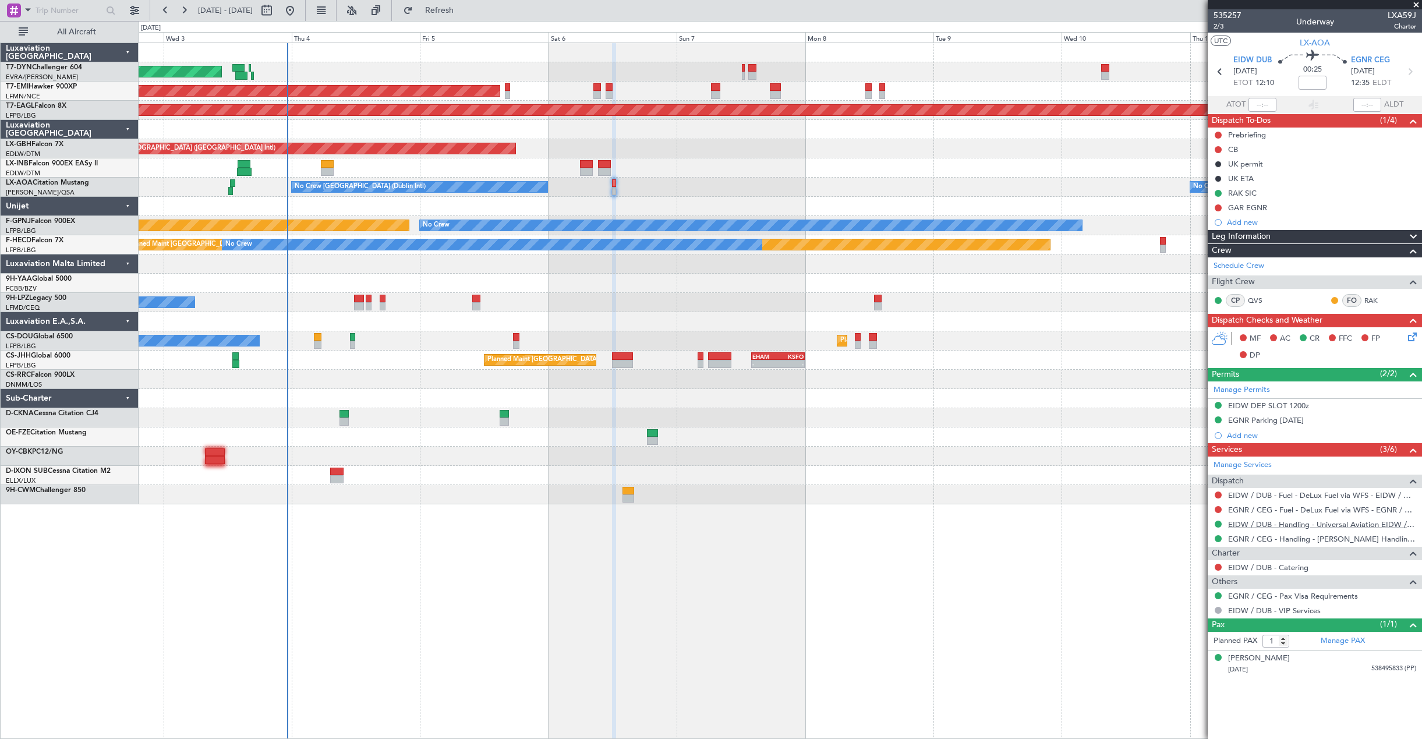
click at [1253, 526] on link "EIDW / DUB - Handling - Universal Aviation EIDW / DUB" at bounding box center [1322, 524] width 188 height 10
click at [1253, 539] on link "EGNR / CEG - Handling - [PERSON_NAME] Handling Services EGNR / CEG" at bounding box center [1322, 539] width 188 height 10
click at [1415, 335] on icon at bounding box center [1410, 334] width 9 height 9
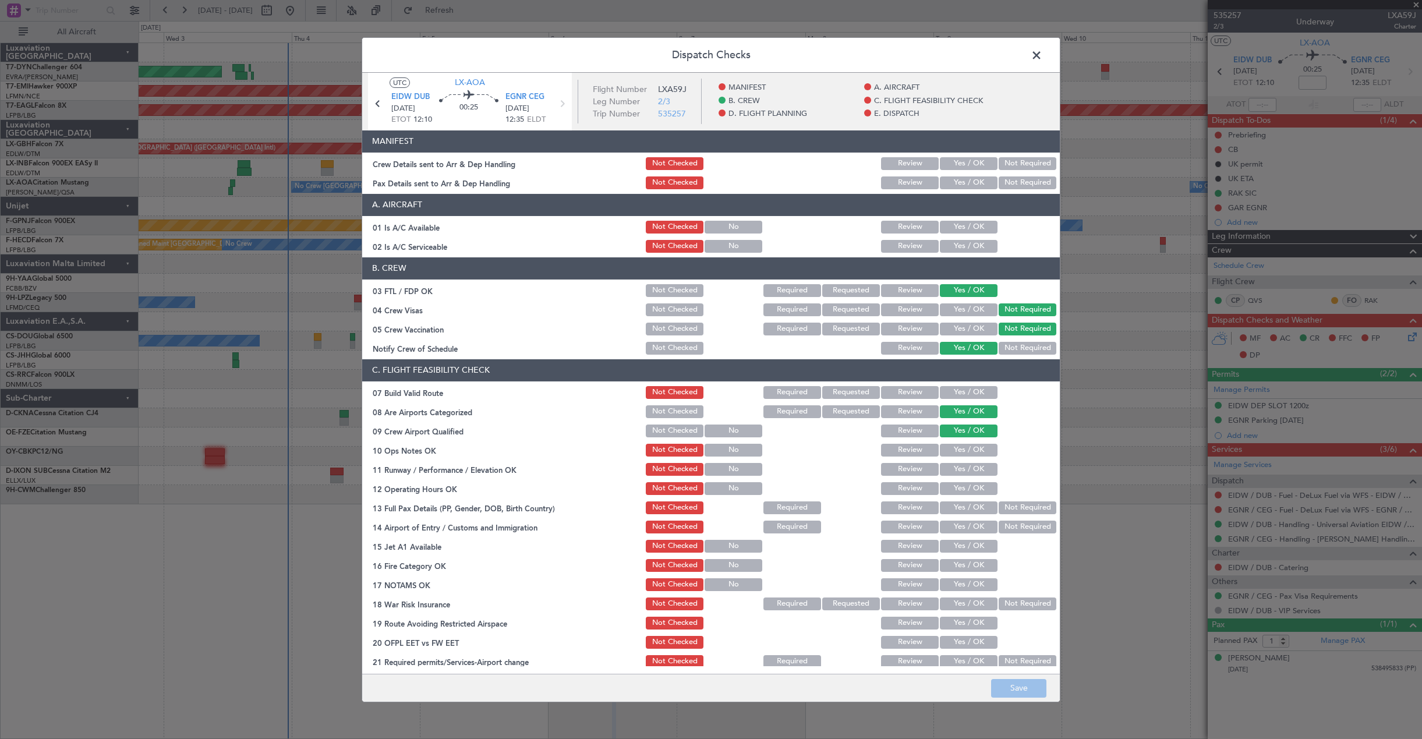
click at [957, 167] on button "Yes / OK" at bounding box center [969, 163] width 58 height 13
click at [959, 175] on div "Yes / OK" at bounding box center [967, 183] width 59 height 16
click at [961, 178] on button "Yes / OK" at bounding box center [969, 182] width 58 height 13
click at [1022, 688] on button "Save" at bounding box center [1018, 688] width 55 height 19
click at [1042, 49] on span at bounding box center [1042, 57] width 0 height 23
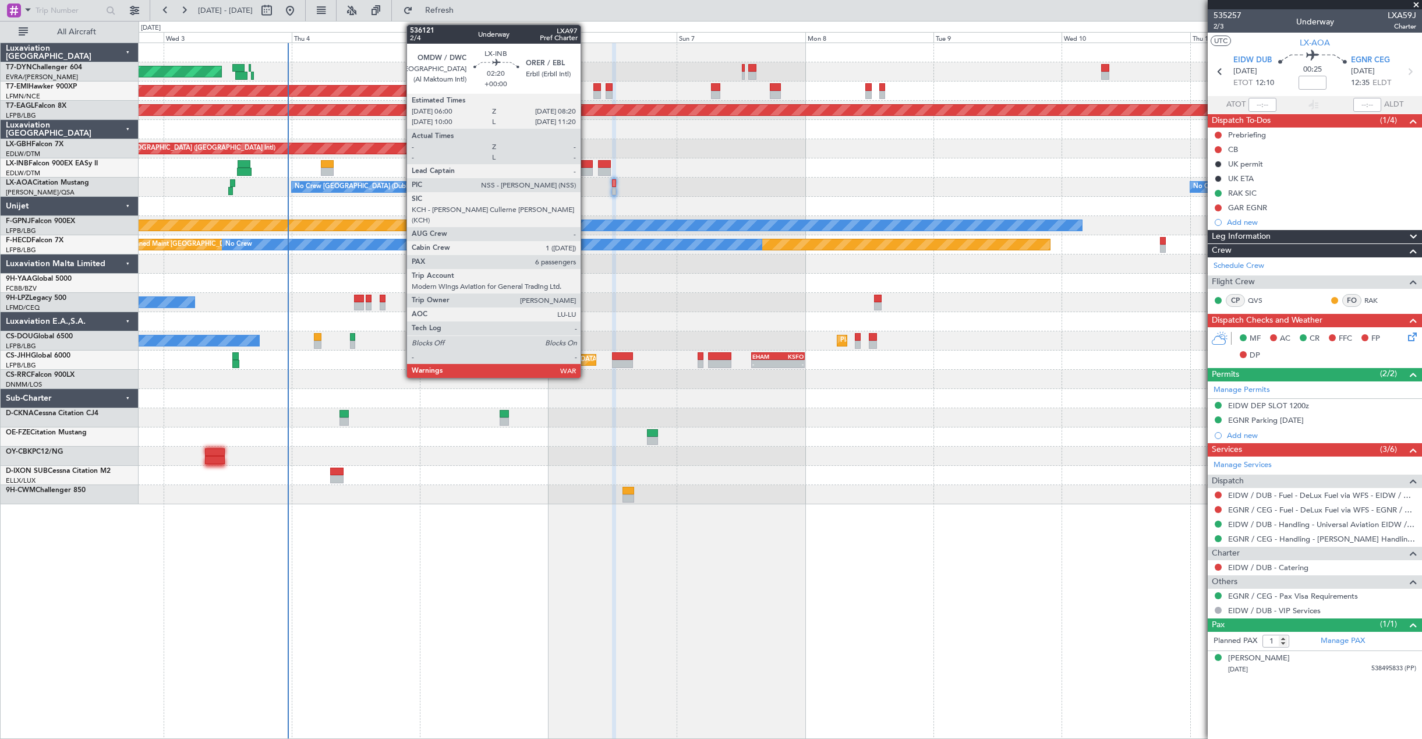
click at [586, 170] on div at bounding box center [586, 172] width 13 height 8
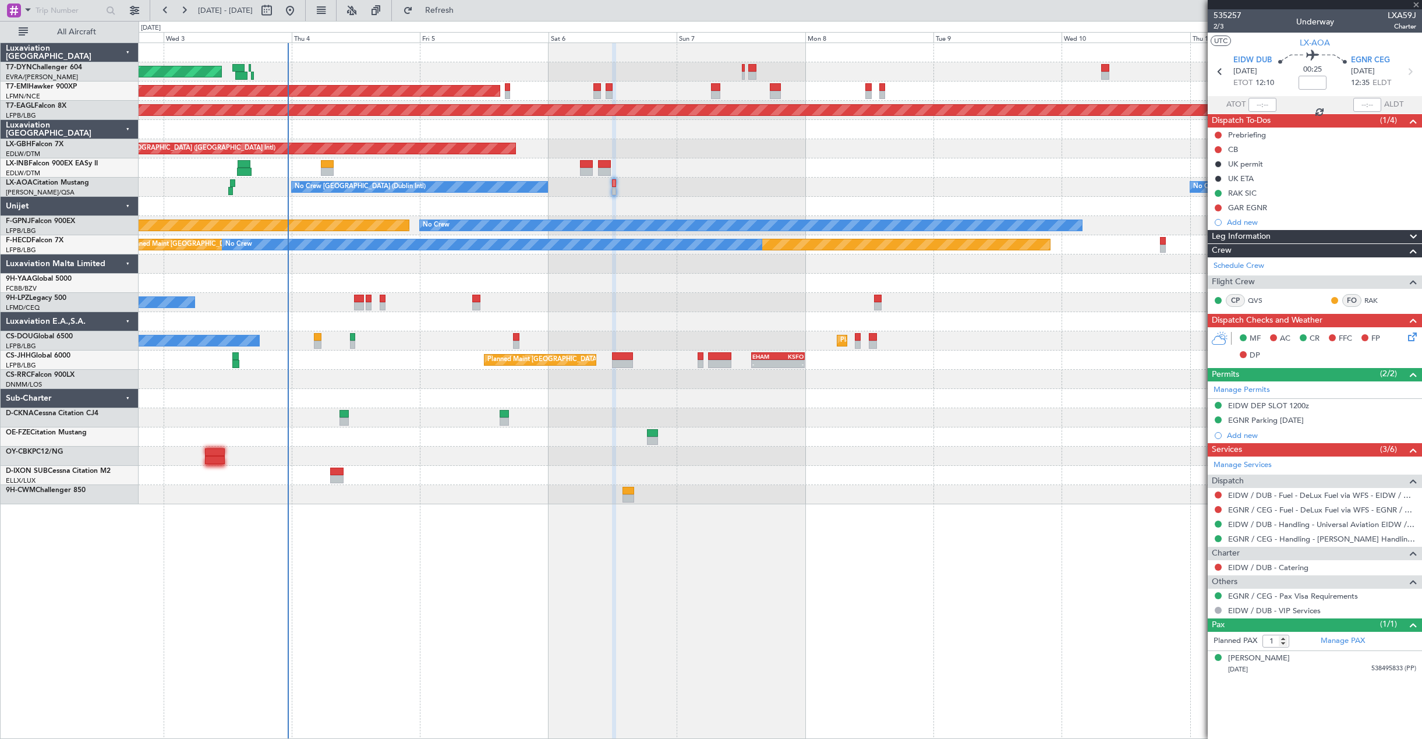
type input "6"
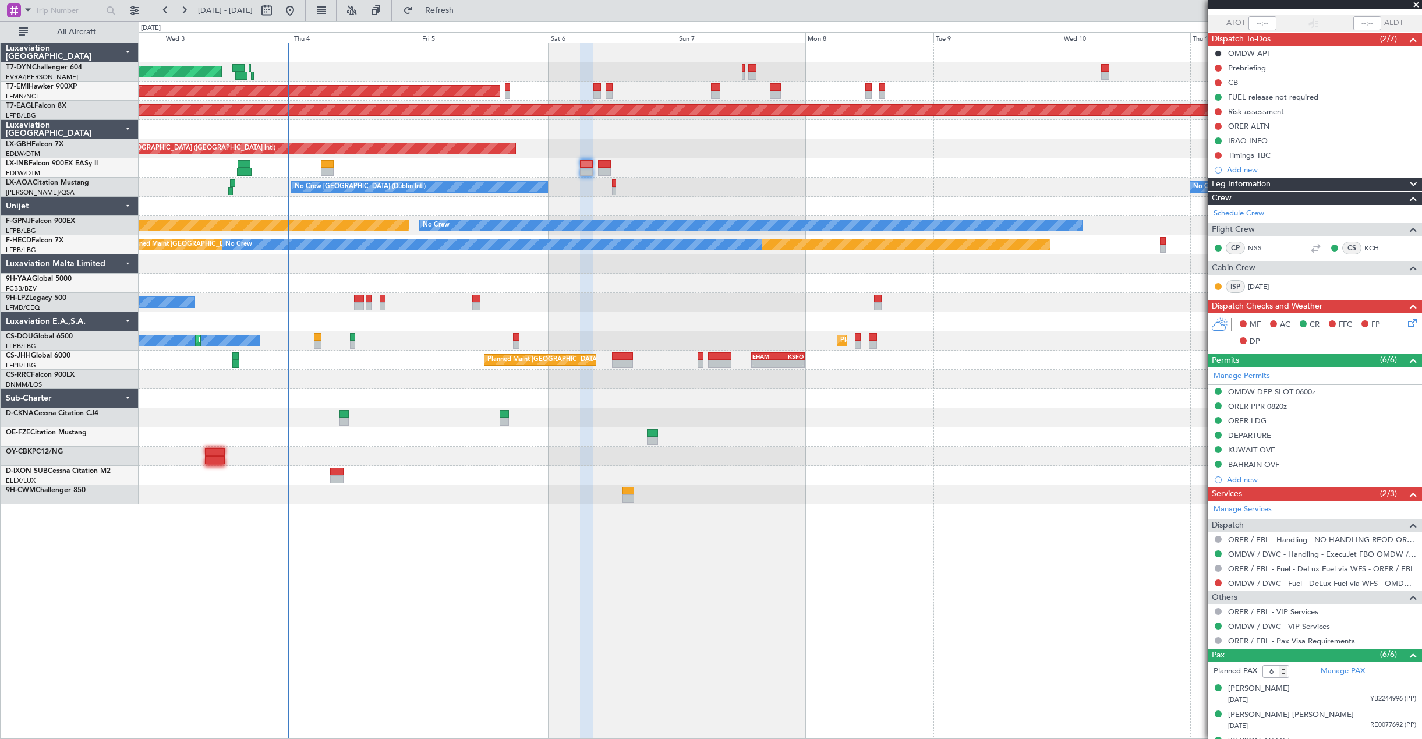
scroll to position [175, 0]
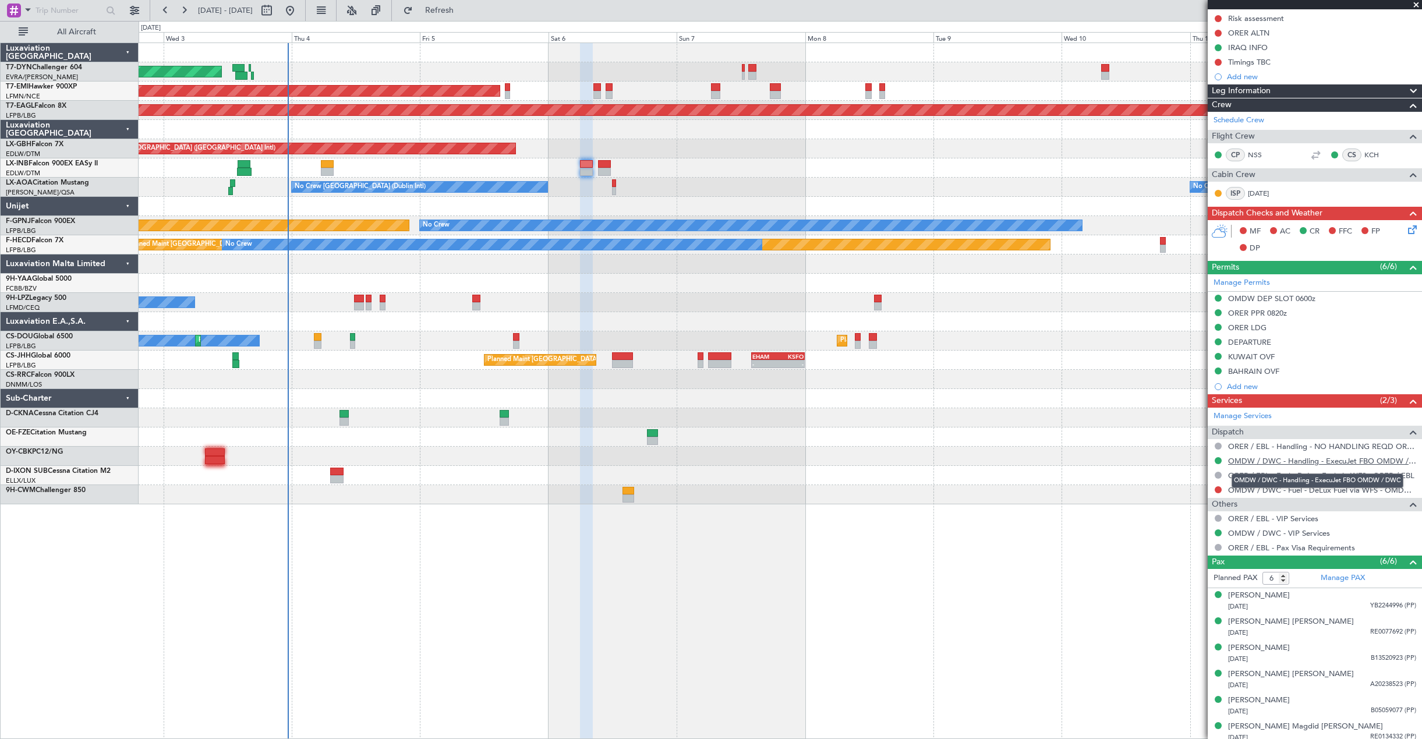
click at [1233, 460] on link "OMDW / DWC - Handling - ExecuJet FBO OMDW / DWC" at bounding box center [1322, 461] width 188 height 10
click at [1406, 228] on icon at bounding box center [1410, 227] width 9 height 9
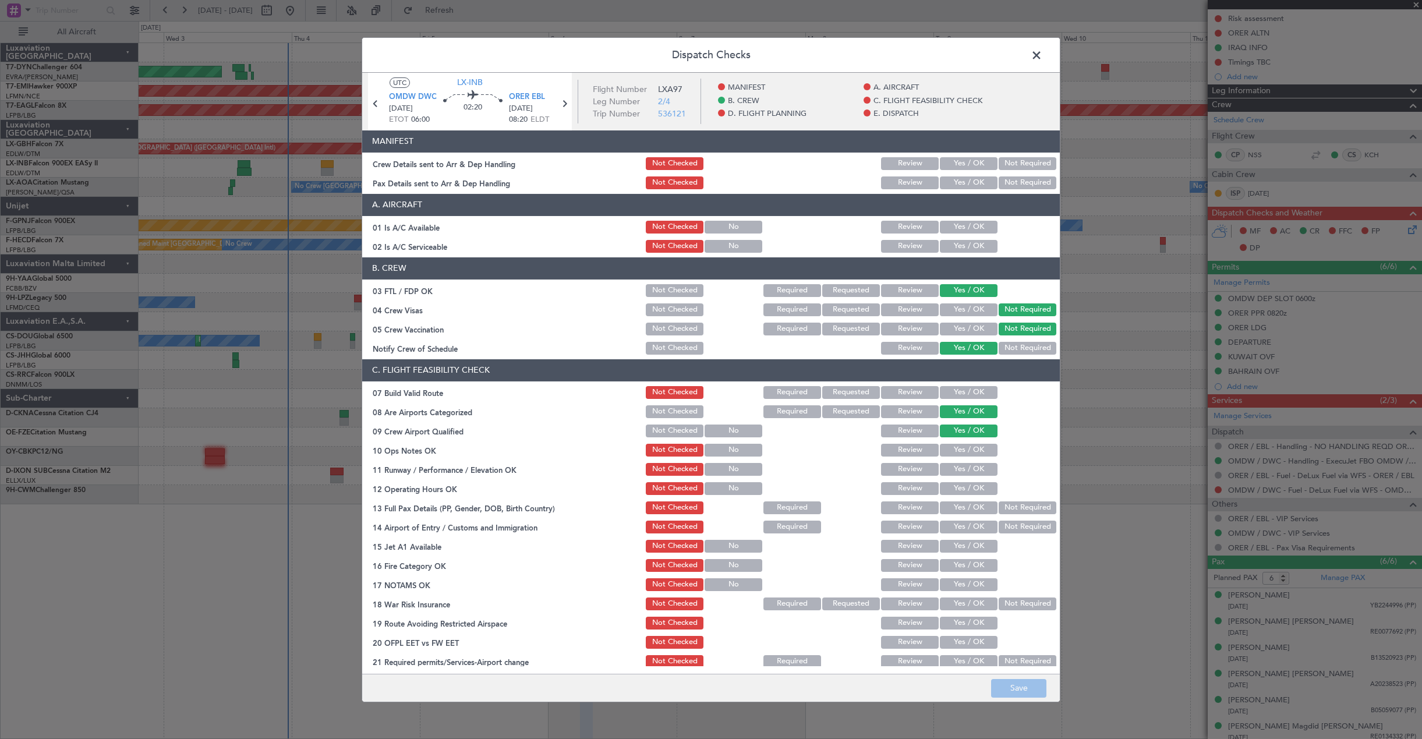
click at [980, 162] on button "Yes / OK" at bounding box center [969, 163] width 58 height 13
click at [977, 178] on button "Yes / OK" at bounding box center [969, 182] width 58 height 13
click at [1014, 692] on button "Save" at bounding box center [1018, 688] width 55 height 19
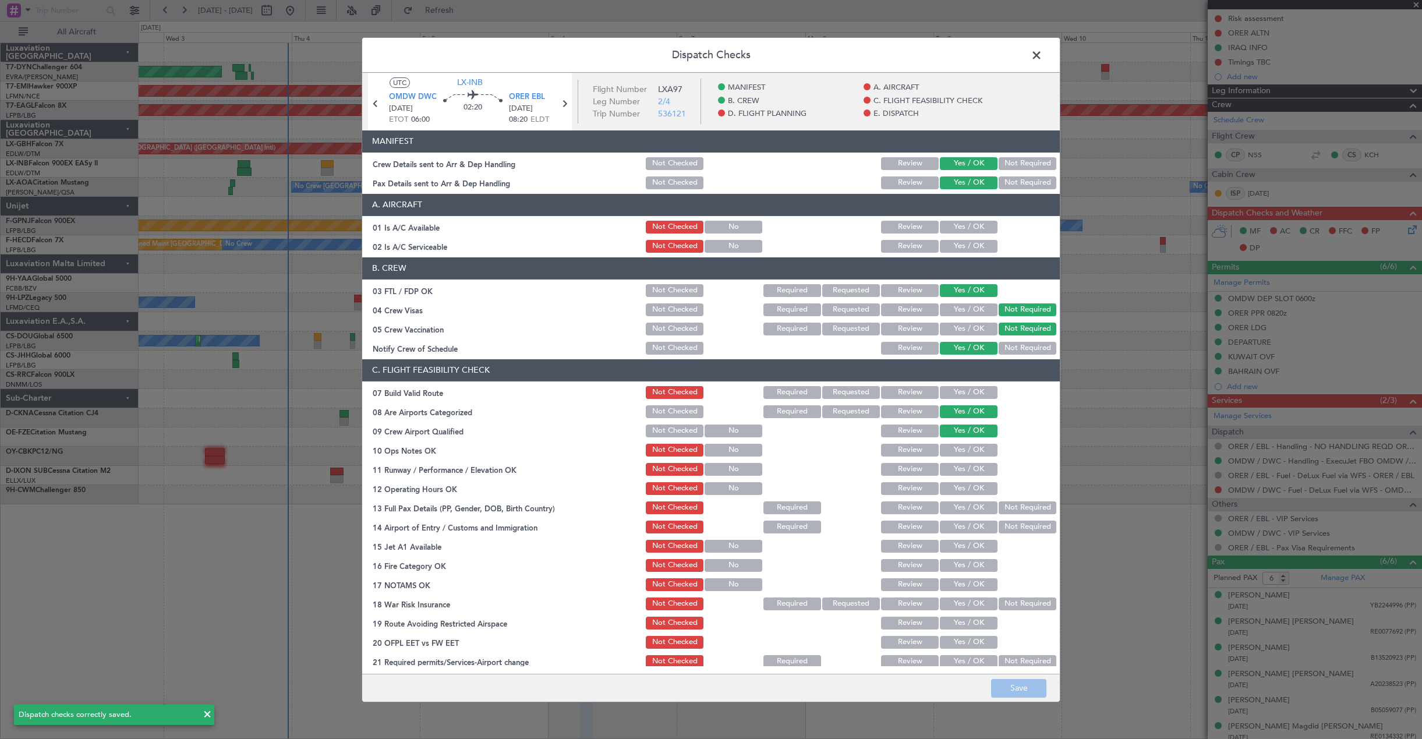
click at [1042, 56] on span at bounding box center [1042, 57] width 0 height 23
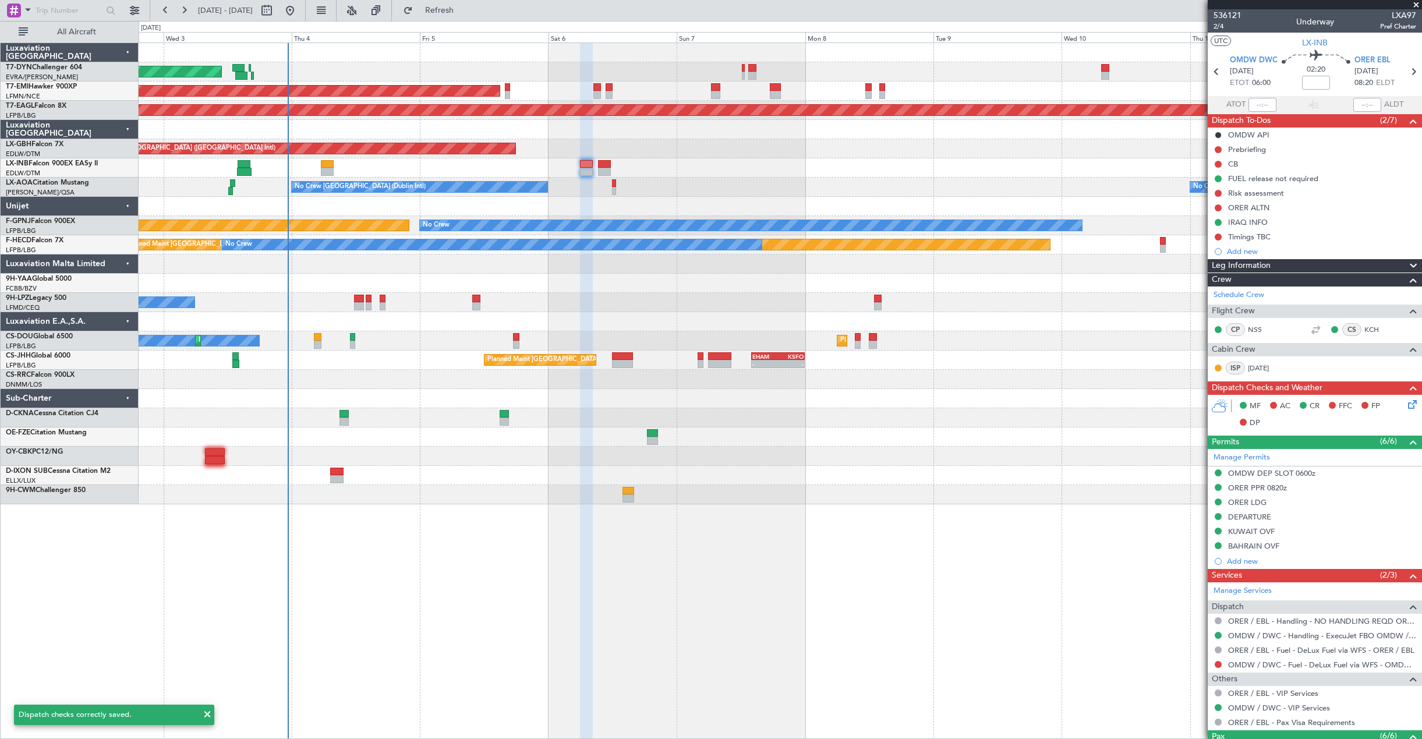
scroll to position [175, 0]
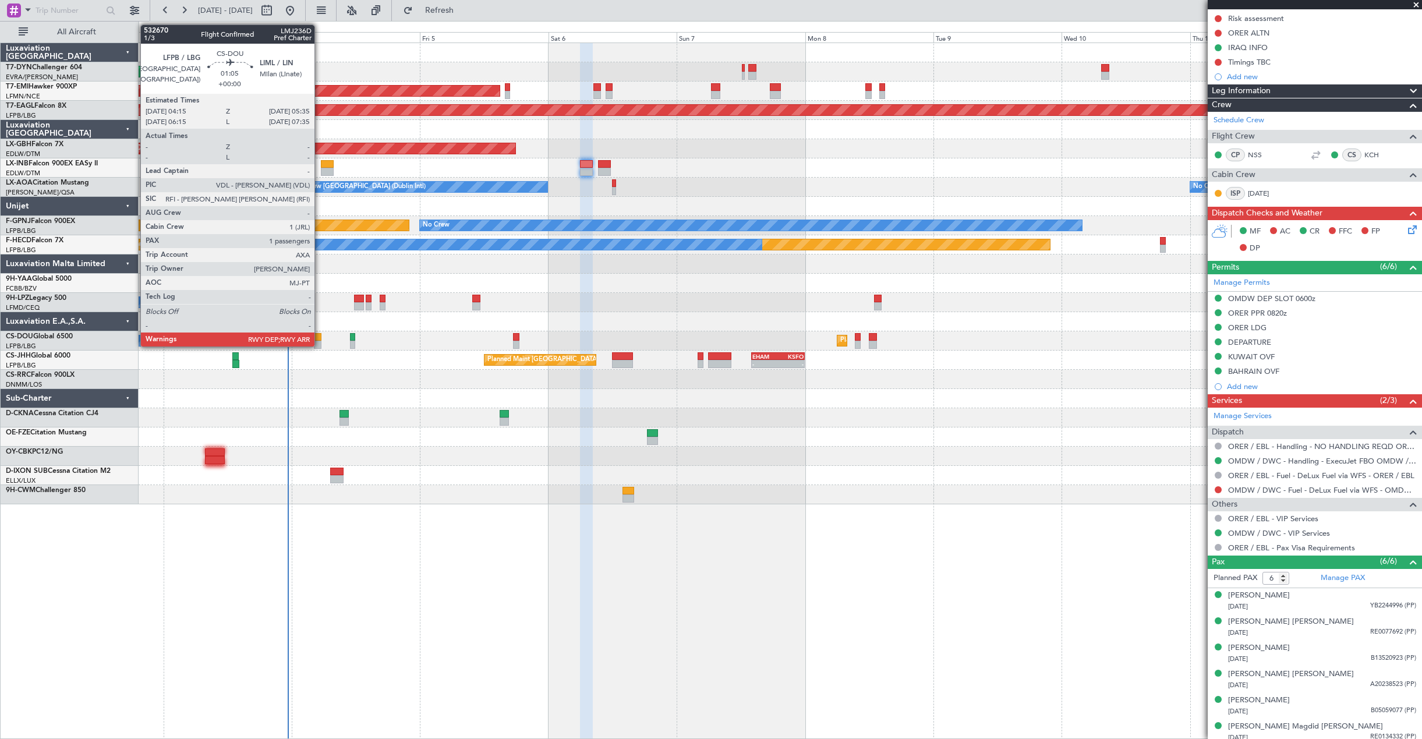
click at [320, 340] on div at bounding box center [318, 337] width 8 height 8
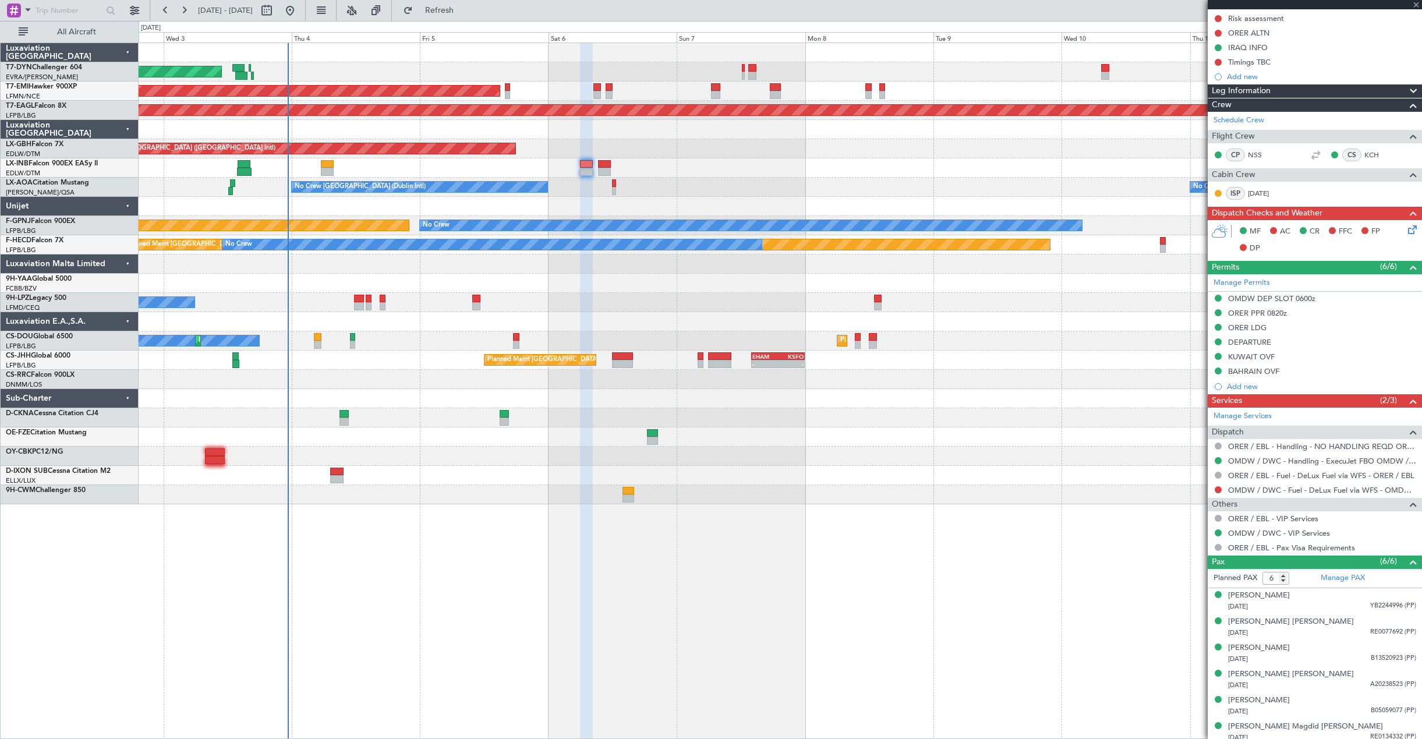
type input "1"
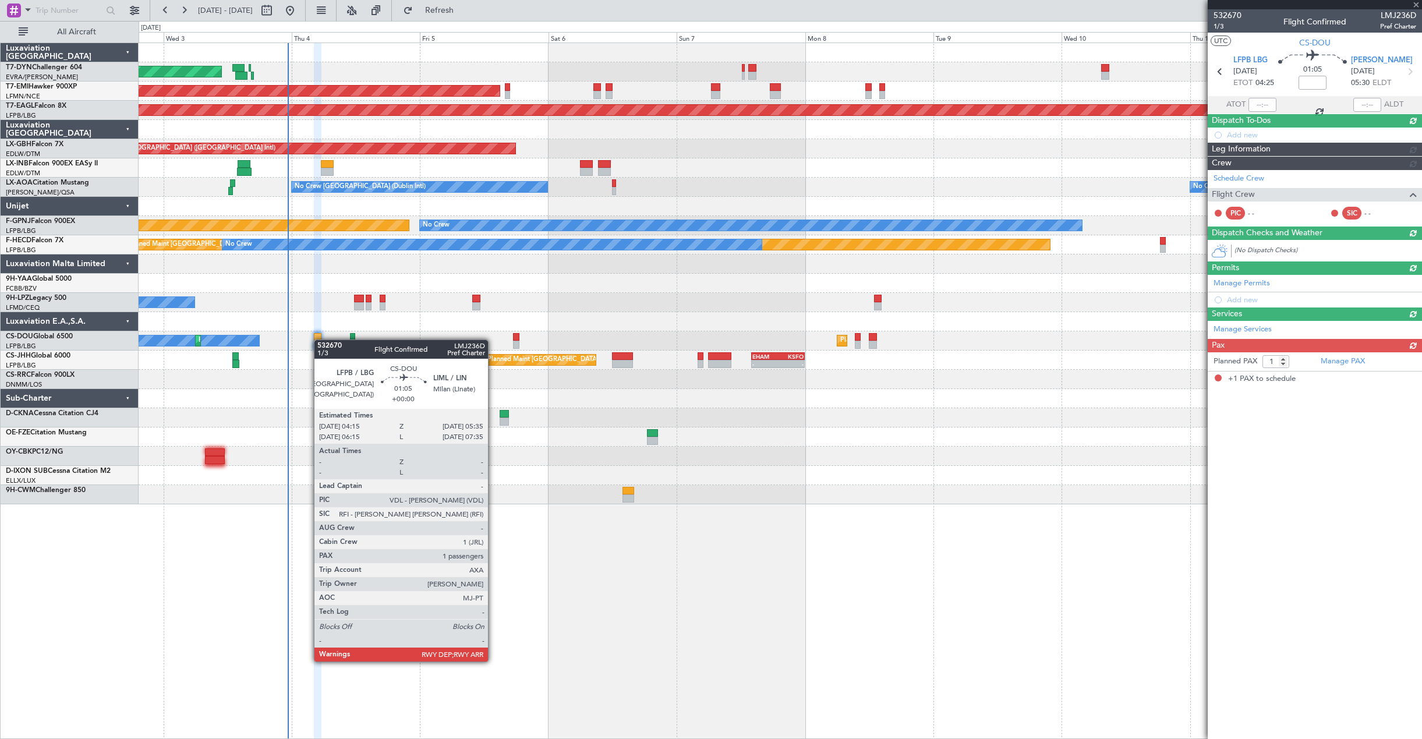
scroll to position [0, 0]
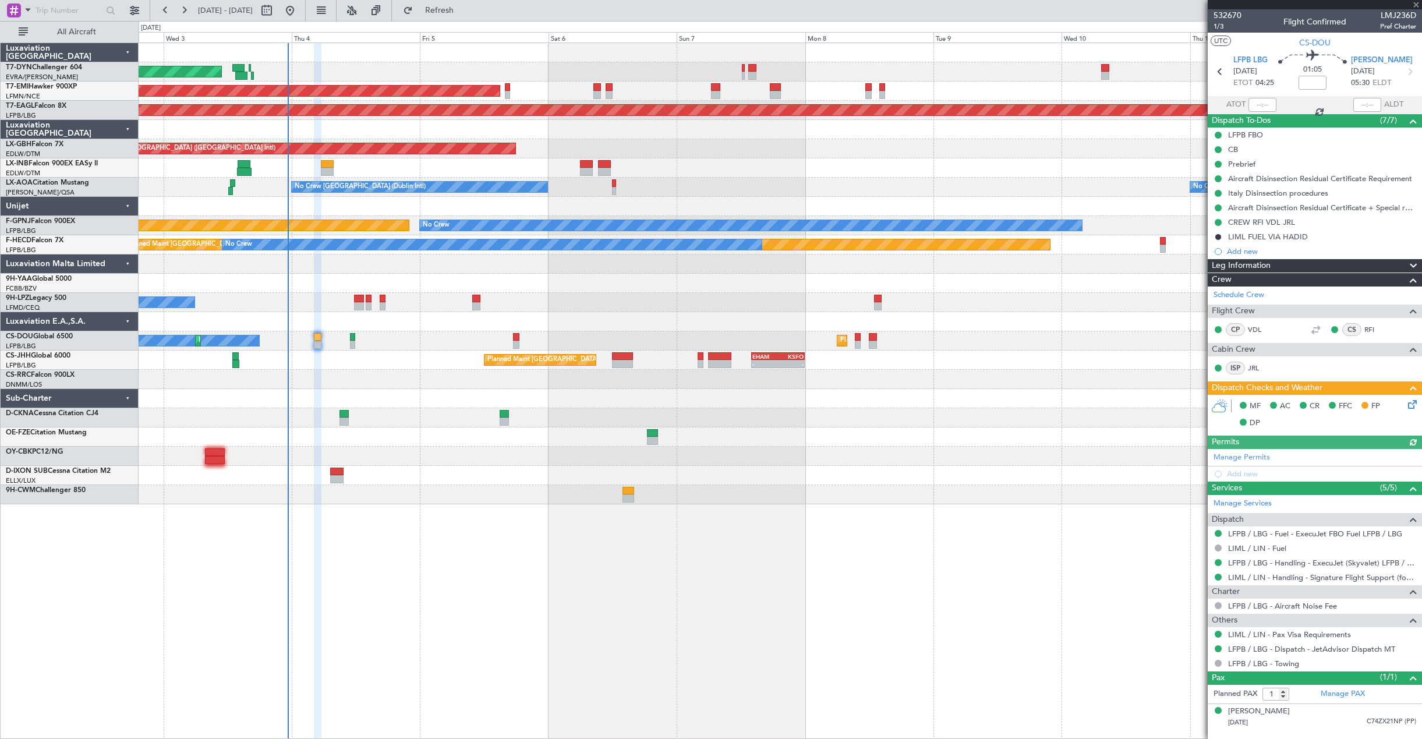
click at [349, 346] on div "No Crew Planned Maint [GEOGRAPHIC_DATA] ([GEOGRAPHIC_DATA]) Planned Maint [GEOG…" at bounding box center [780, 340] width 1283 height 19
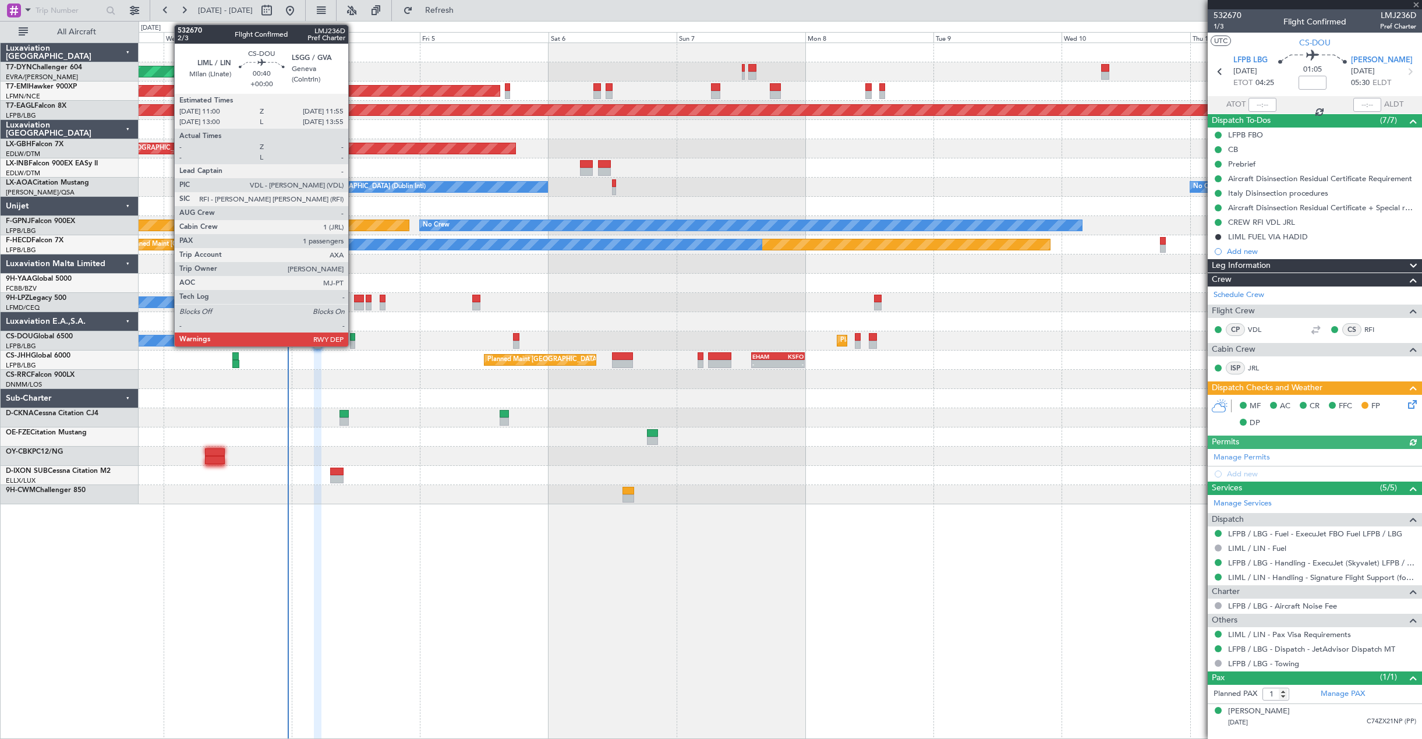
click at [354, 345] on div at bounding box center [352, 345] width 5 height 8
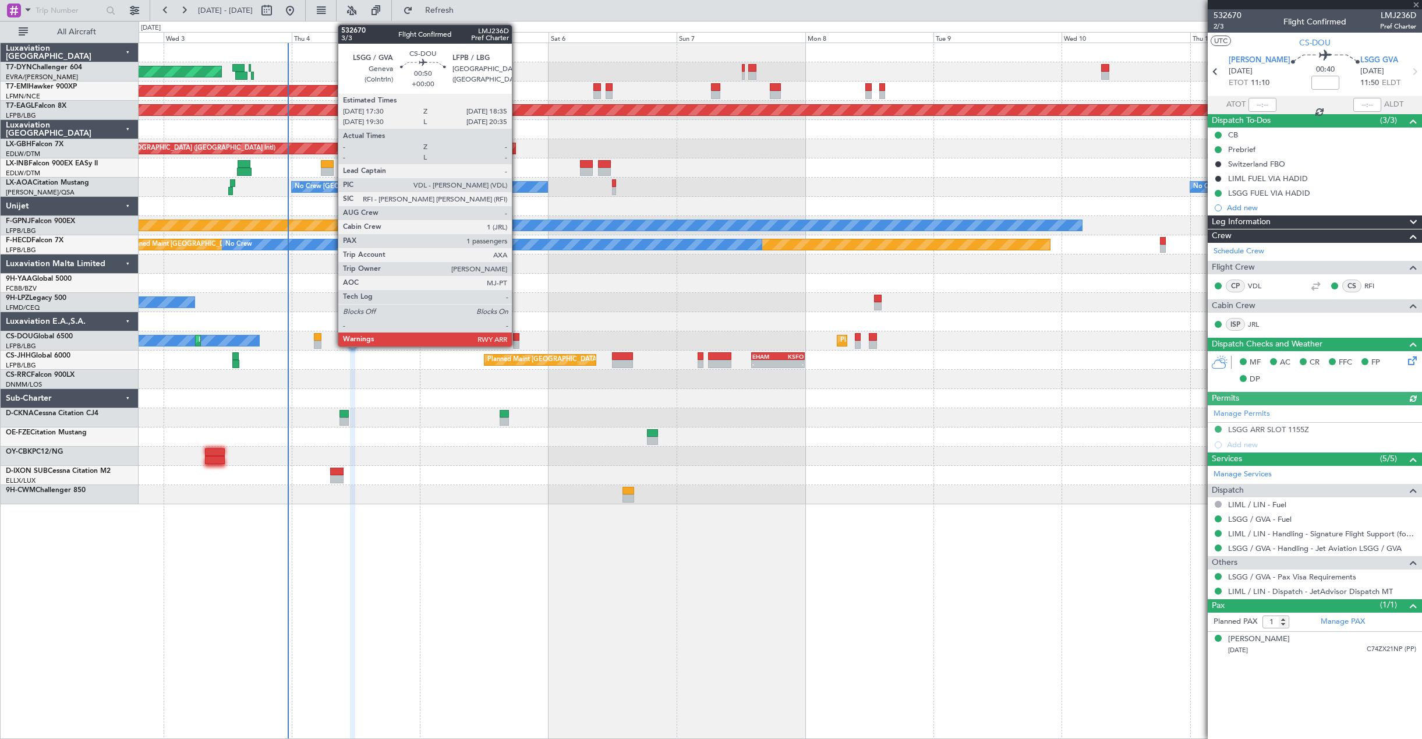
click at [517, 340] on div "No Crew Planned Maint [GEOGRAPHIC_DATA] ([GEOGRAPHIC_DATA]) Planned Maint [GEOG…" at bounding box center [780, 340] width 1283 height 19
click at [513, 340] on div at bounding box center [516, 337] width 6 height 8
